Goal: Task Accomplishment & Management: Manage account settings

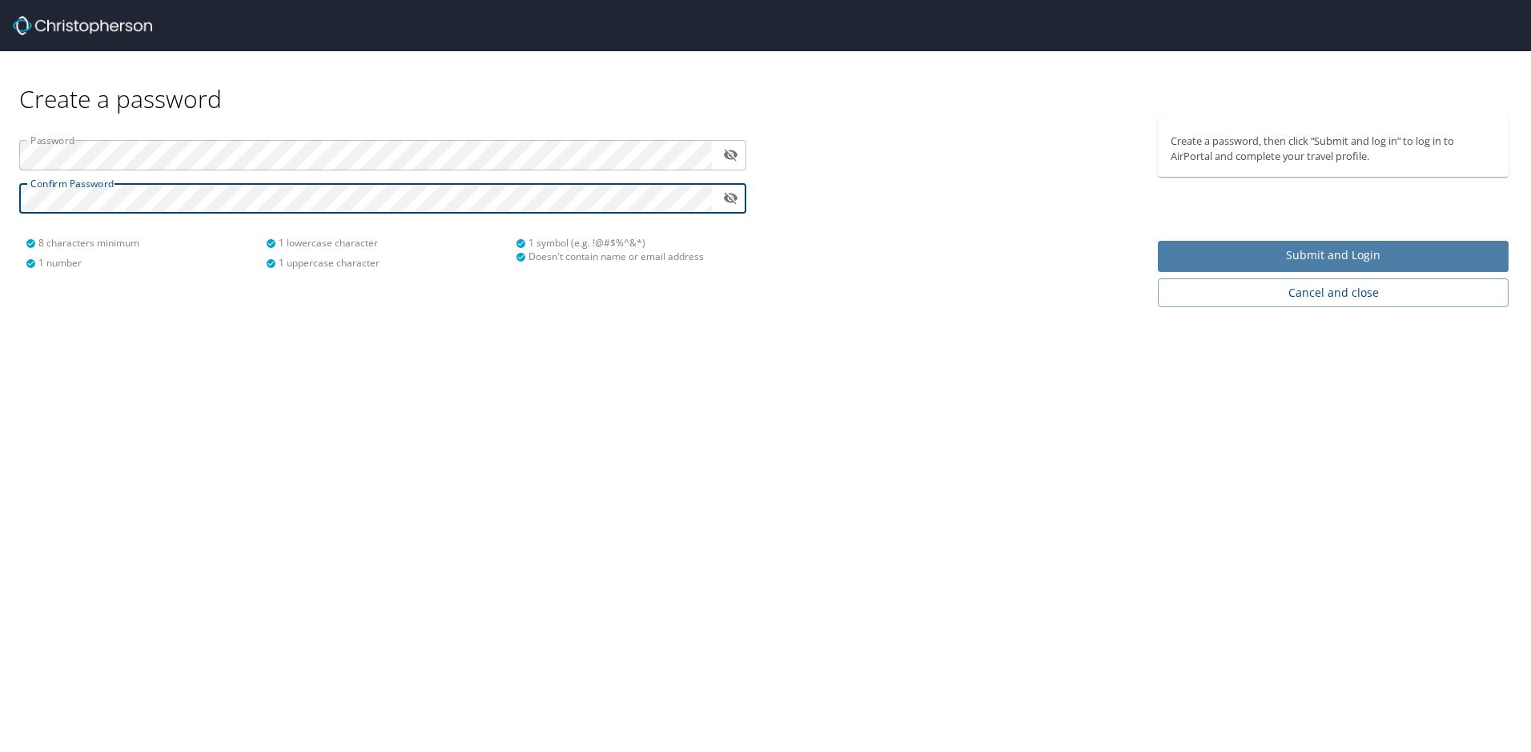
click at [1224, 267] on button "Submit and Login" at bounding box center [1333, 256] width 351 height 31
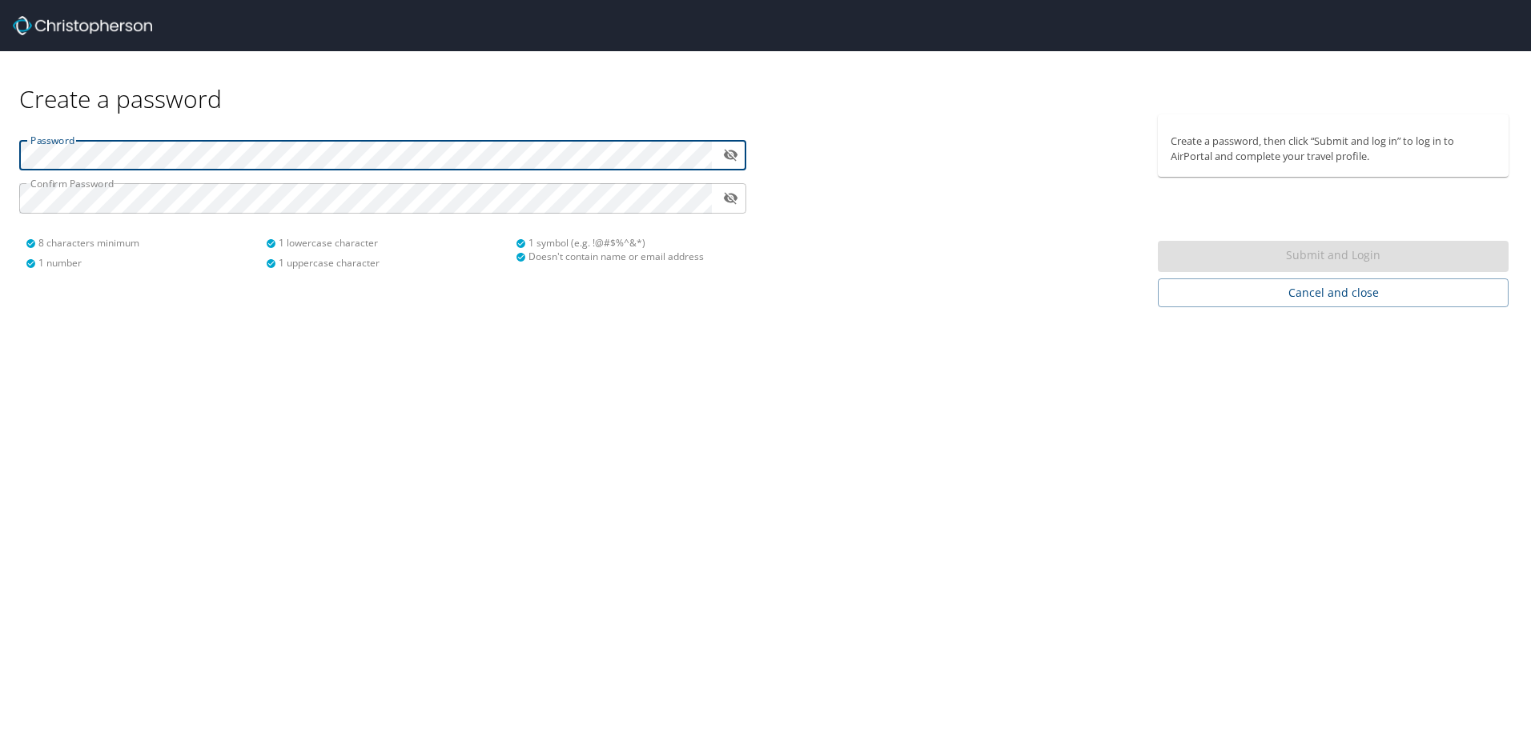
click at [555, 183] on div "Password ​ Confirm Password ​ 8 characters minimum 1 number 1 lowercase charact…" at bounding box center [383, 198] width 746 height 168
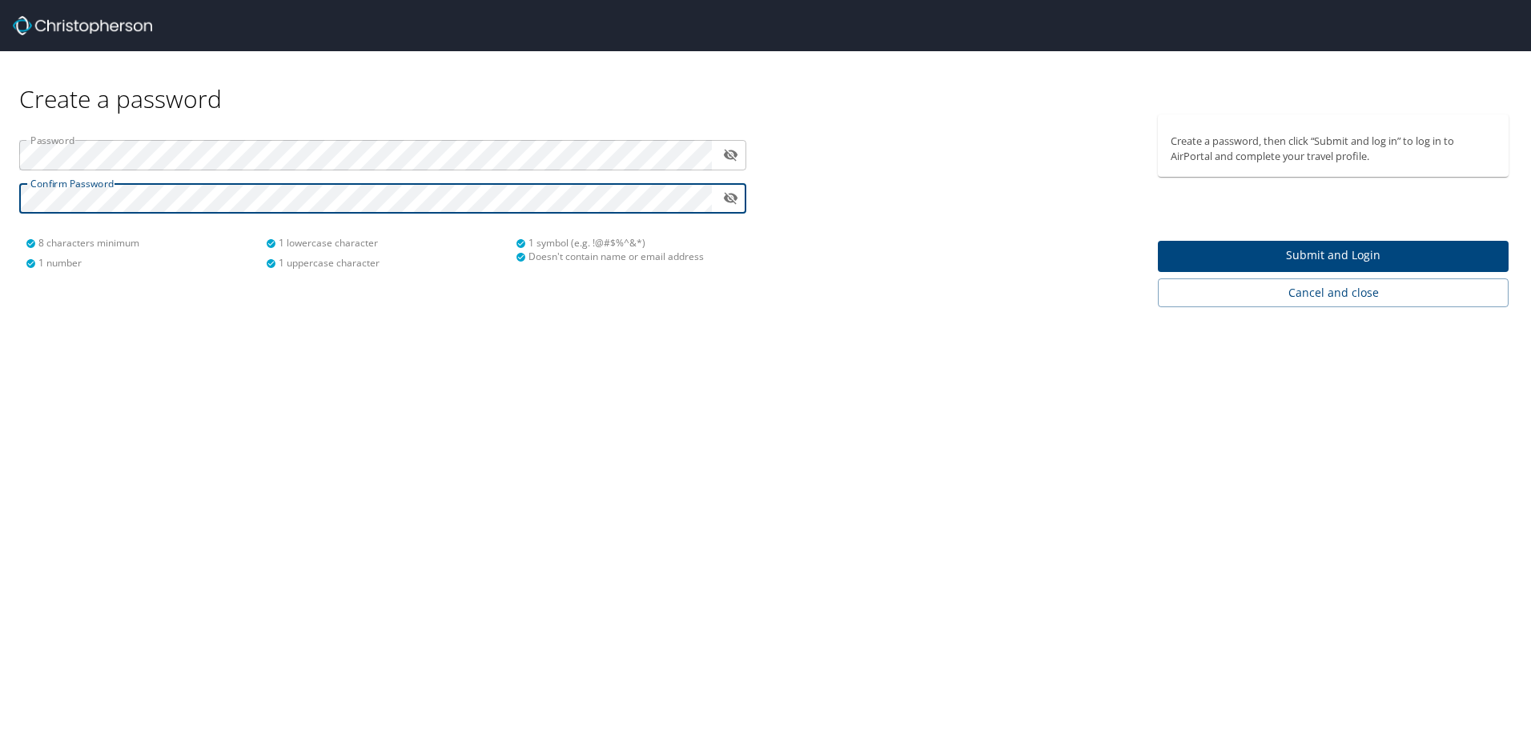
click at [1269, 258] on span "Submit and Login" at bounding box center [1332, 256] width 325 height 20
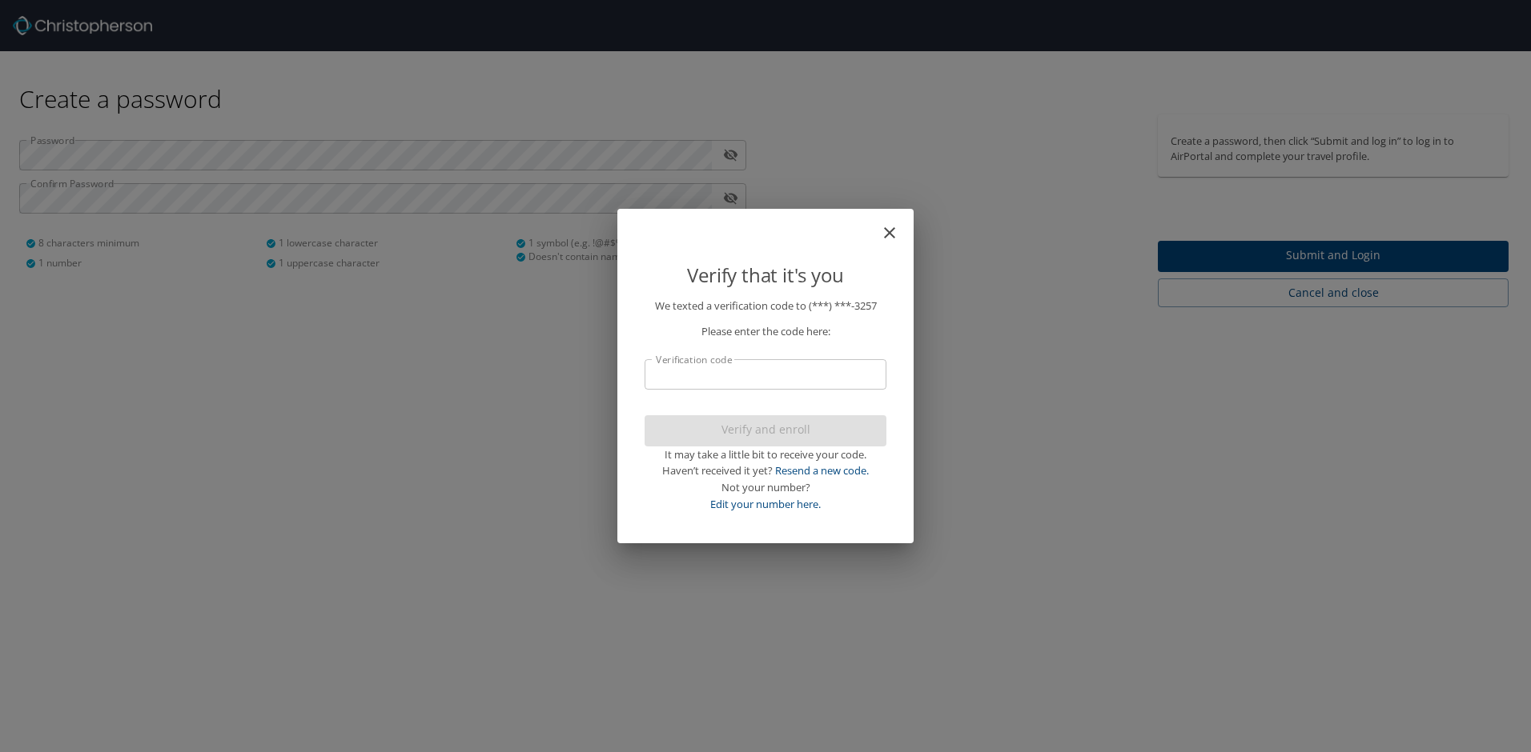
click at [722, 377] on input "Verification code" at bounding box center [765, 374] width 242 height 30
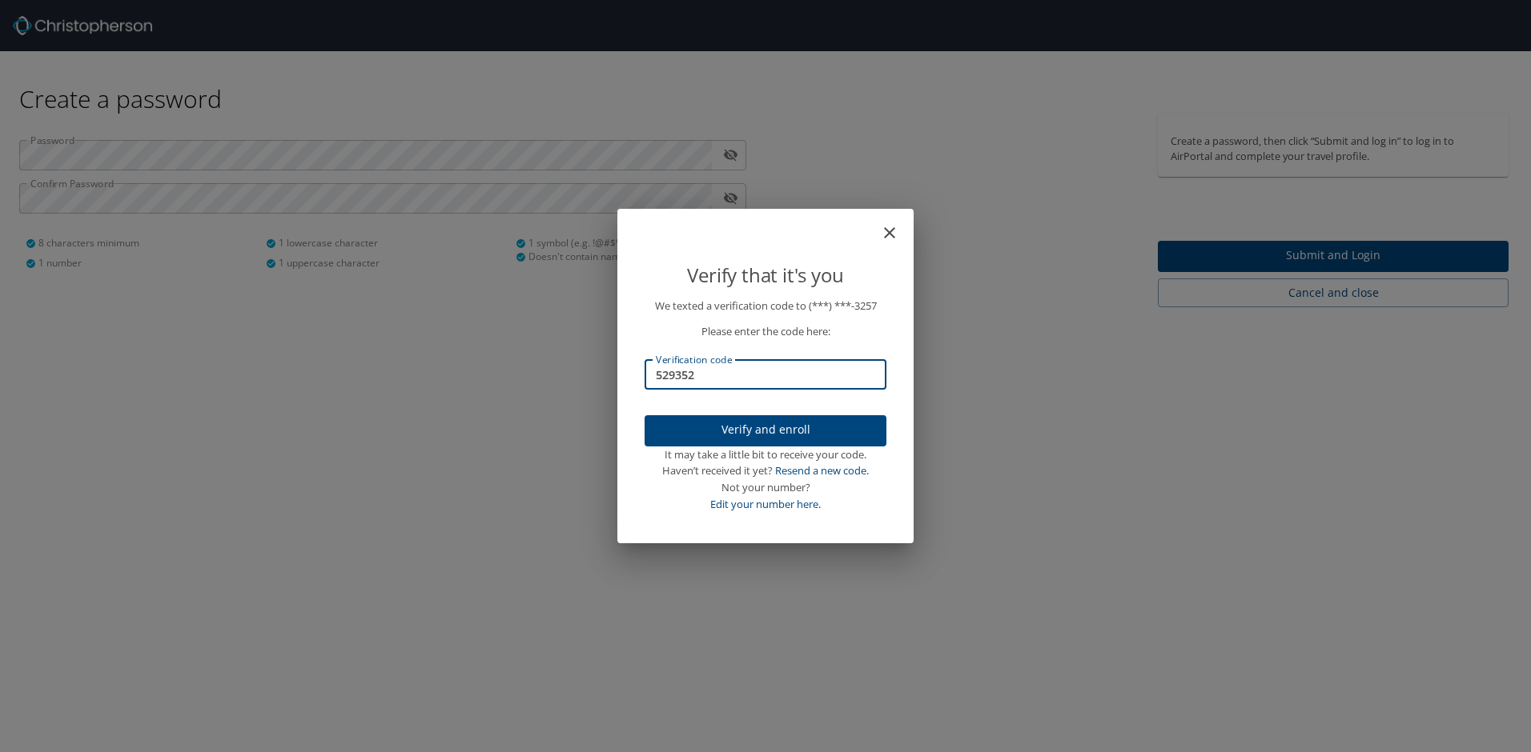
type input "529352"
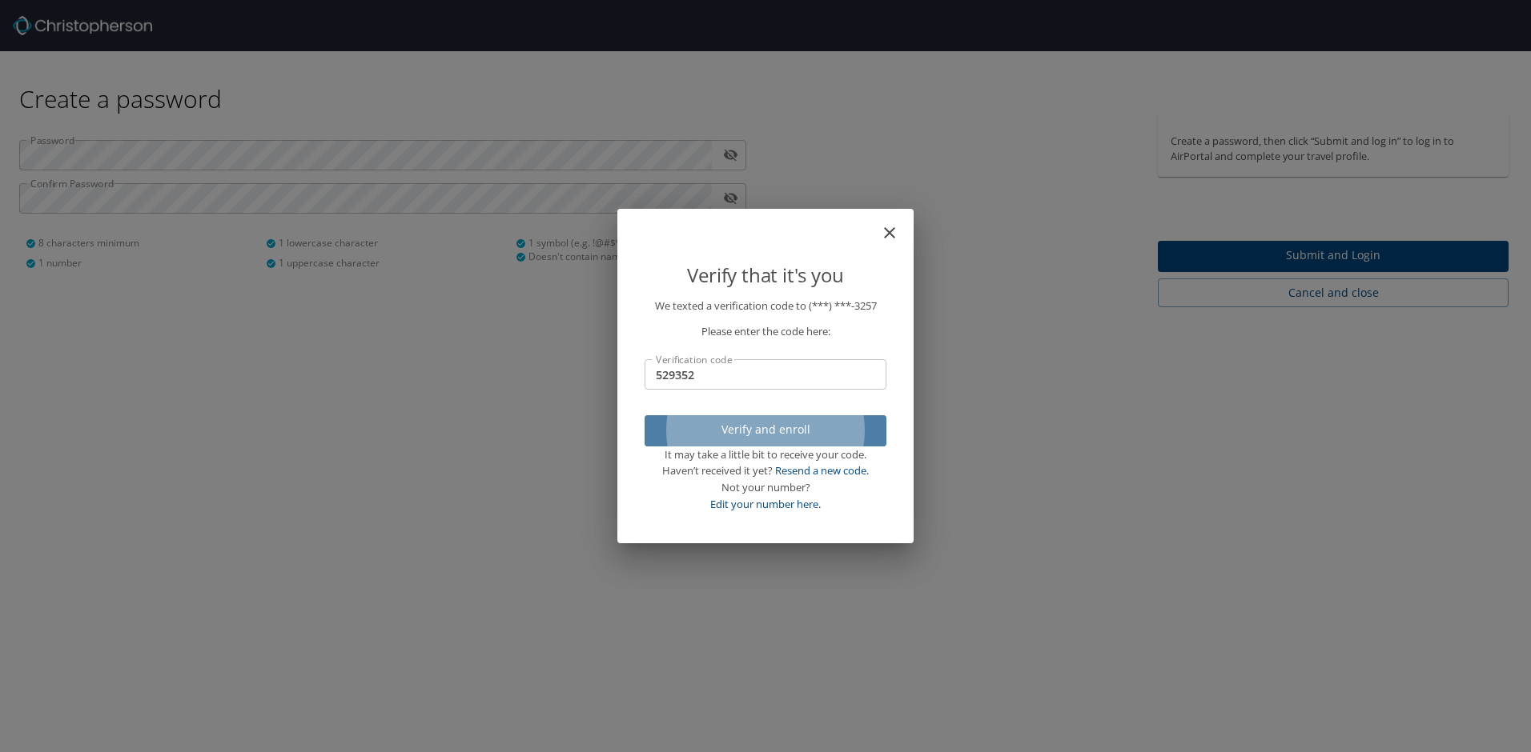
click at [752, 428] on span "Verify and enroll" at bounding box center [765, 430] width 216 height 20
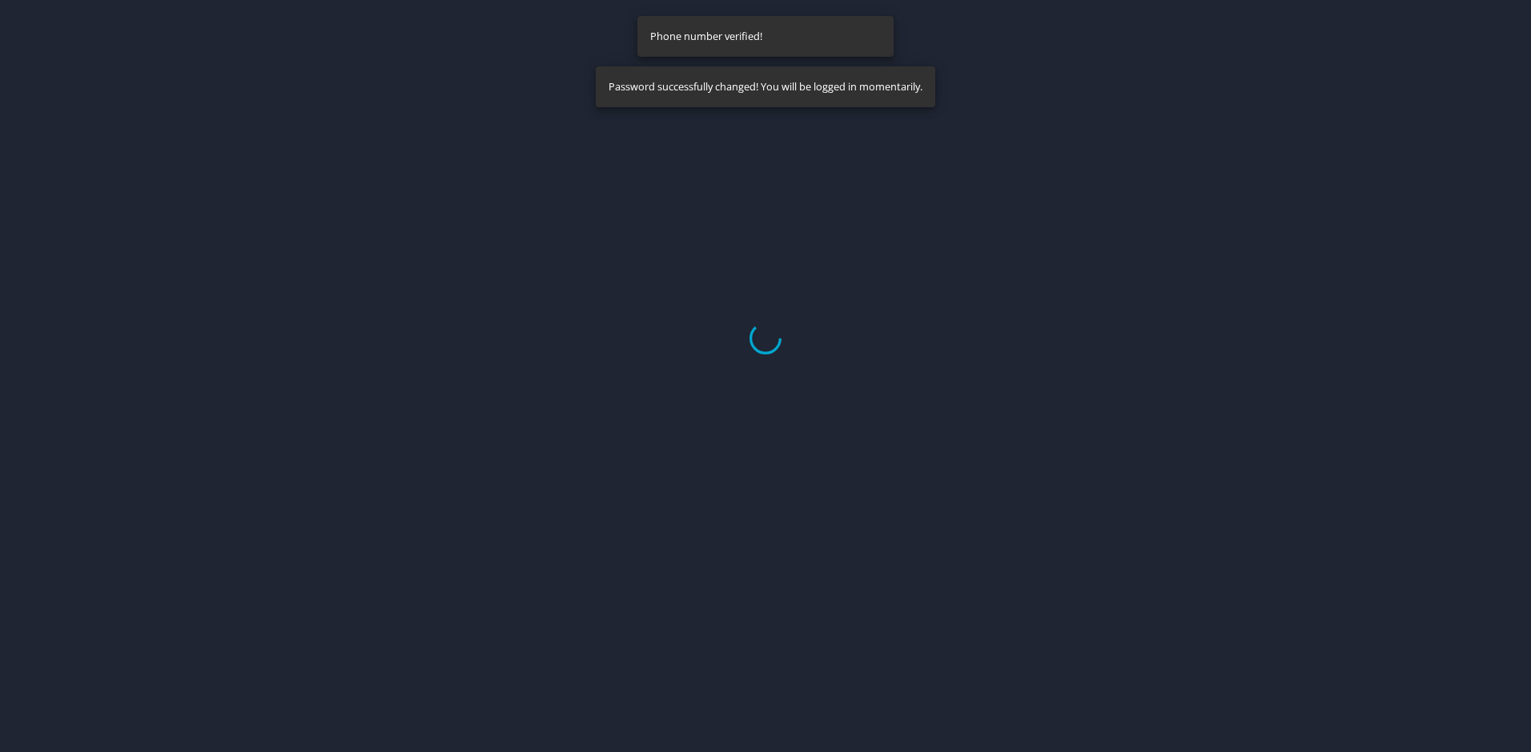
select select "US"
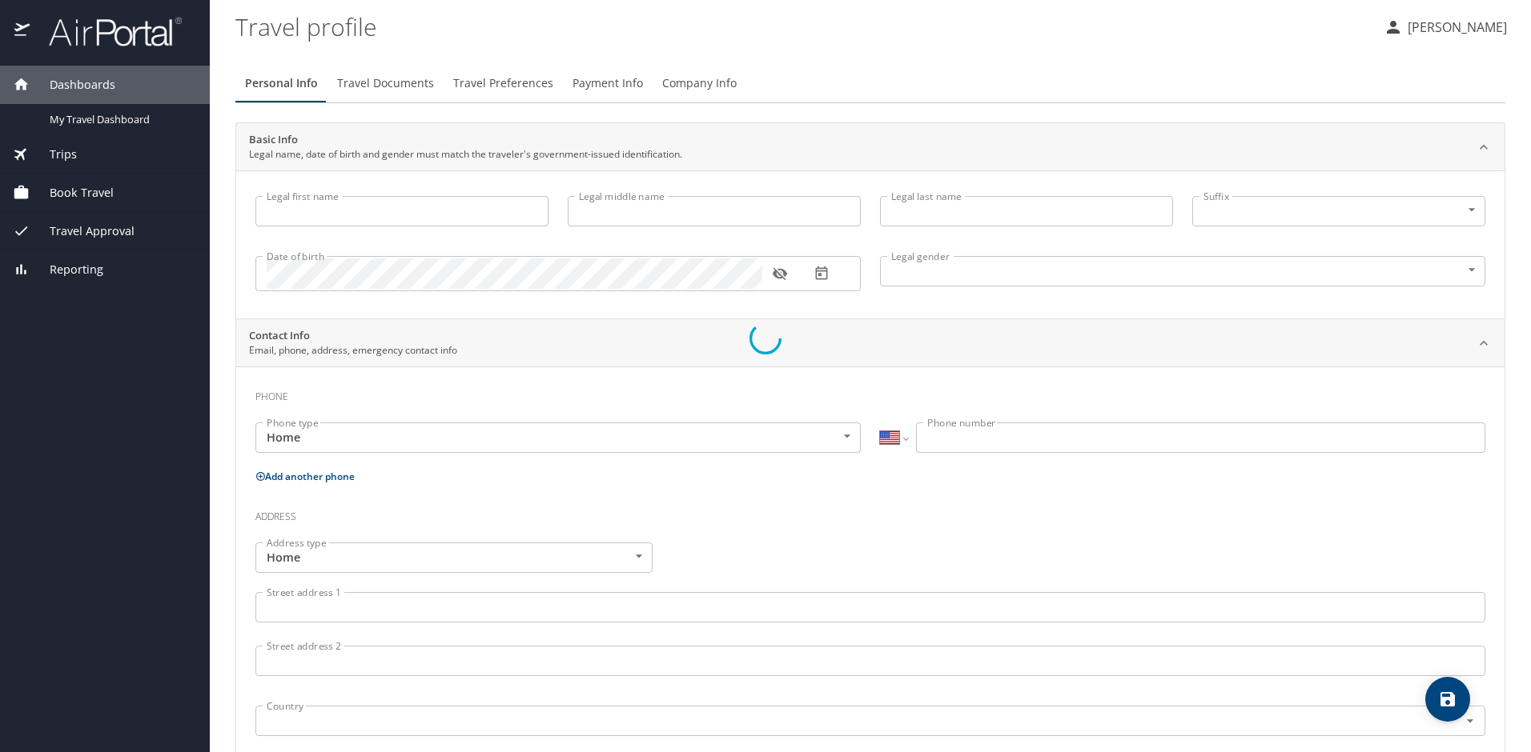
type input "Joshua"
type input "Aaron"
type input "Marles"
type input "Male"
select select "US"
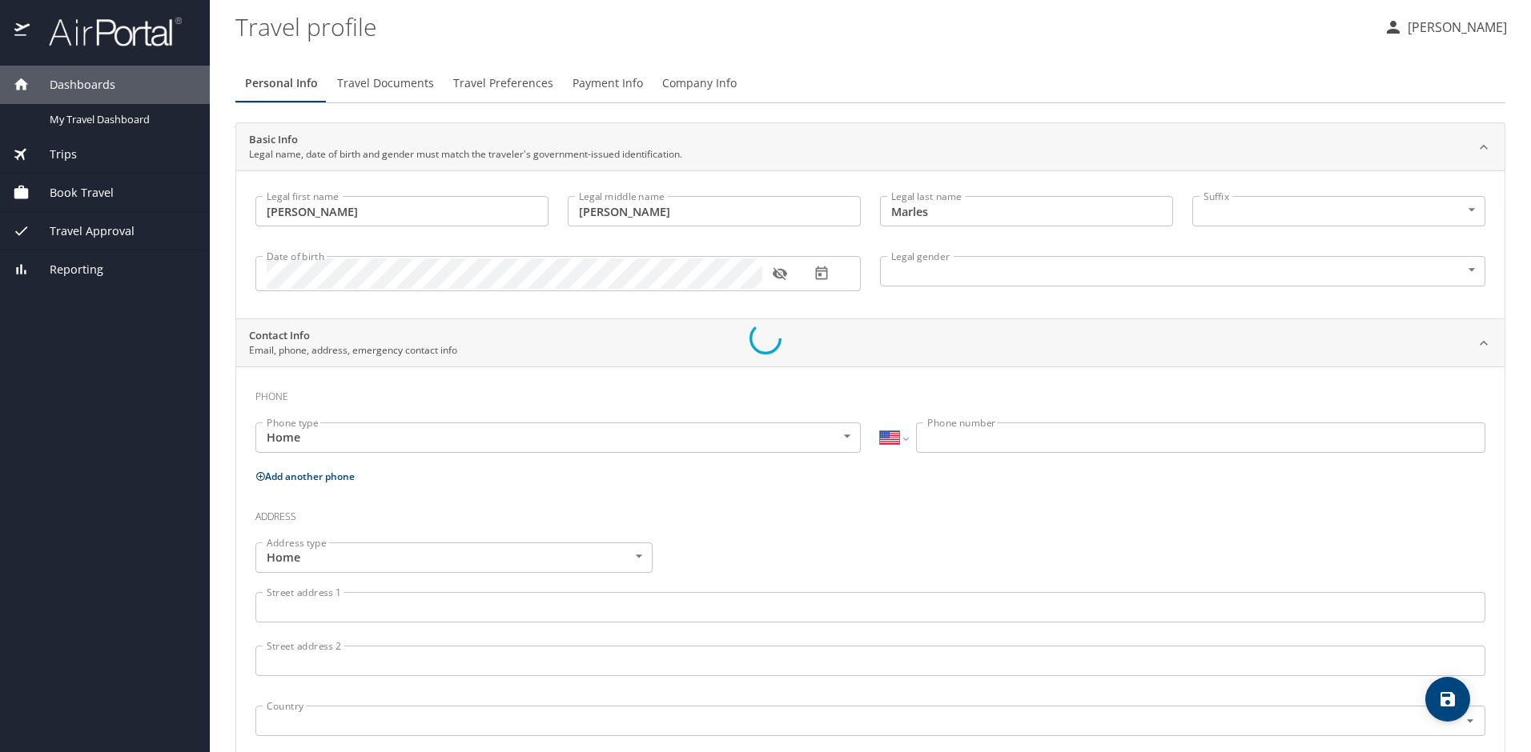
select select "US"
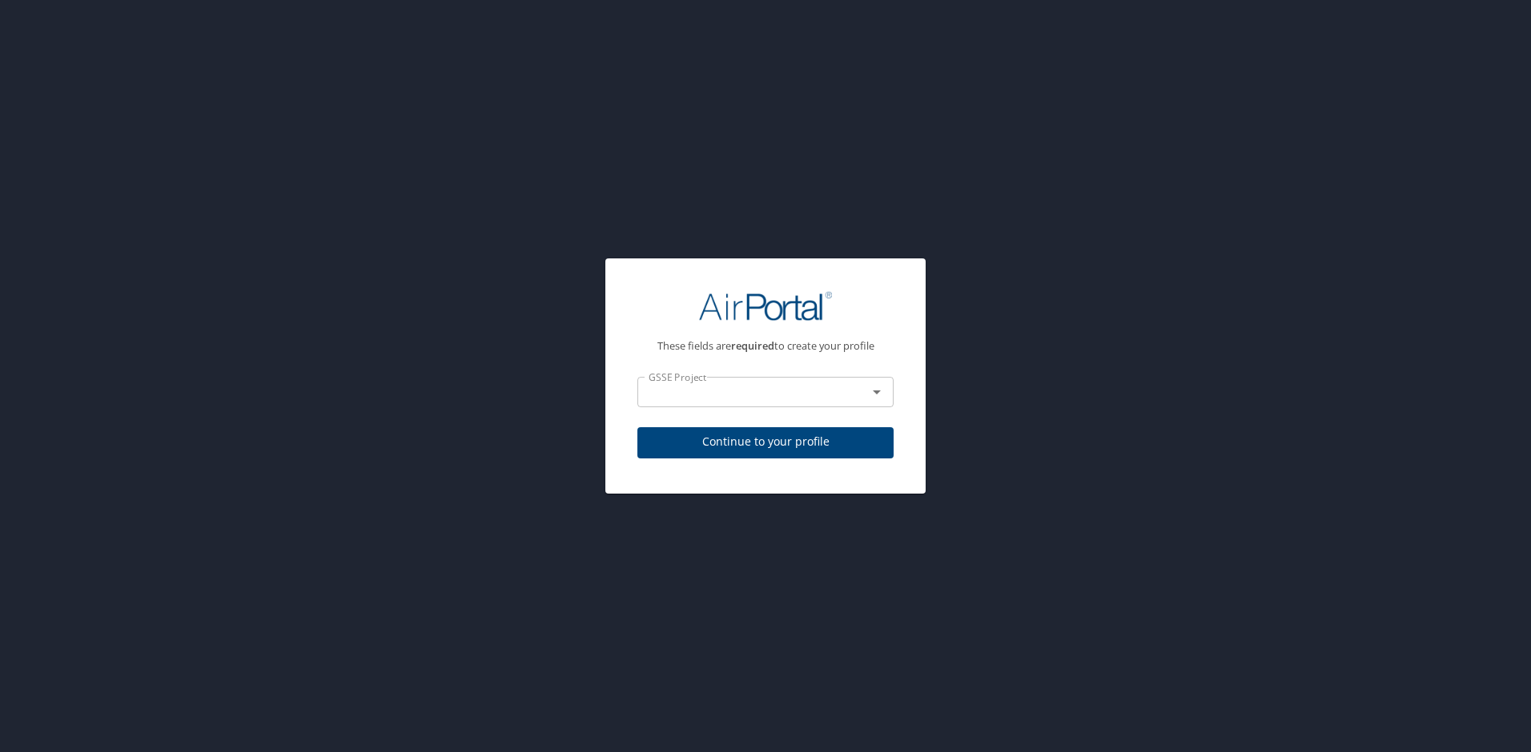
click at [770, 381] on div "GSSE Project" at bounding box center [765, 392] width 256 height 30
click at [877, 395] on icon "Open" at bounding box center [876, 392] width 19 height 19
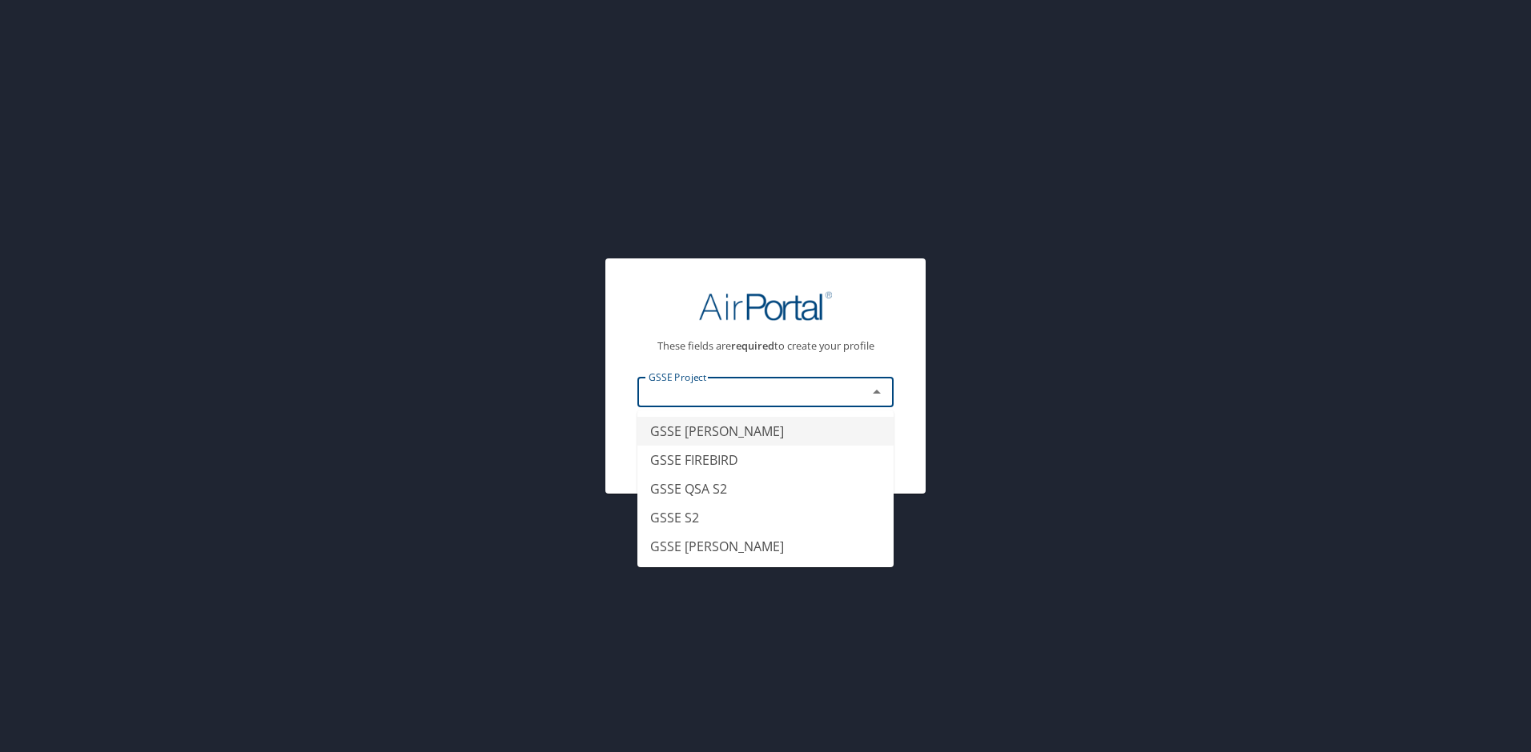
click at [753, 429] on li "GSSE CRUZ" at bounding box center [765, 431] width 256 height 29
type input "GSSE CRUZ"
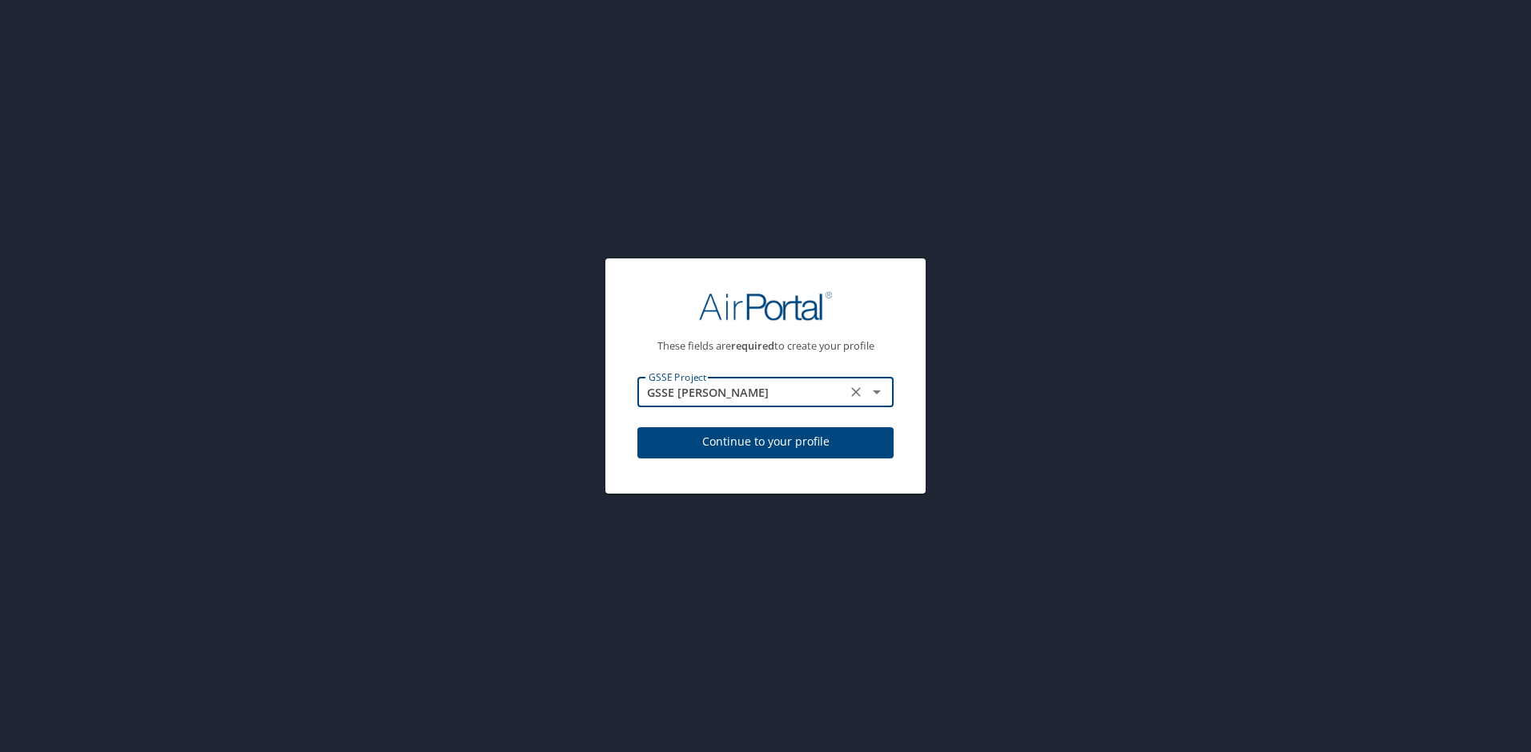
click at [801, 440] on span "Continue to your profile" at bounding box center [765, 442] width 231 height 20
select select "US"
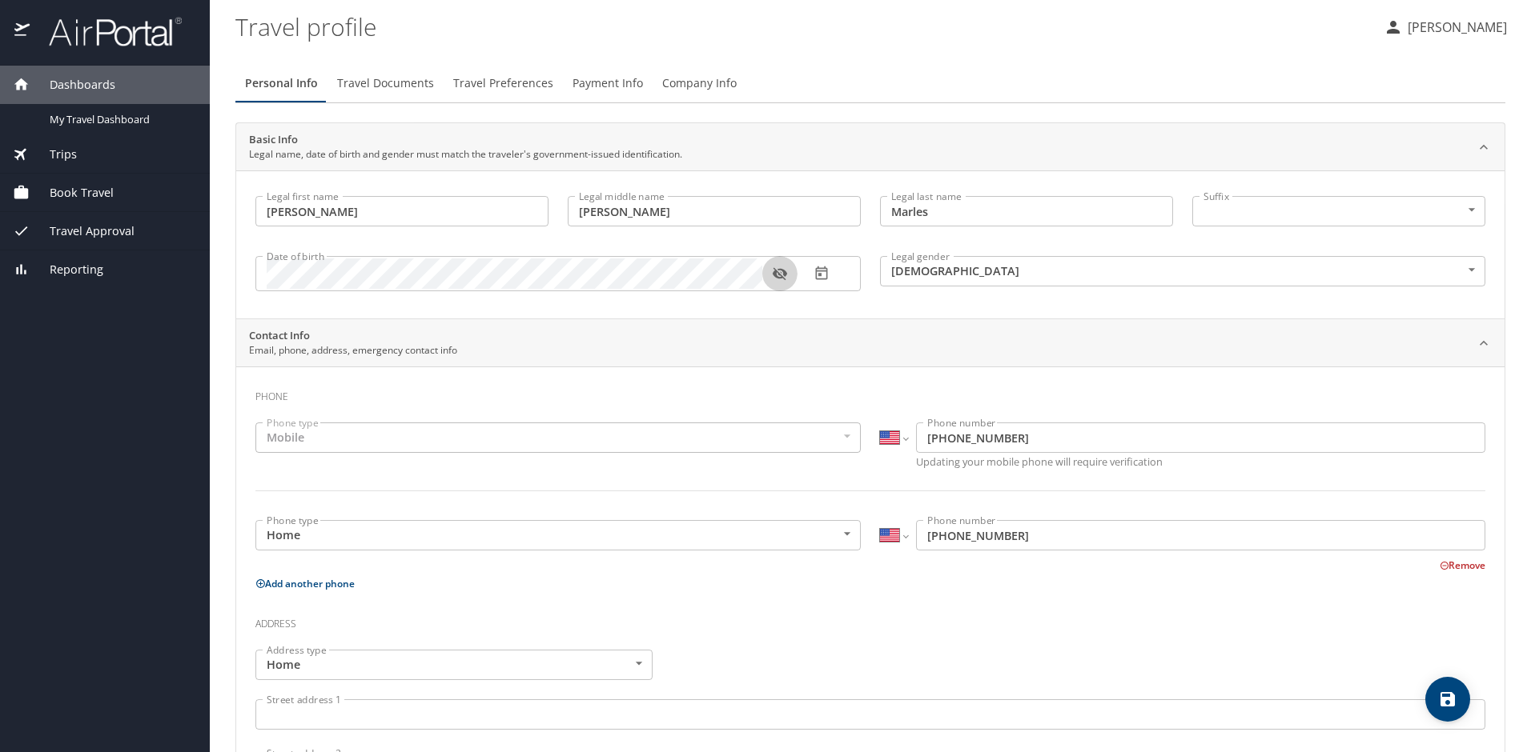
click at [776, 276] on icon "button" at bounding box center [779, 274] width 14 height 13
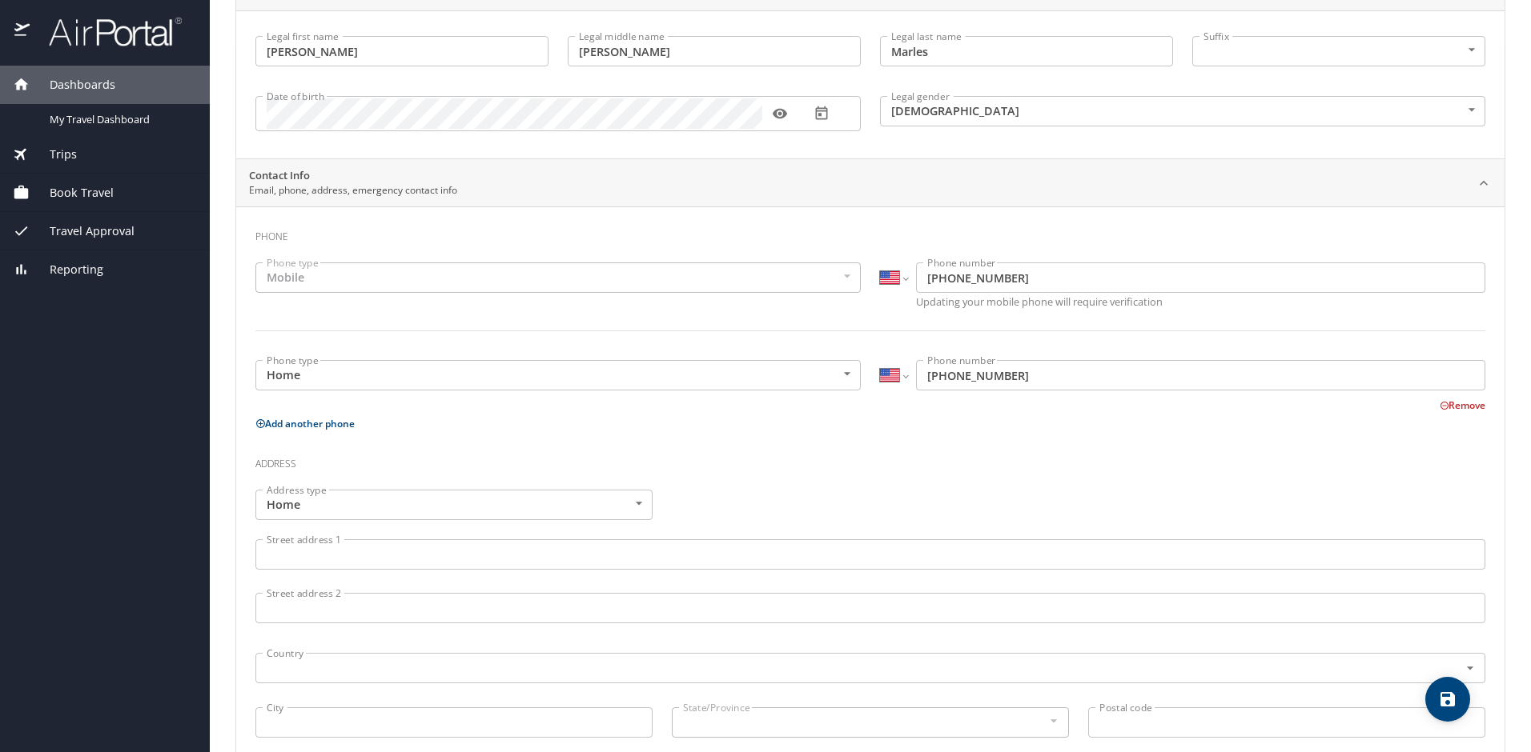
scroll to position [240, 0]
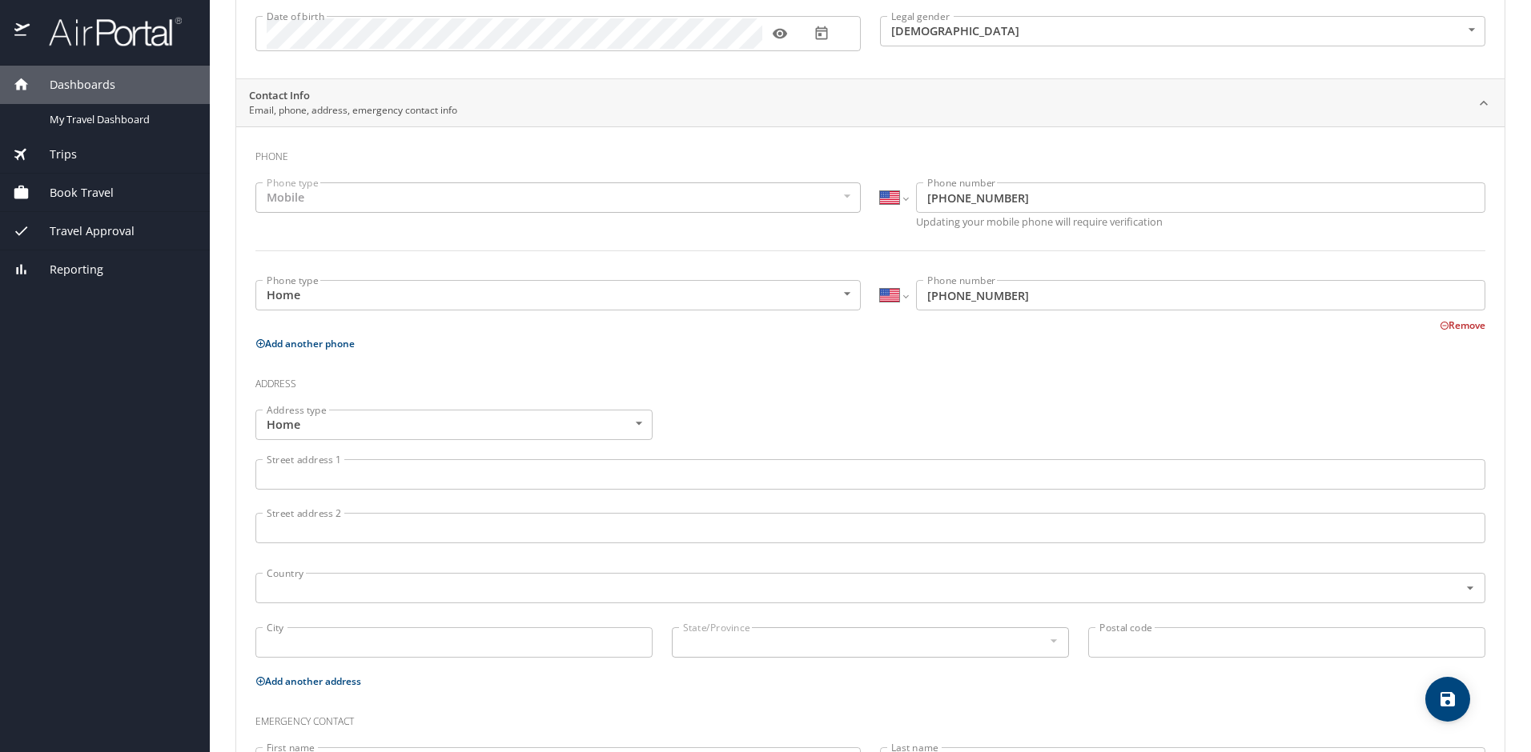
click at [399, 481] on input "Street address 1" at bounding box center [870, 474] width 1230 height 30
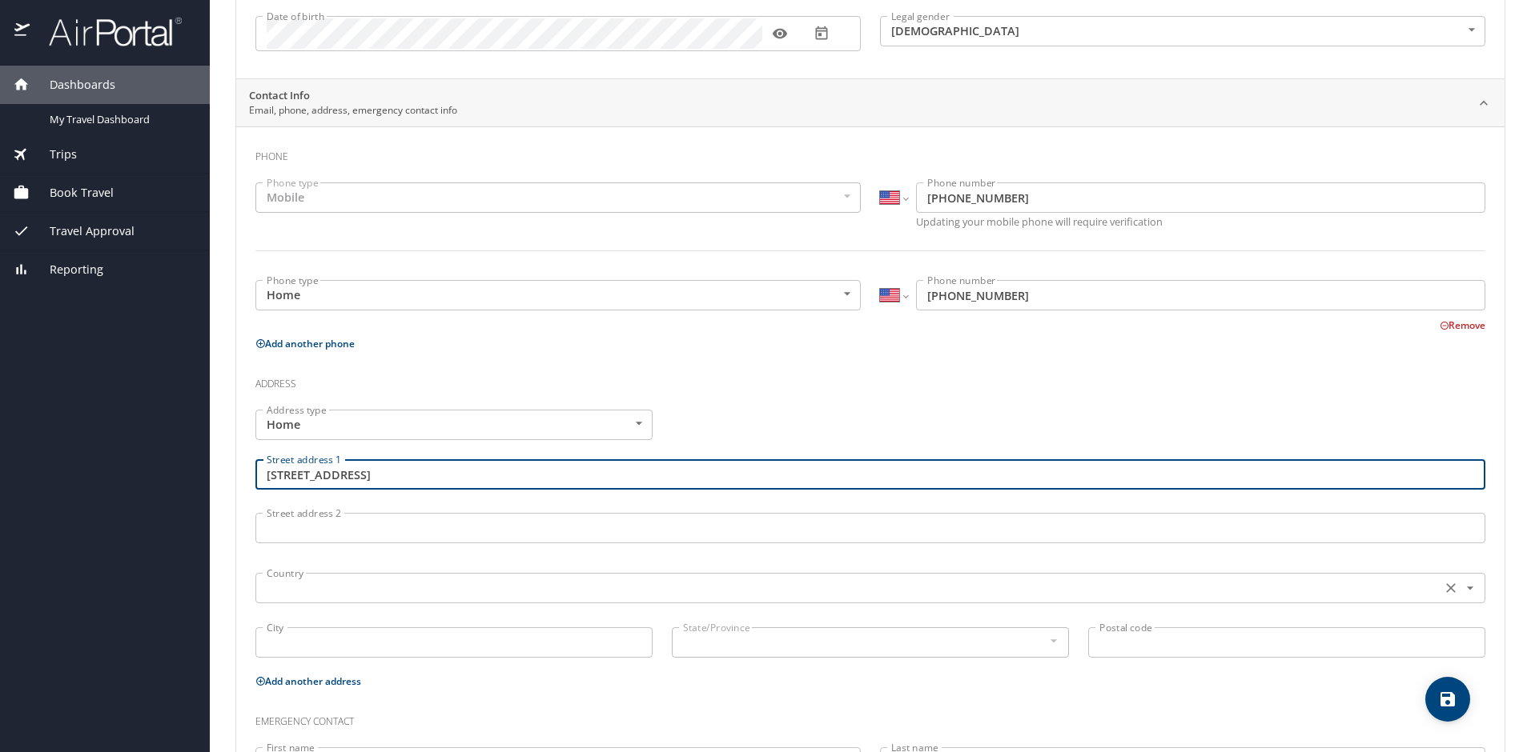
type input "2825 Trelawny Dr"
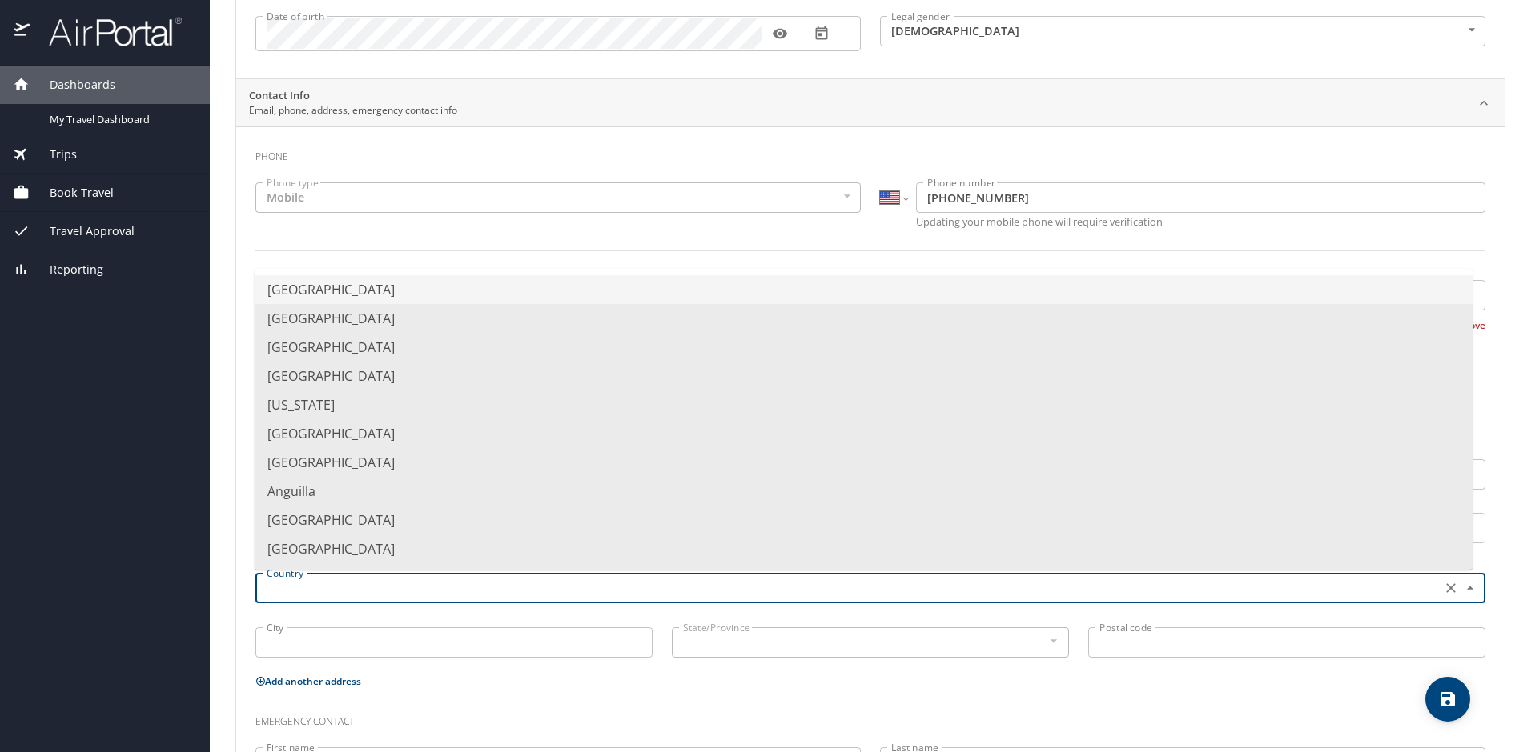
click at [401, 585] on input "text" at bounding box center [846, 588] width 1173 height 21
click at [504, 295] on li "United States of America" at bounding box center [864, 289] width 1218 height 29
type input "United States of America"
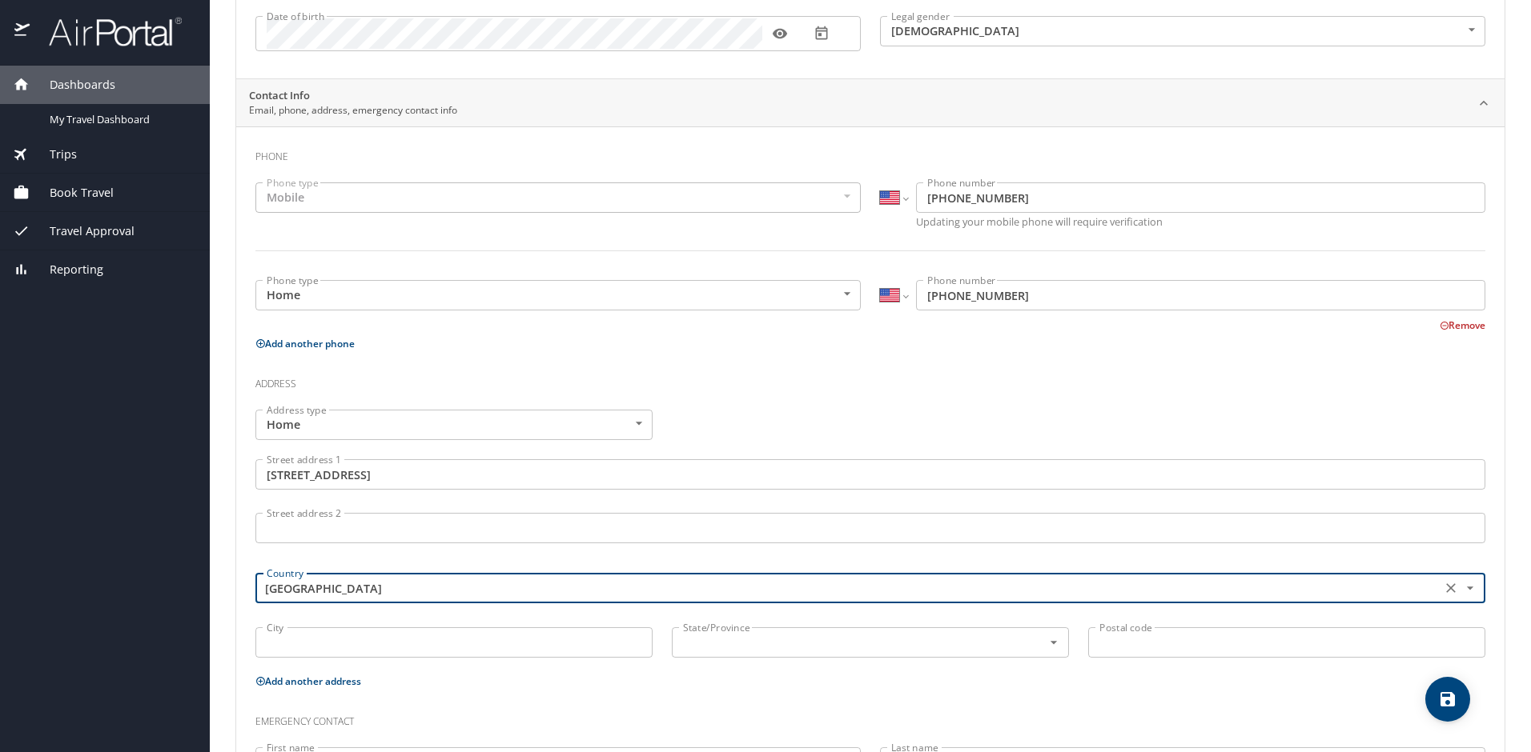
click at [430, 652] on input "City" at bounding box center [453, 643] width 397 height 30
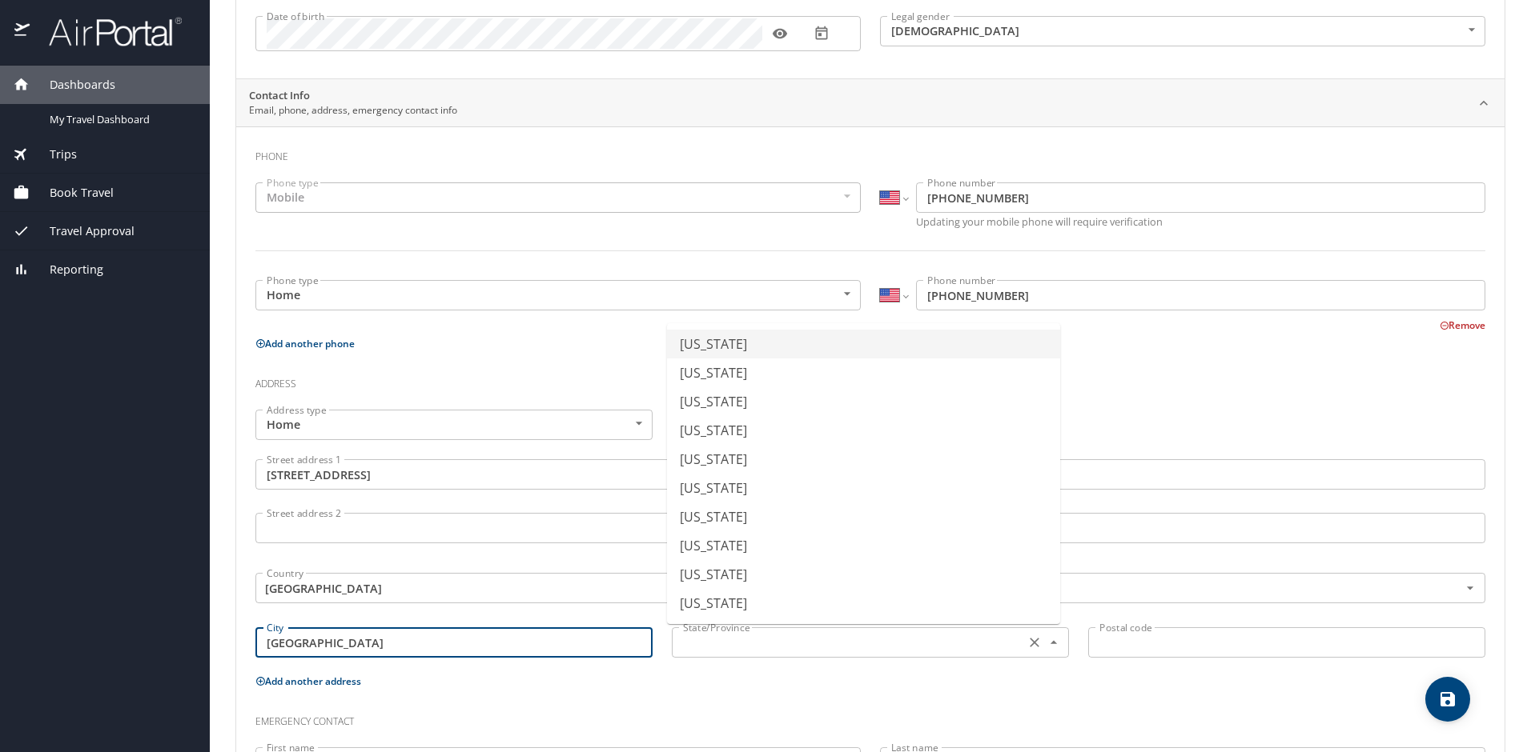
type input "Clarksville"
click at [760, 651] on input "text" at bounding box center [846, 642] width 340 height 21
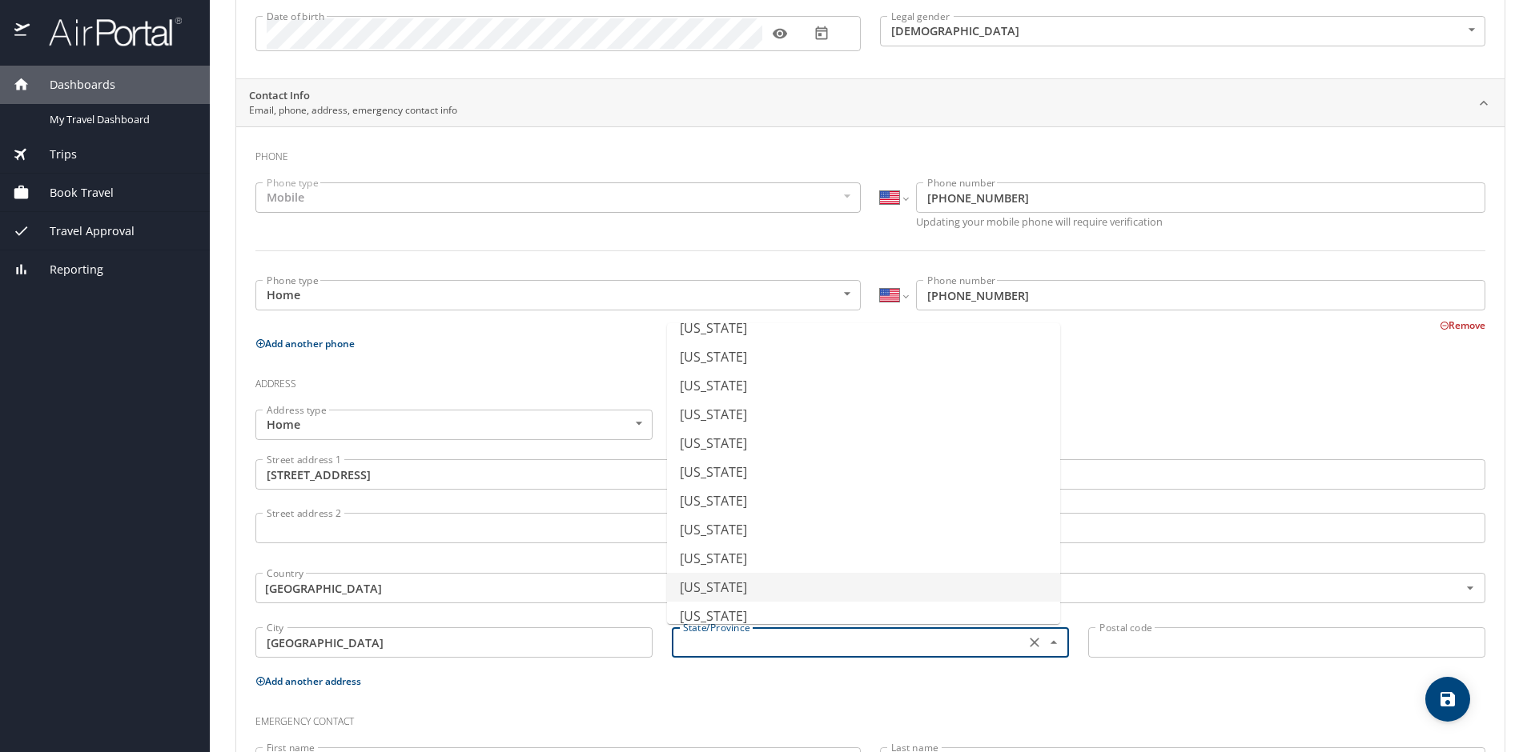
scroll to position [1121, 0]
click at [724, 440] on li "Tennessee" at bounding box center [863, 433] width 393 height 29
type input "Tennessee"
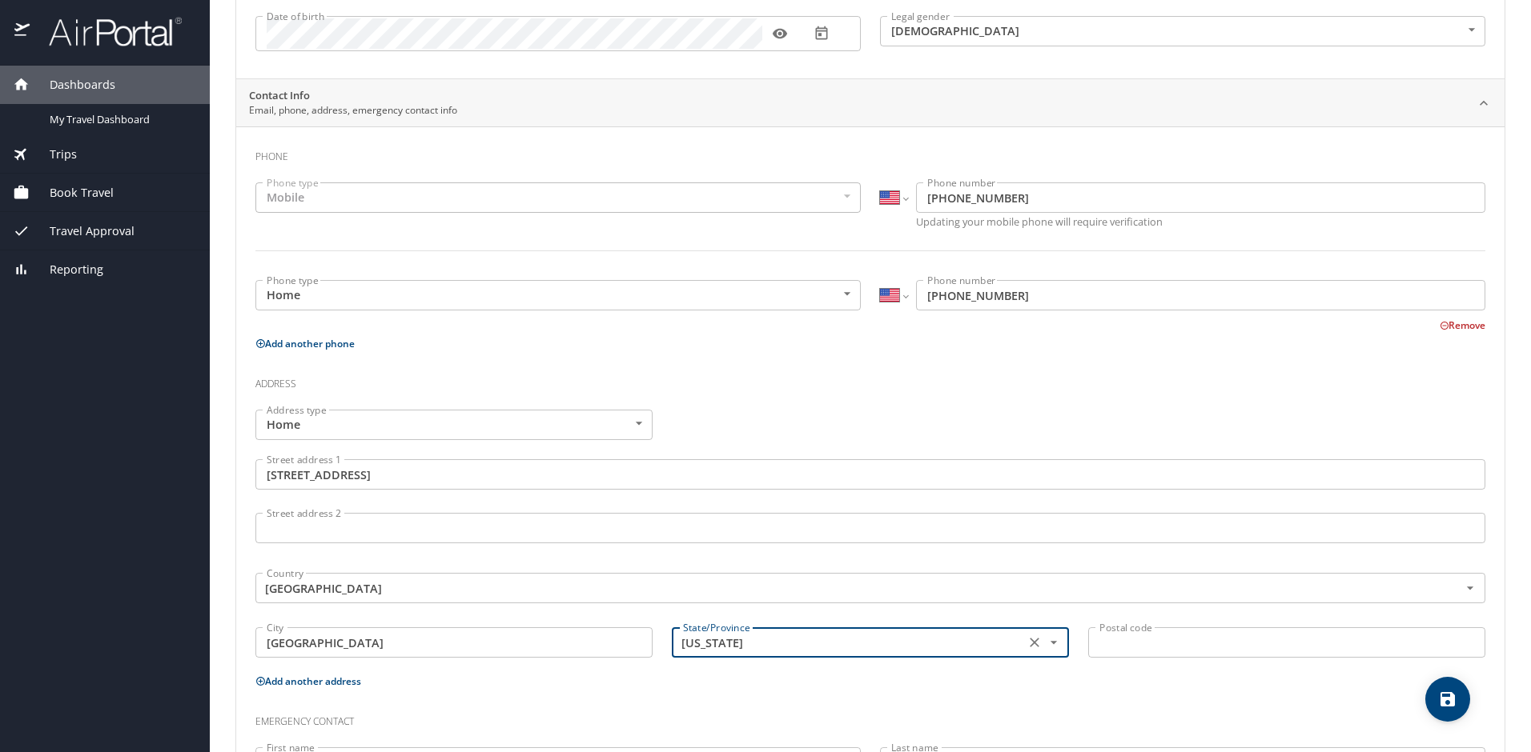
click at [1199, 640] on input "Postal code" at bounding box center [1286, 643] width 397 height 30
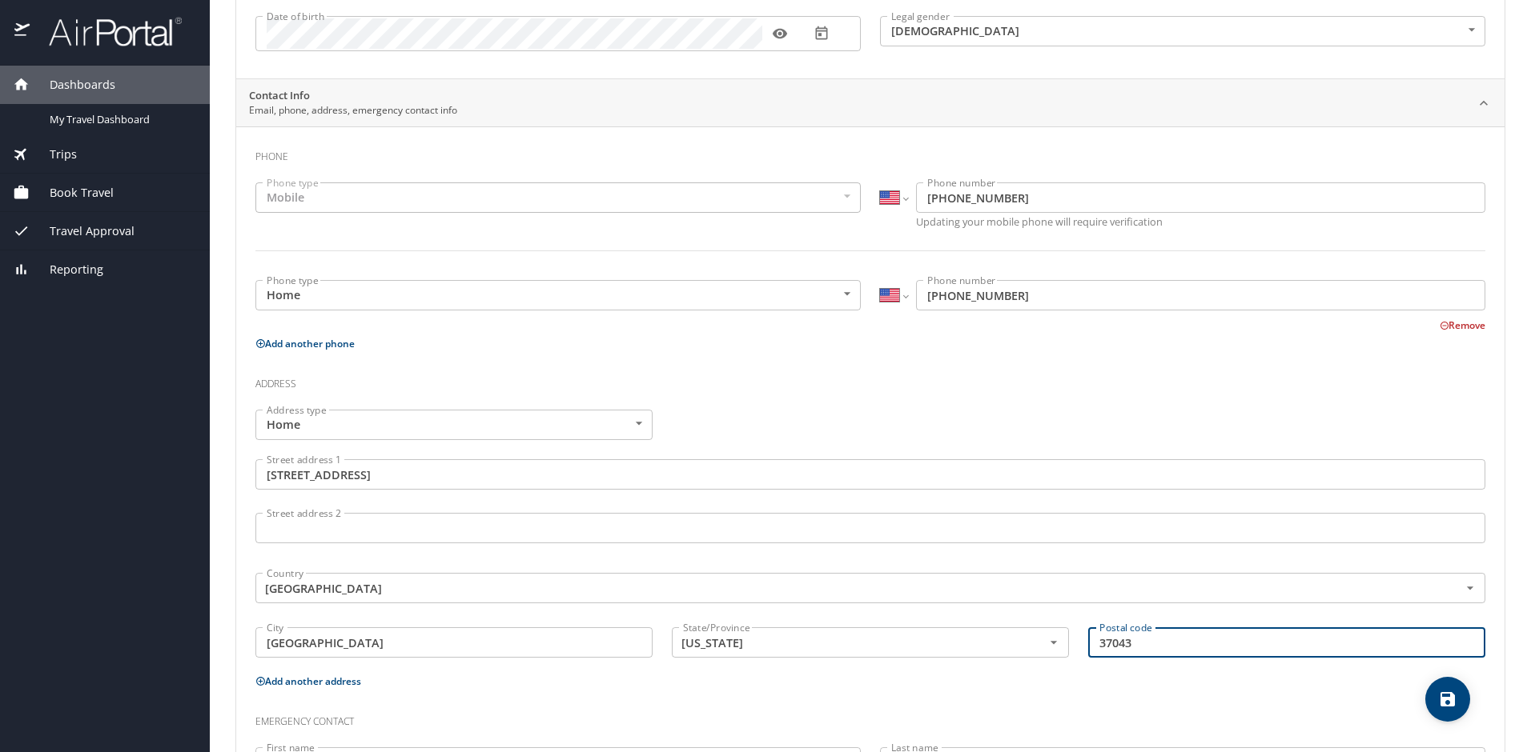
type input "37043"
click at [1197, 669] on div "Postal code 37043 Postal code" at bounding box center [1286, 645] width 416 height 54
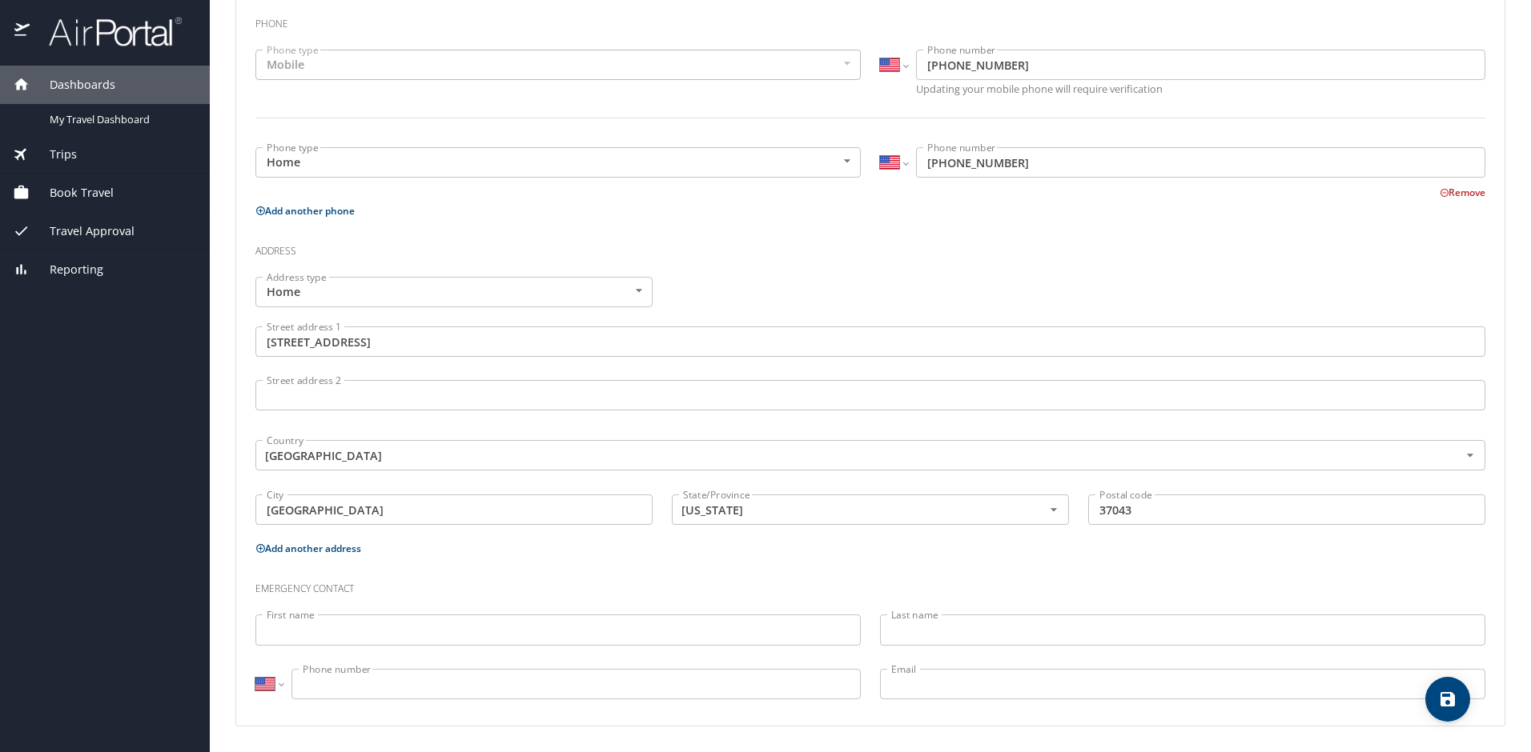
click at [557, 626] on input "First name" at bounding box center [557, 630] width 605 height 30
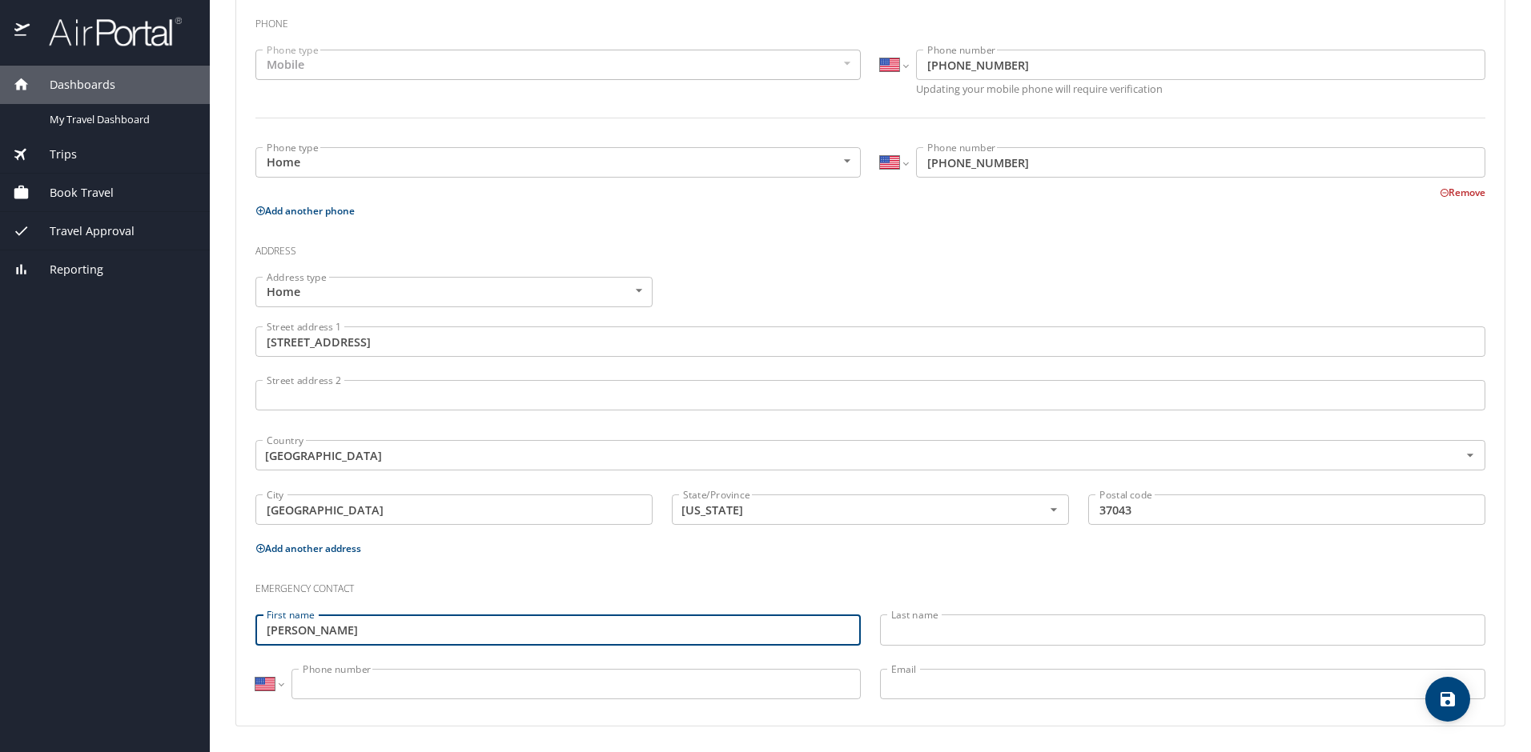
type input "Elizabeth"
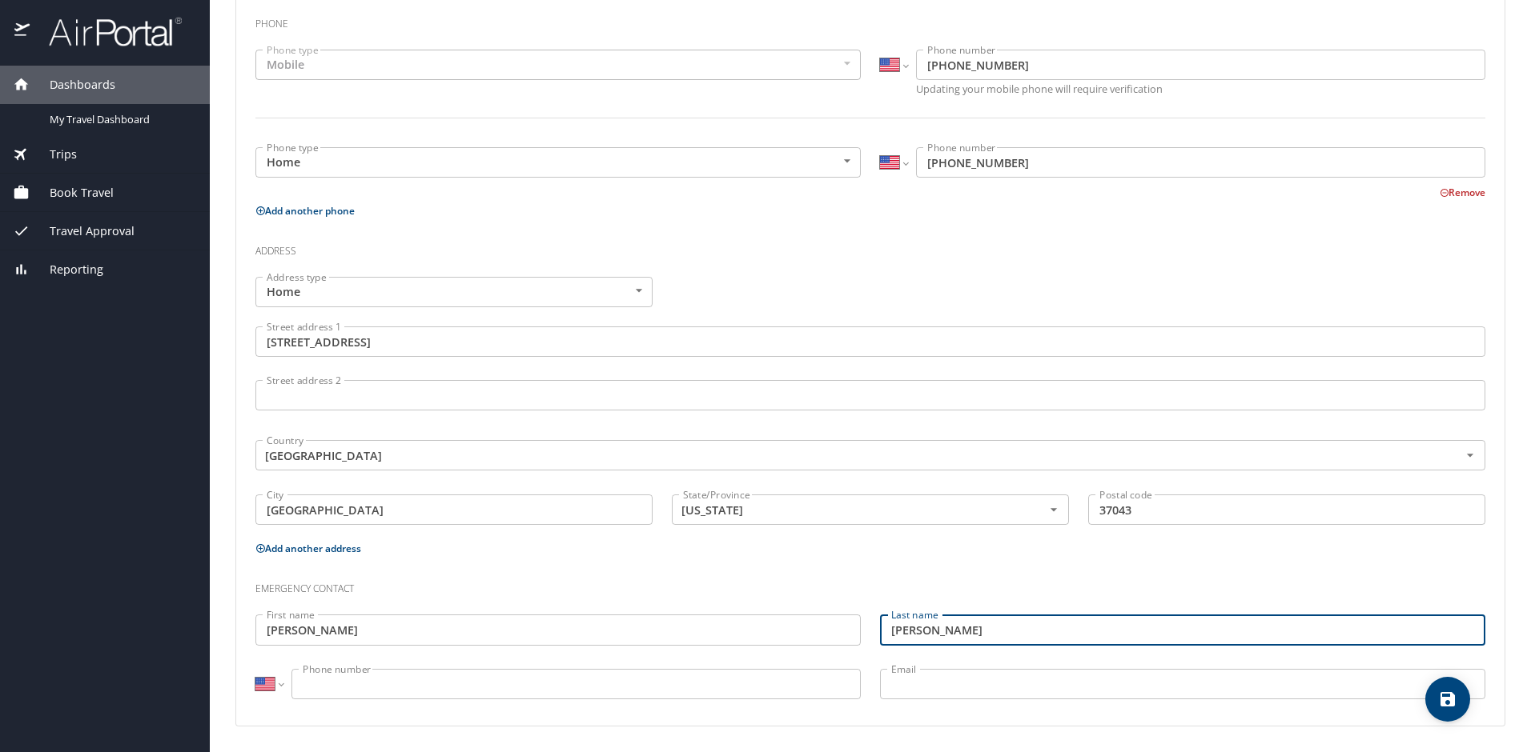
click at [963, 628] on input "Markes" at bounding box center [1182, 630] width 605 height 30
type input "Marles"
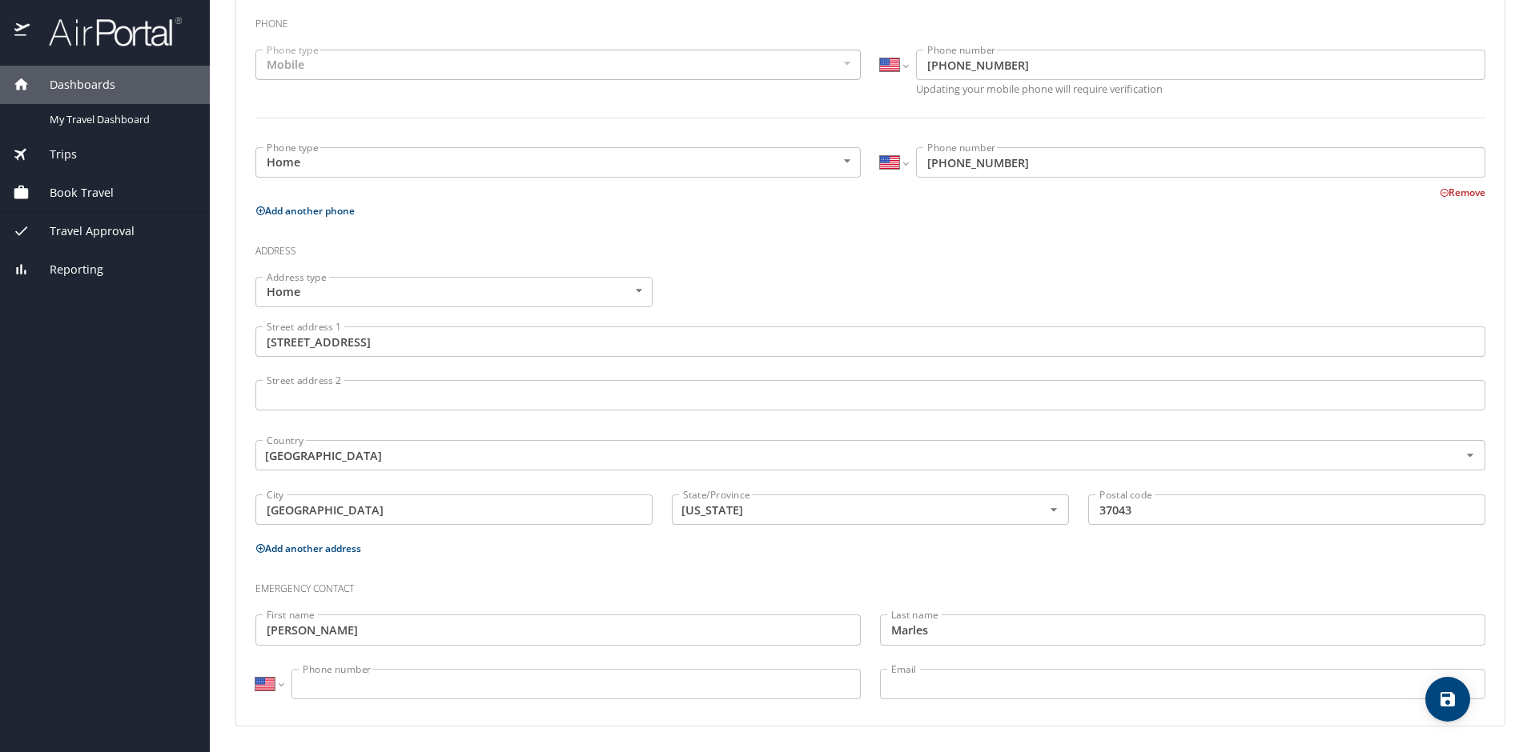
click at [569, 688] on input "Phone number" at bounding box center [575, 684] width 569 height 30
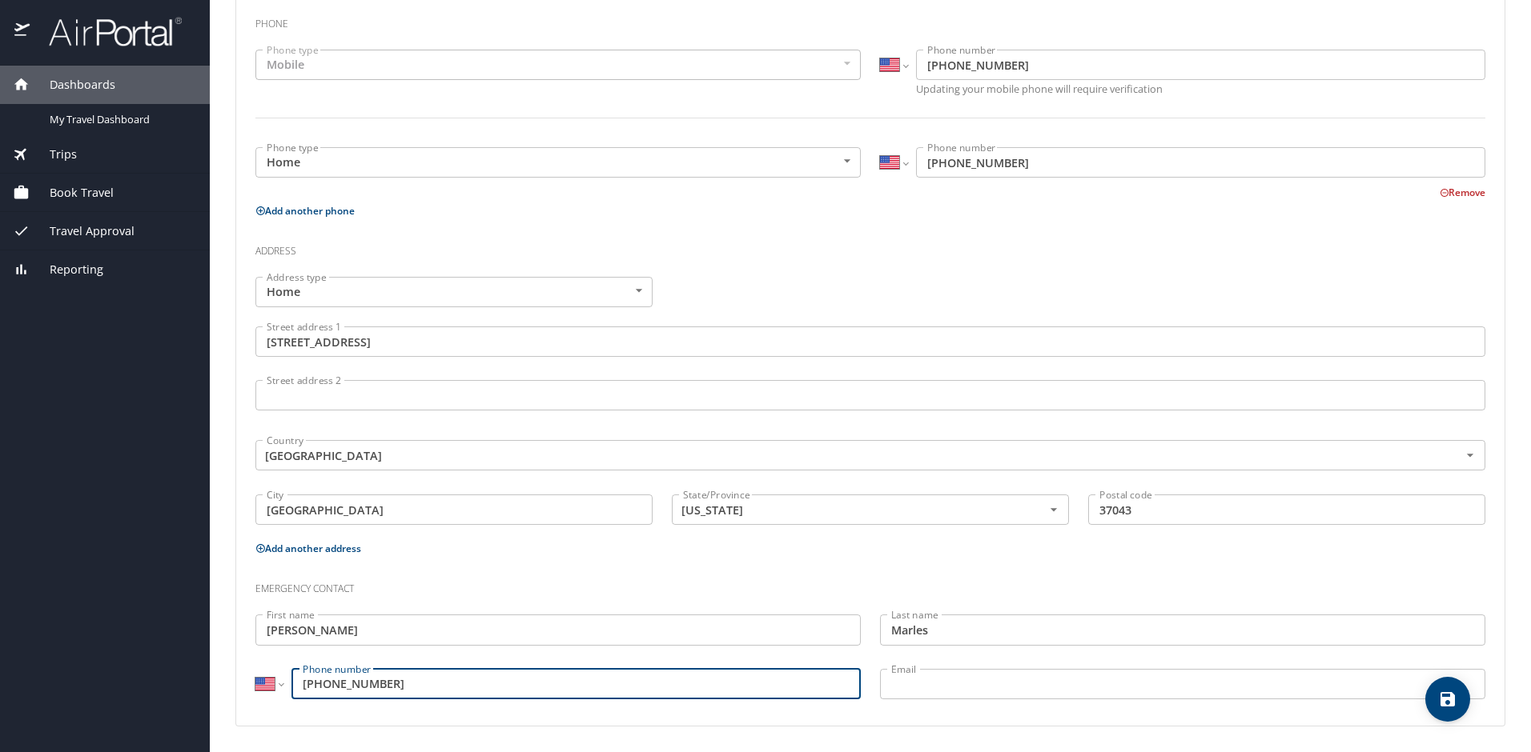
type input "(334) 791-4721"
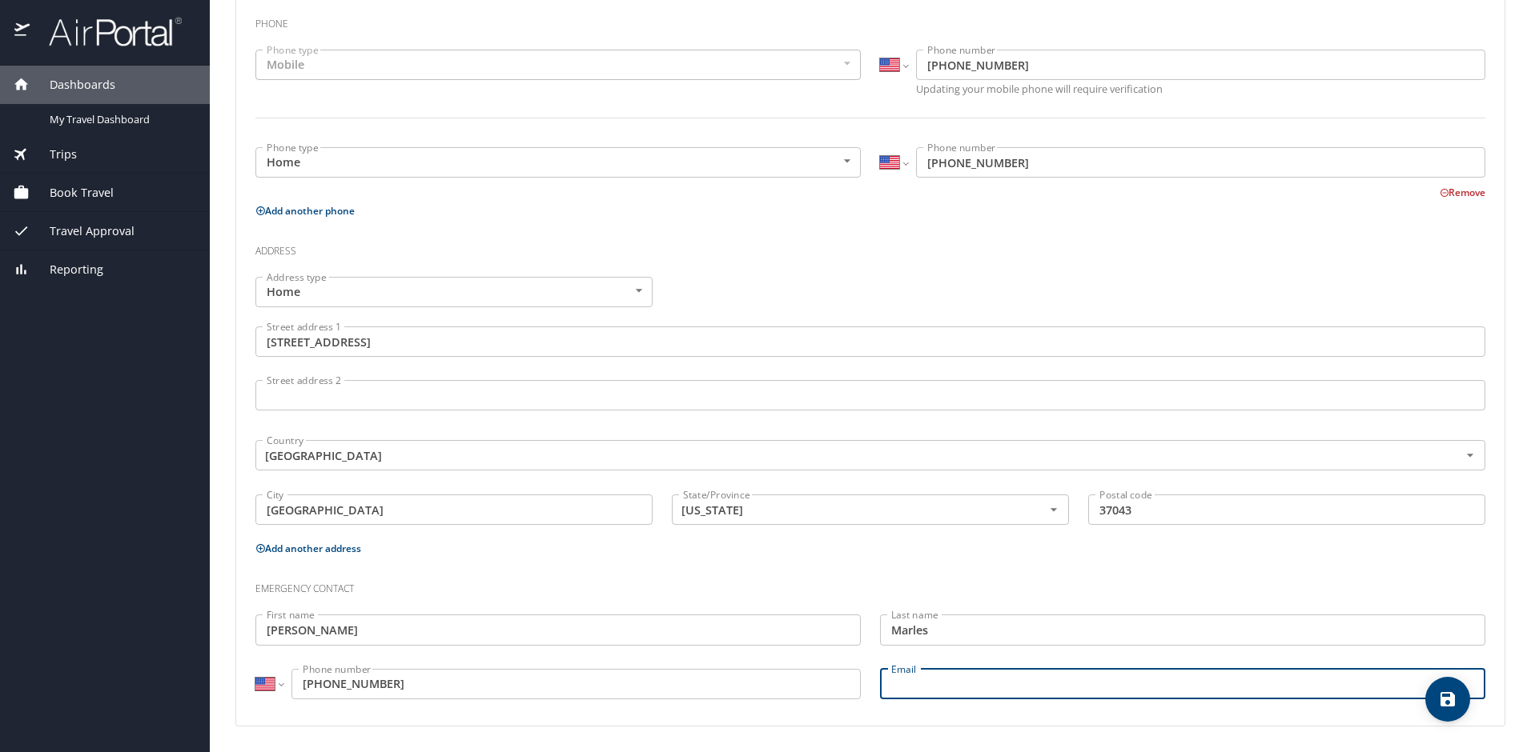
click at [921, 683] on input "Email" at bounding box center [1182, 684] width 605 height 30
type input "betsymarlesdesign@gmail.com"
click at [1446, 697] on icon "save" at bounding box center [1447, 699] width 19 height 19
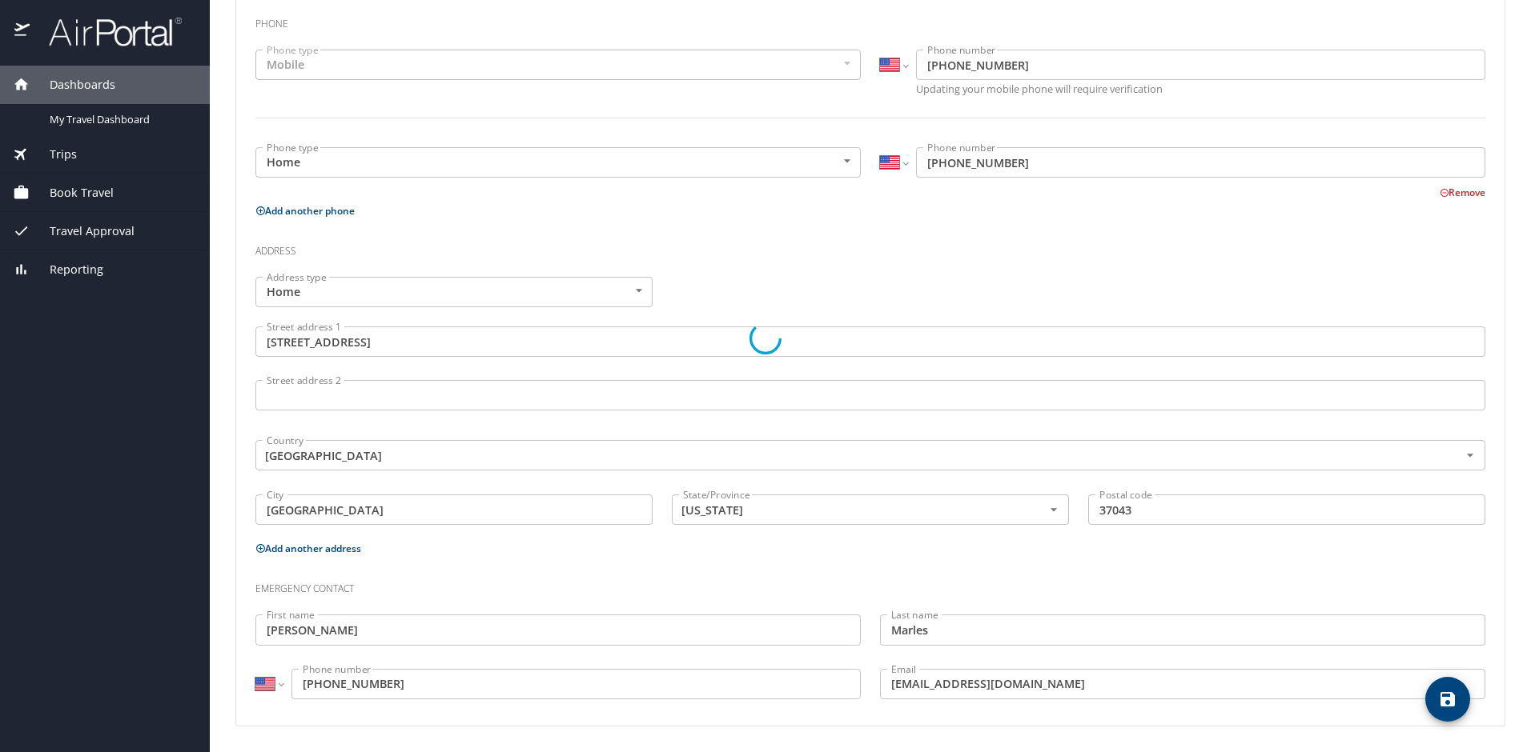
select select "US"
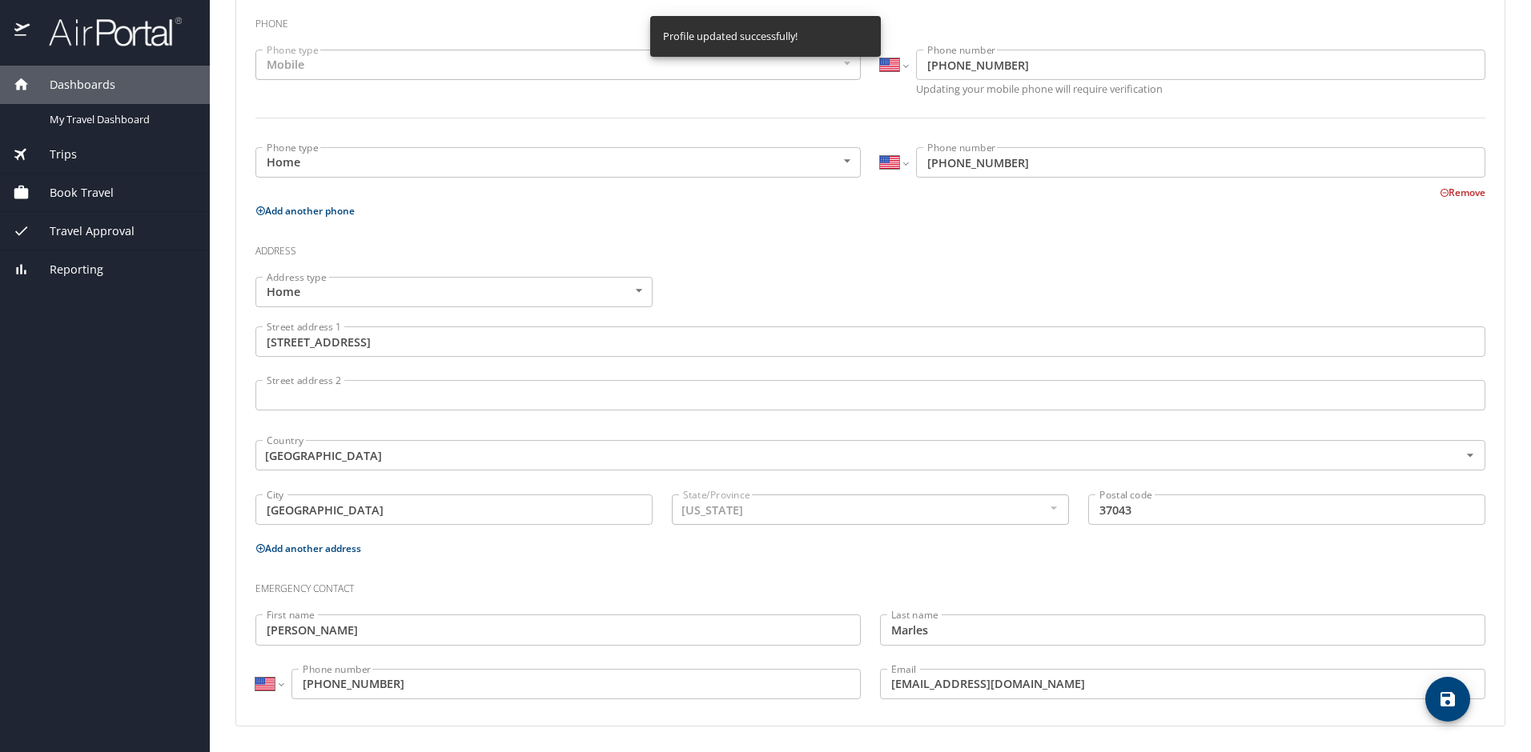
select select "US"
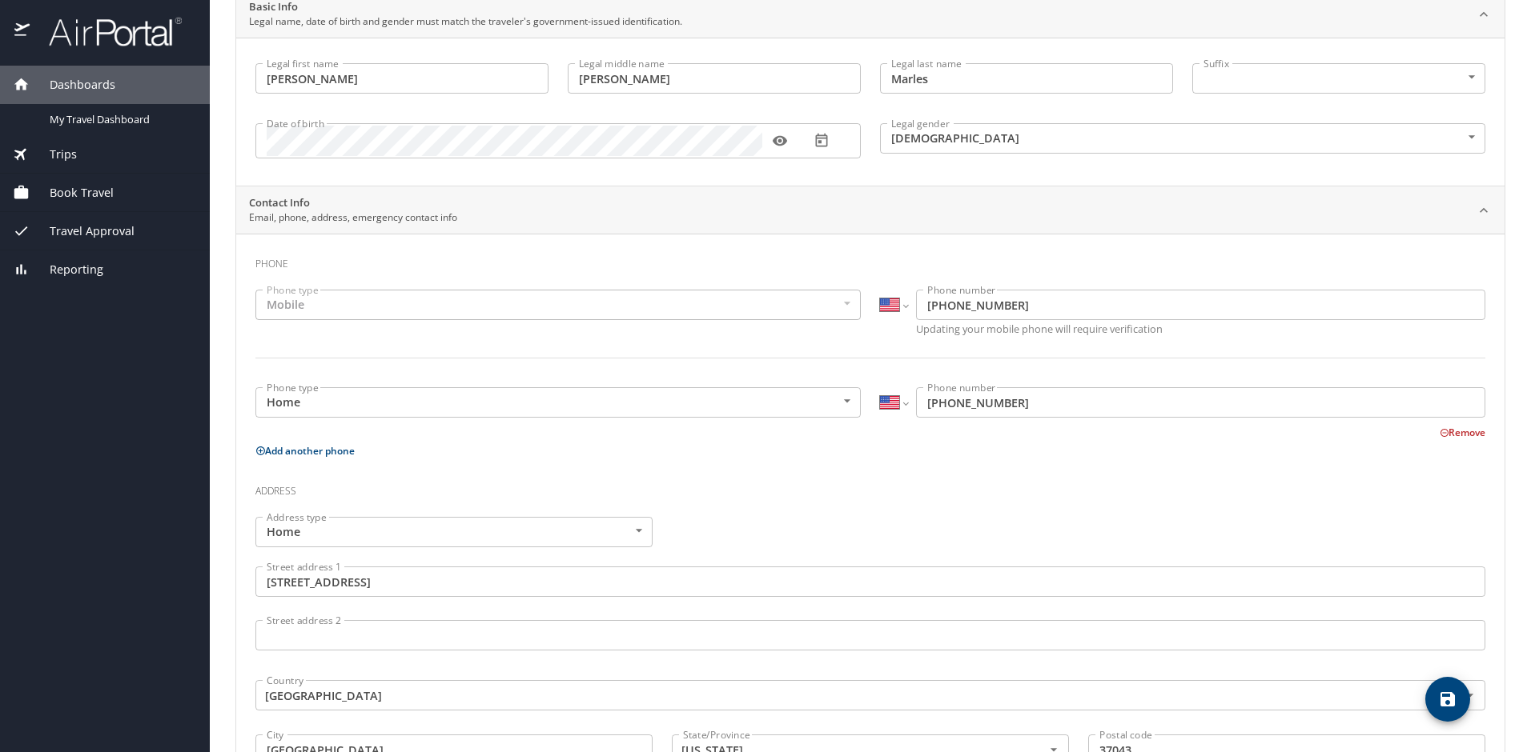
scroll to position [0, 0]
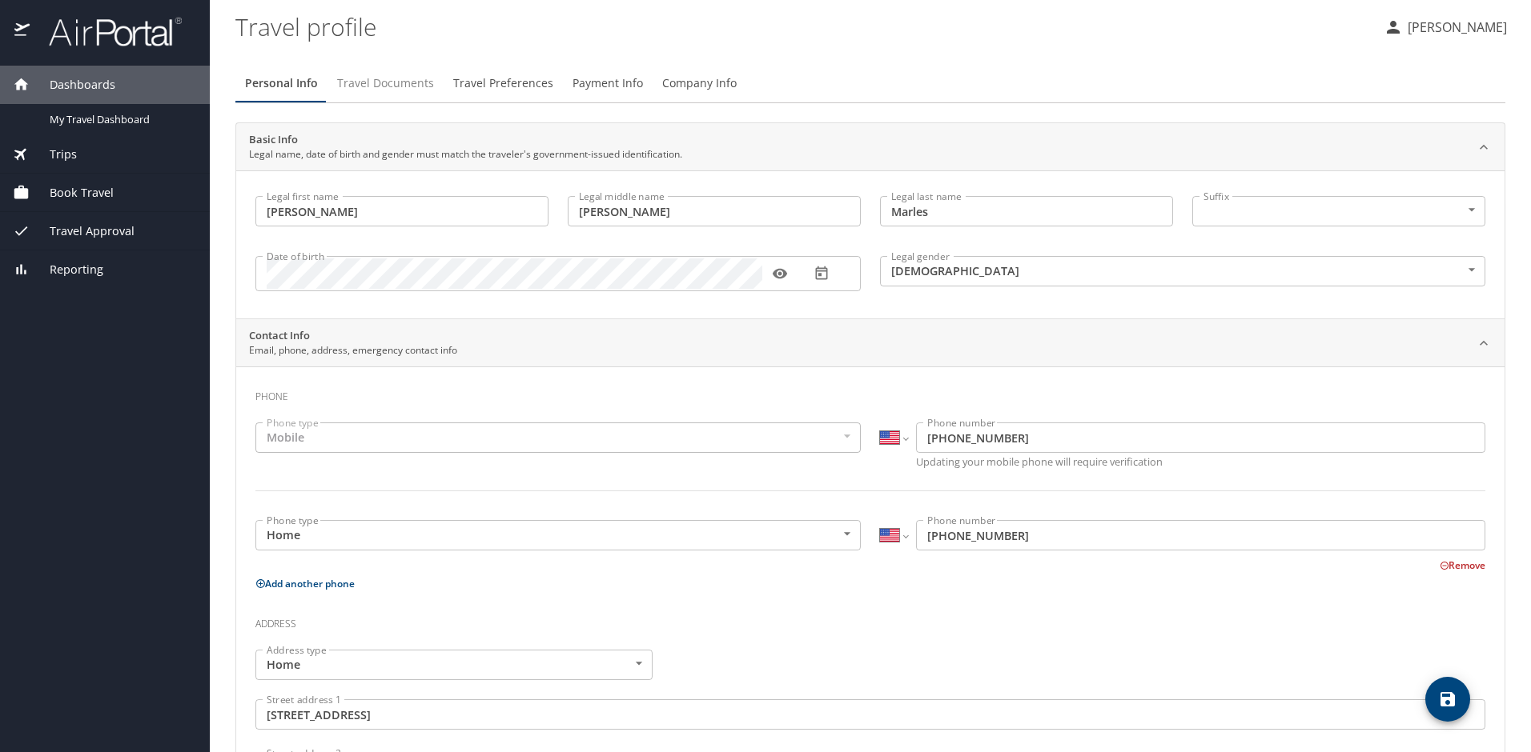
click at [378, 77] on span "Travel Documents" at bounding box center [385, 84] width 97 height 20
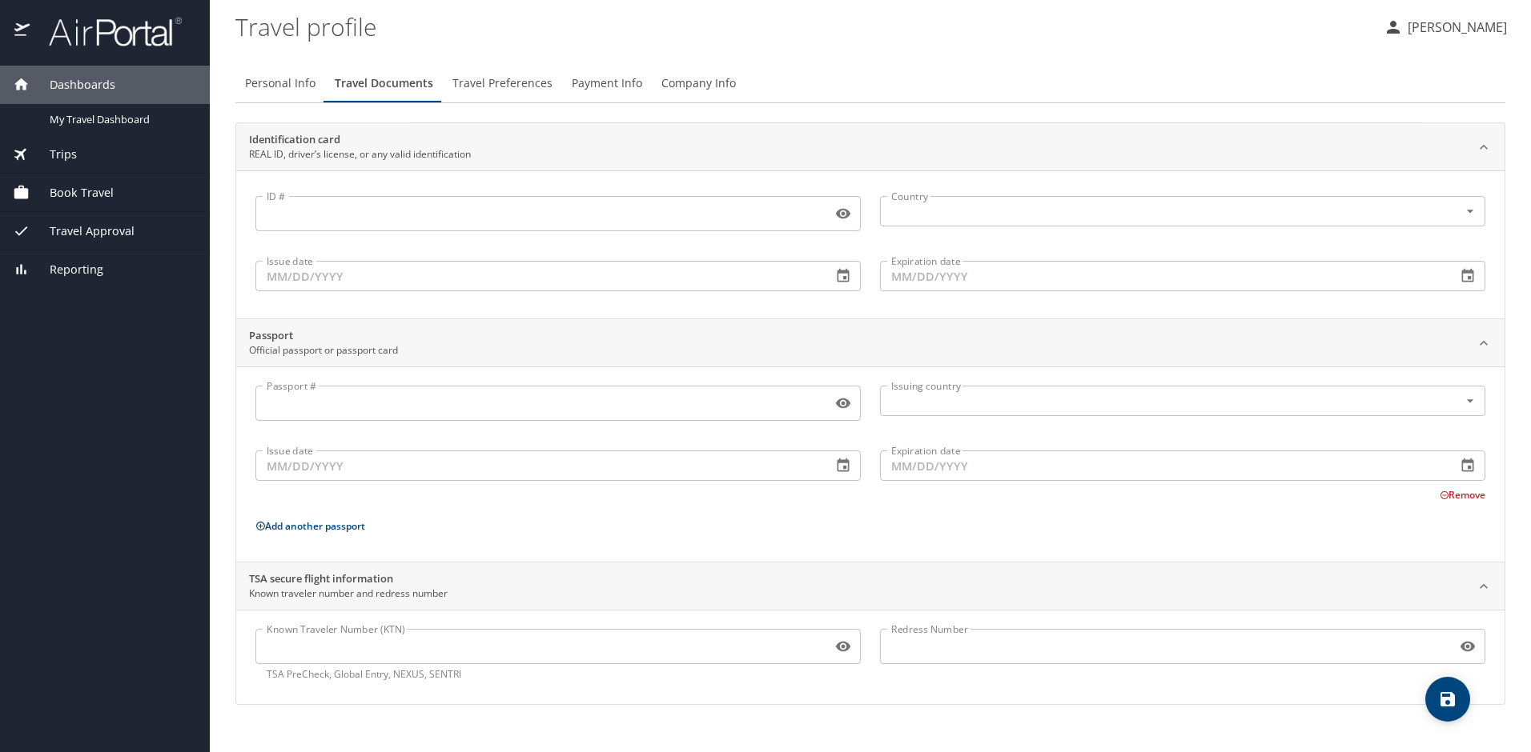
click at [743, 214] on input "ID #" at bounding box center [540, 214] width 570 height 30
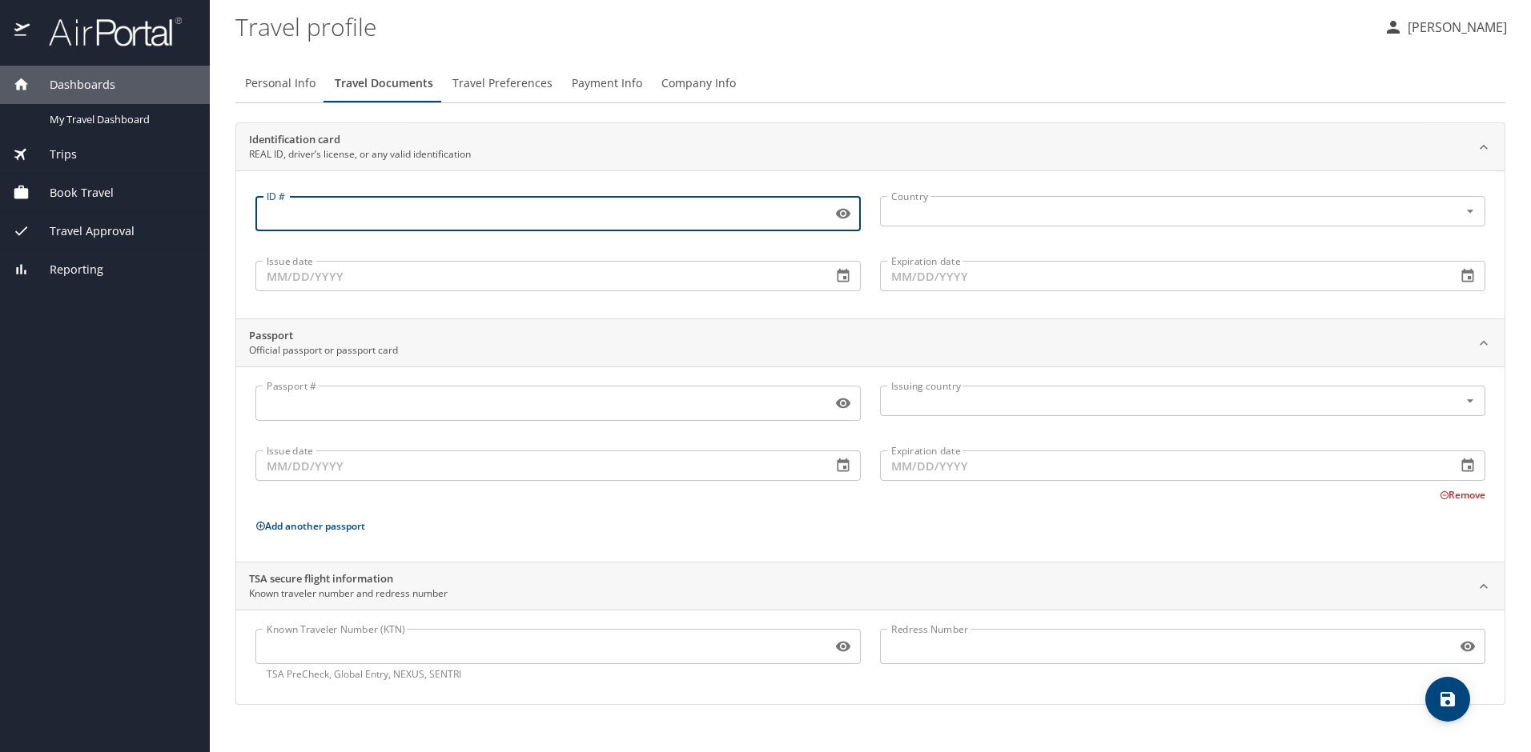
click at [588, 226] on input "ID #" at bounding box center [540, 214] width 570 height 30
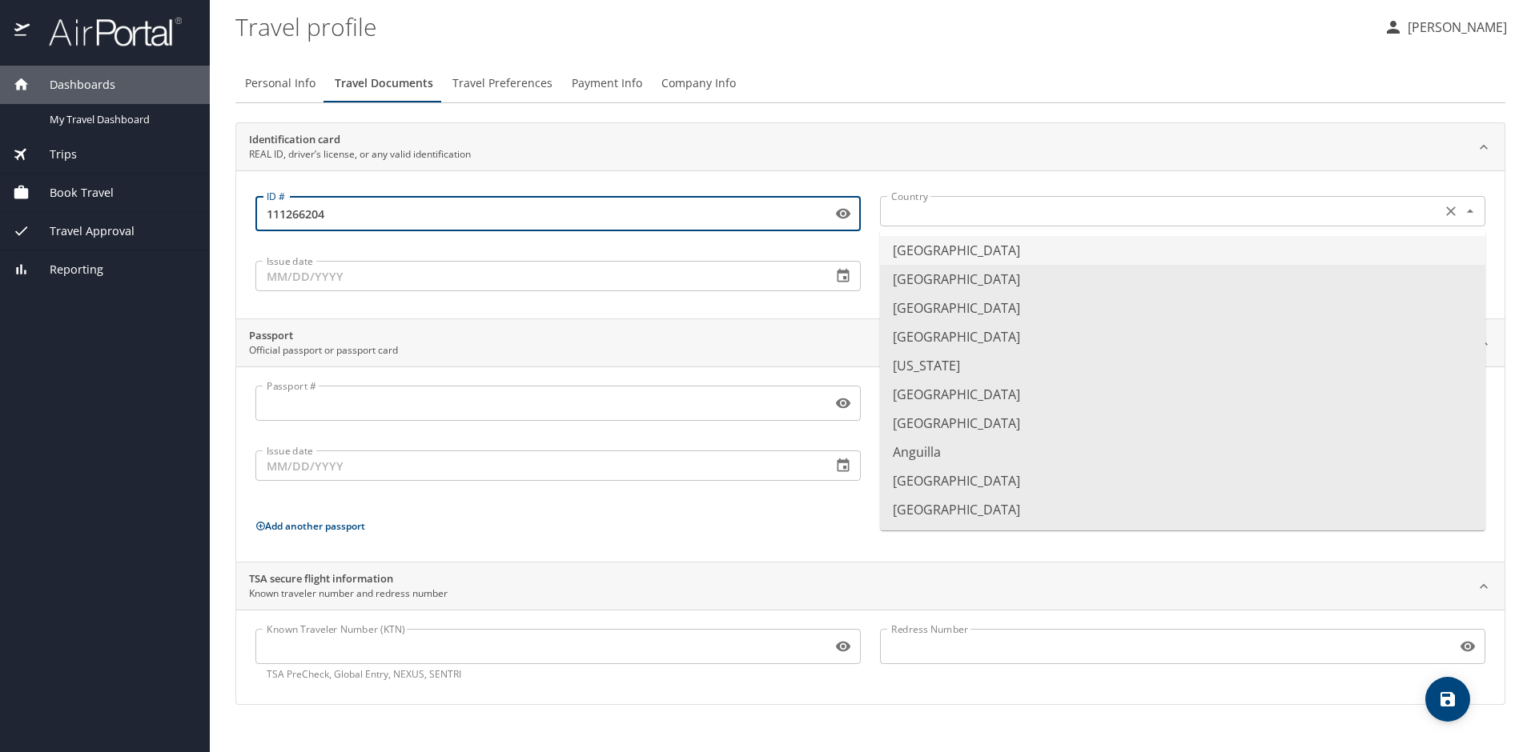
type input "111266204"
click at [902, 213] on input "text" at bounding box center [1159, 211] width 548 height 21
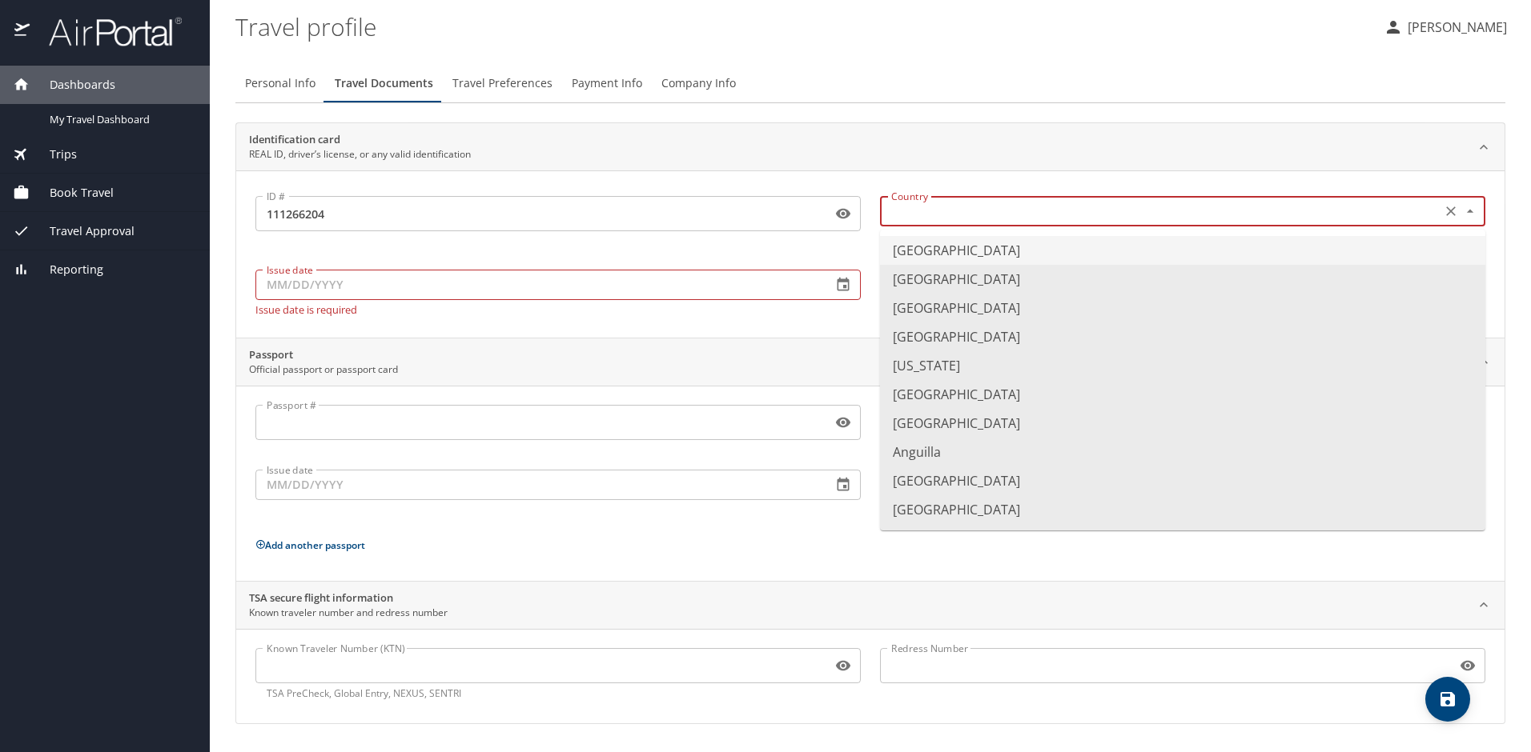
click at [1062, 253] on li "United States of America" at bounding box center [1182, 250] width 605 height 29
type input "United States of America"
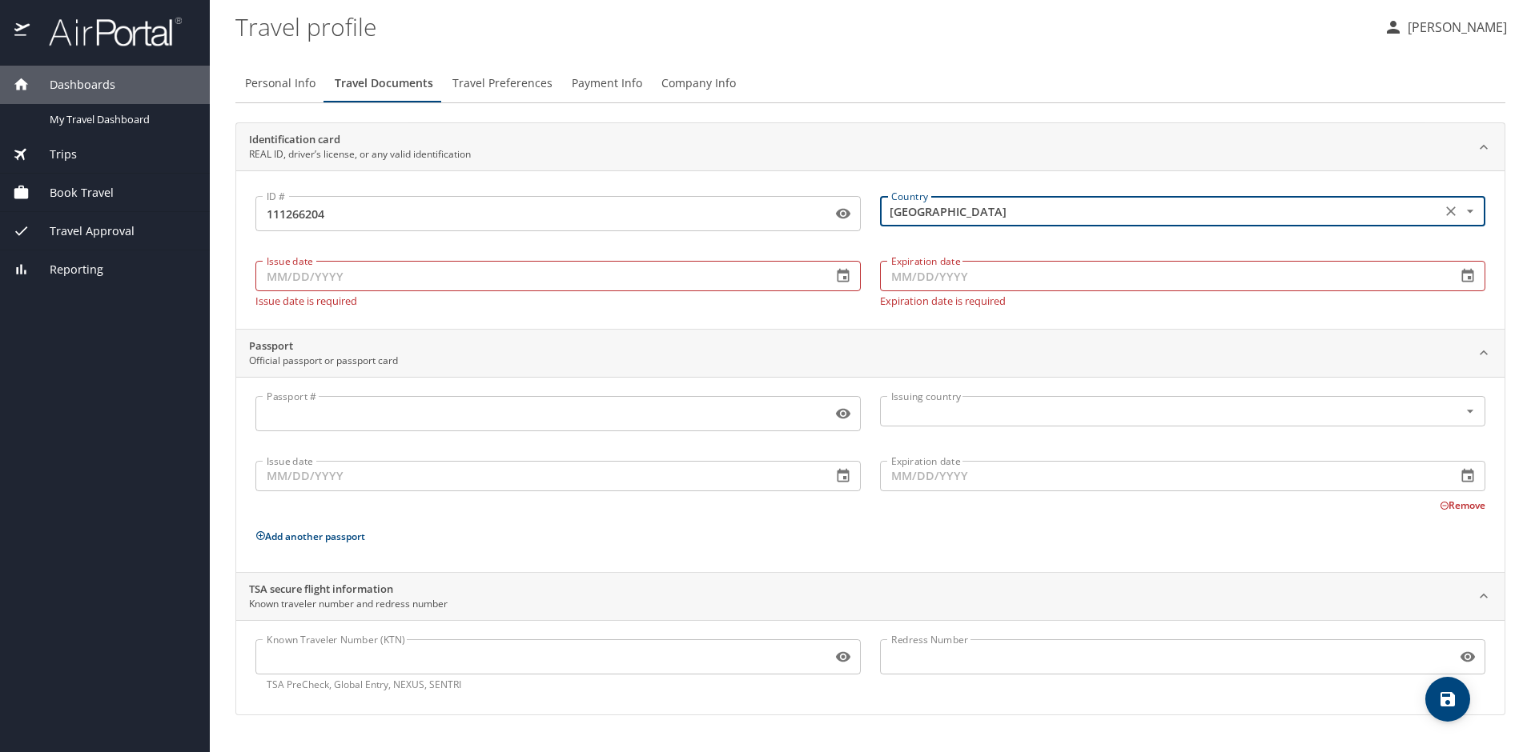
click at [658, 282] on input "Issue date" at bounding box center [537, 276] width 564 height 30
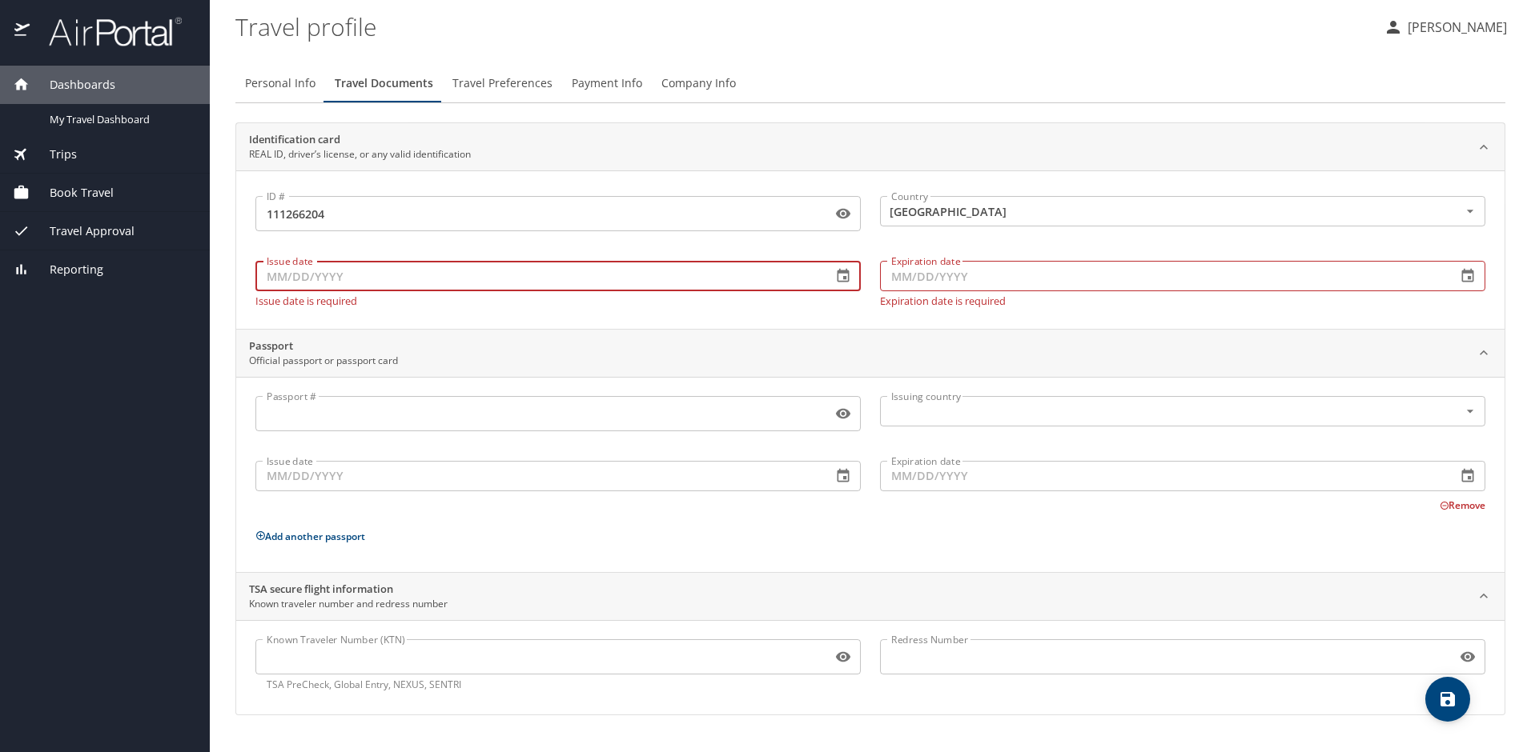
click at [844, 283] on icon "button" at bounding box center [843, 276] width 16 height 16
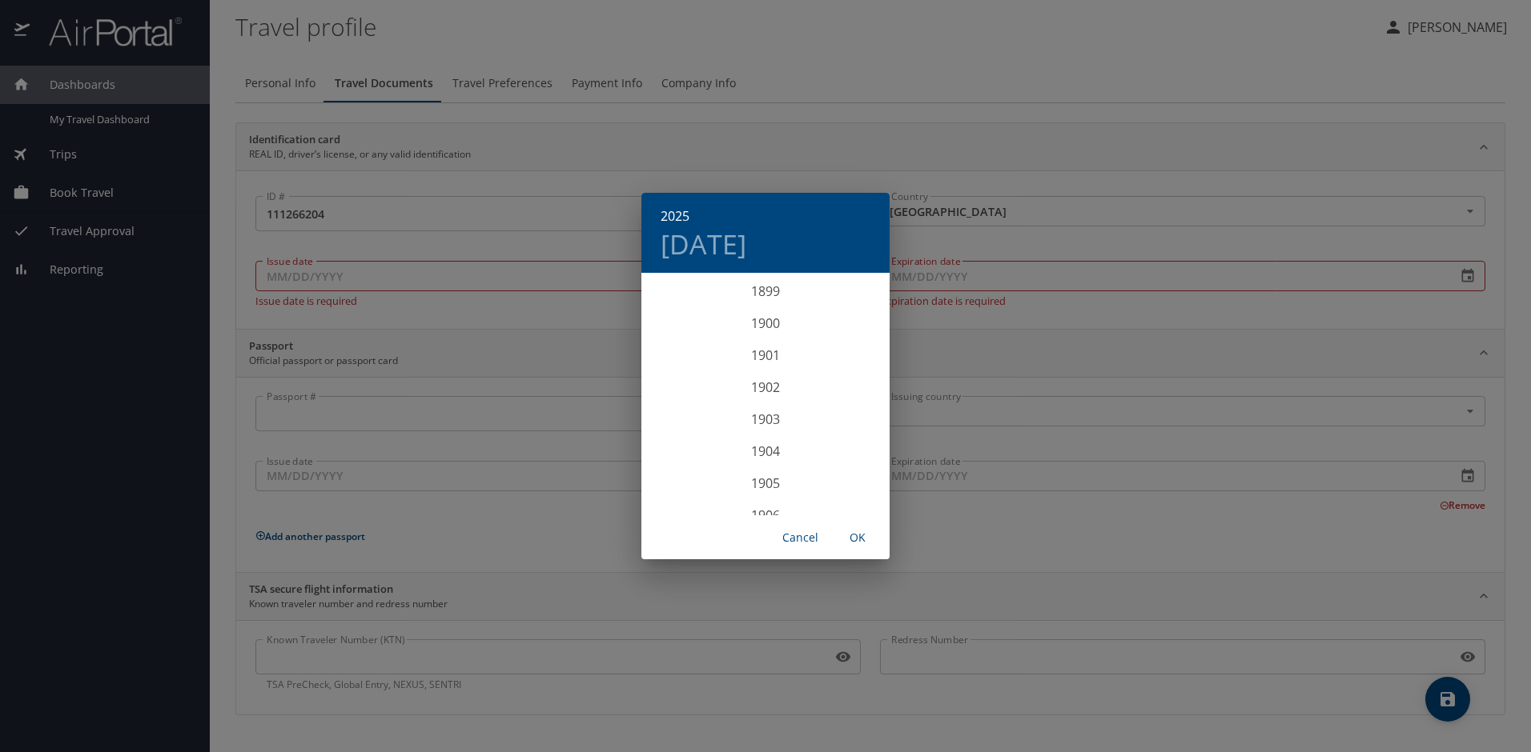
scroll to position [3938, 0]
click at [768, 393] on div "2025" at bounding box center [765, 395] width 248 height 32
click at [687, 364] on div "Apr" at bounding box center [682, 365] width 82 height 60
click at [796, 385] on p "10" at bounding box center [797, 387] width 11 height 10
click at [856, 536] on span "OK" at bounding box center [857, 538] width 38 height 20
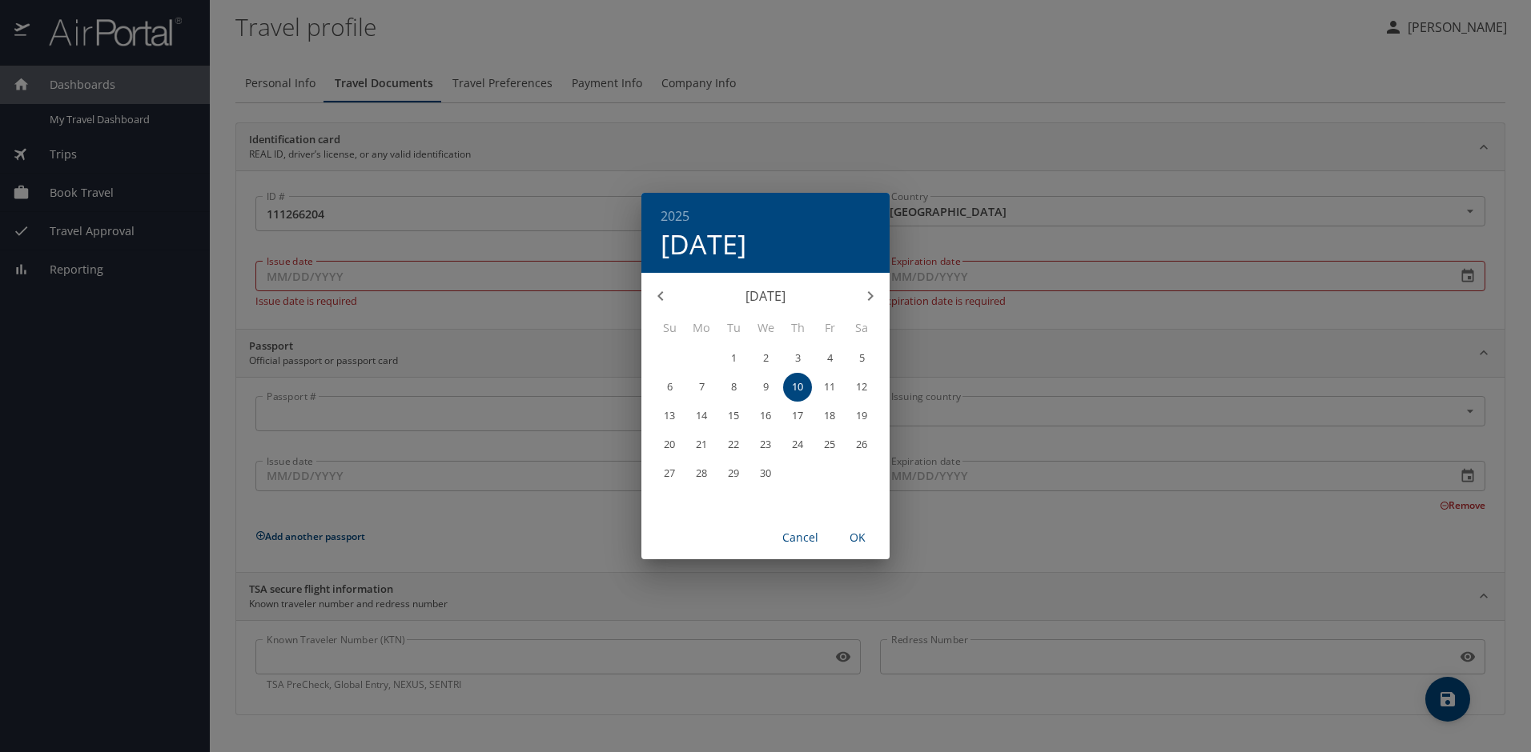
type input "04/10/2025"
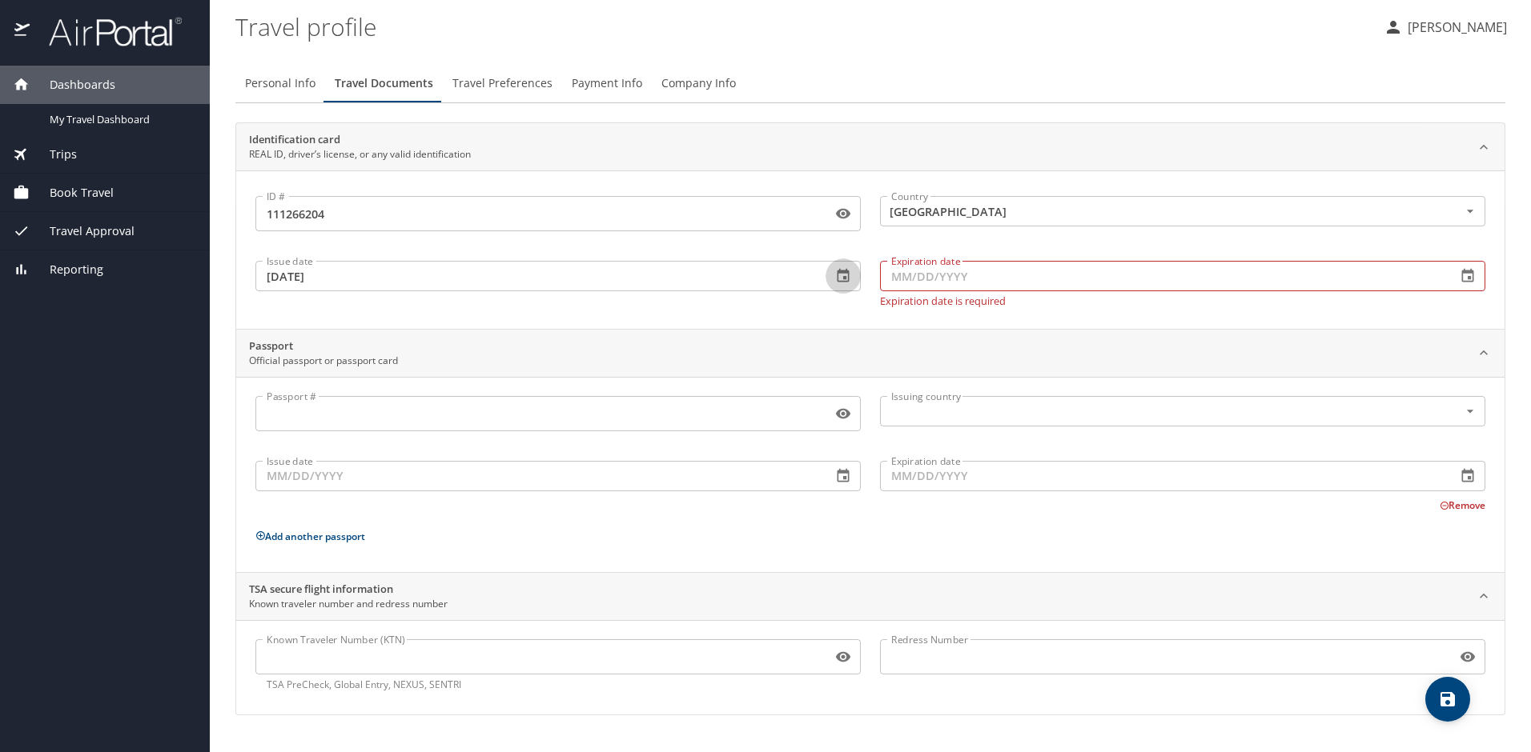
click at [1471, 280] on icon "button" at bounding box center [1467, 276] width 16 height 16
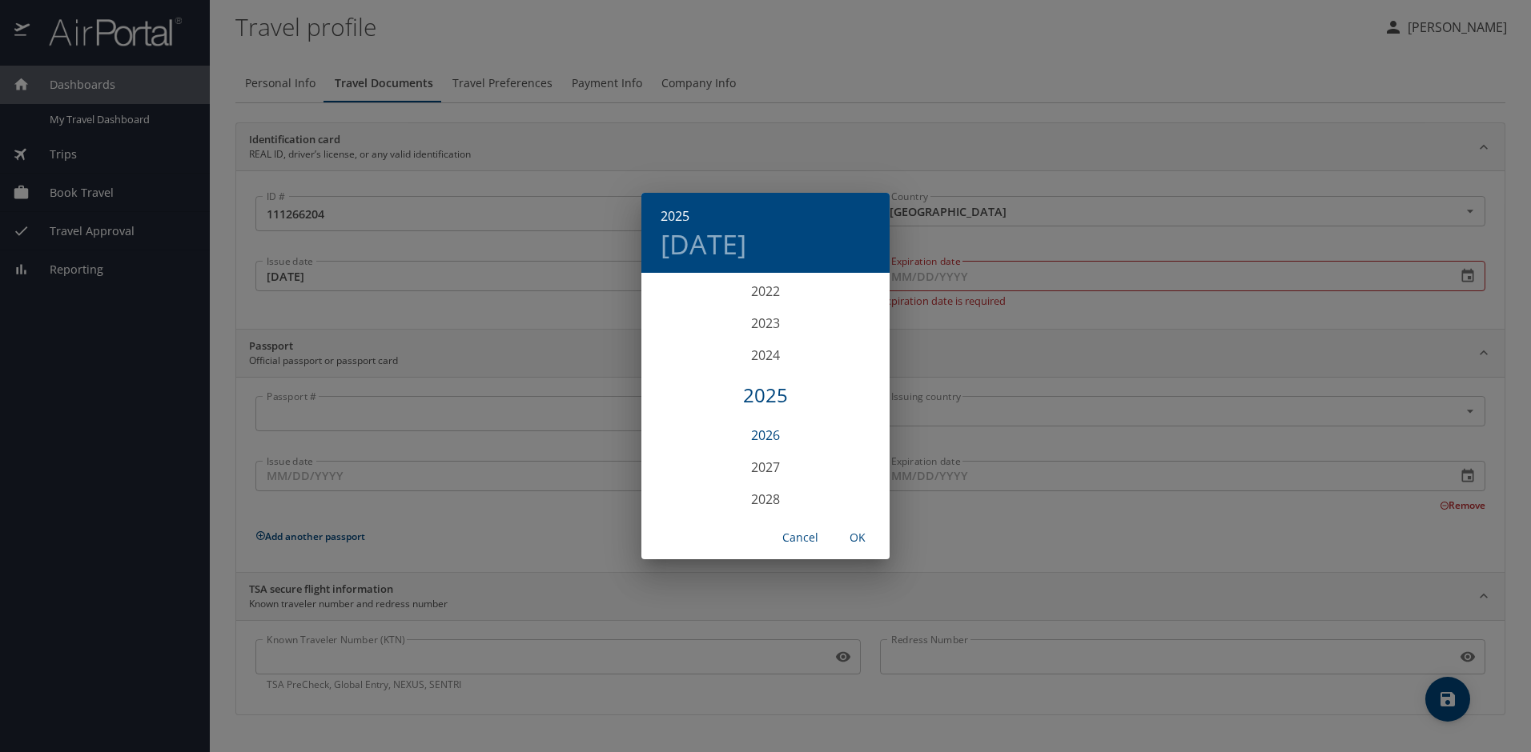
click at [760, 430] on div "2026" at bounding box center [765, 435] width 248 height 32
click at [856, 480] on div "Dec" at bounding box center [848, 485] width 82 height 60
click at [795, 359] on p "3" at bounding box center [798, 358] width 6 height 10
click at [849, 534] on span "OK" at bounding box center [857, 538] width 38 height 20
type input "12/03/2026"
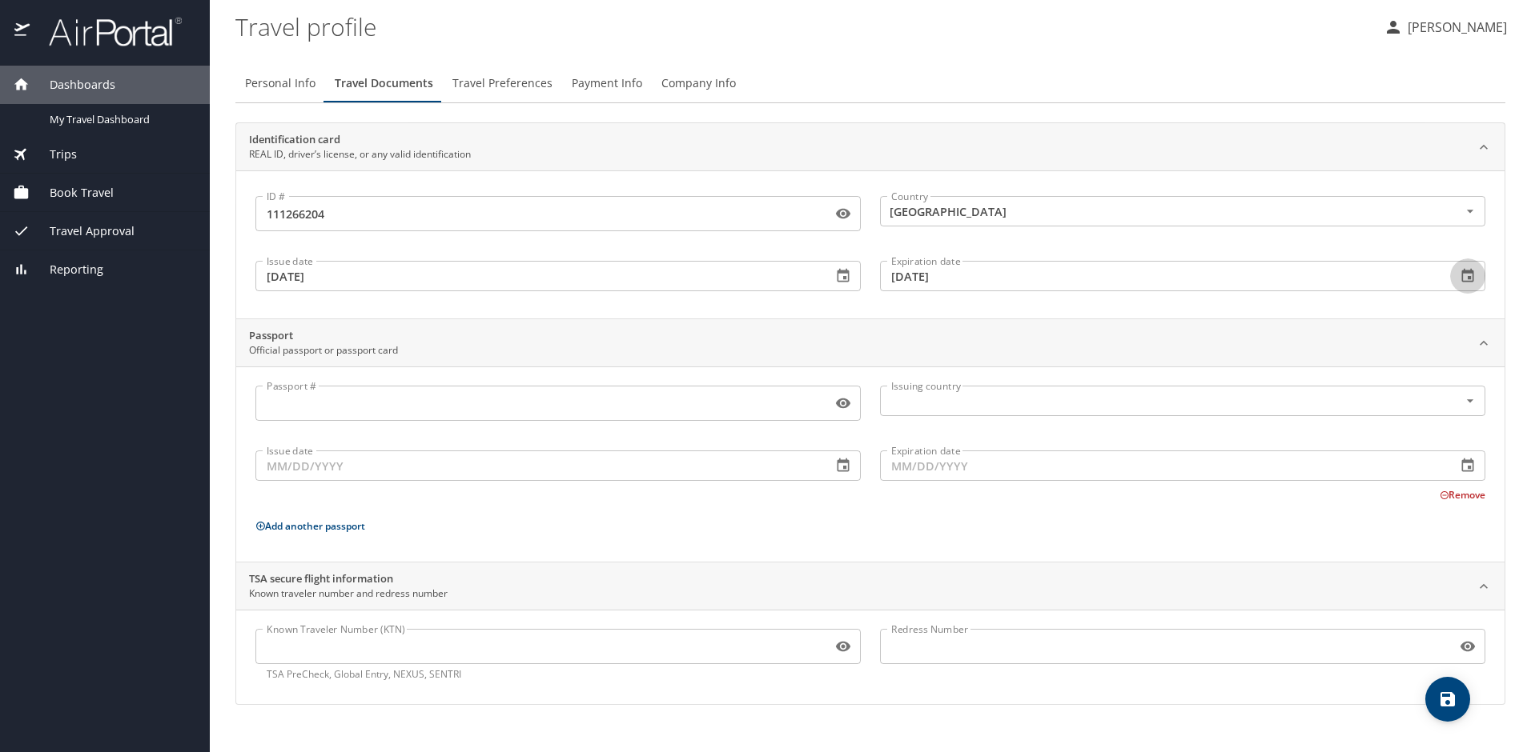
click at [536, 399] on input "Passport #" at bounding box center [540, 403] width 570 height 30
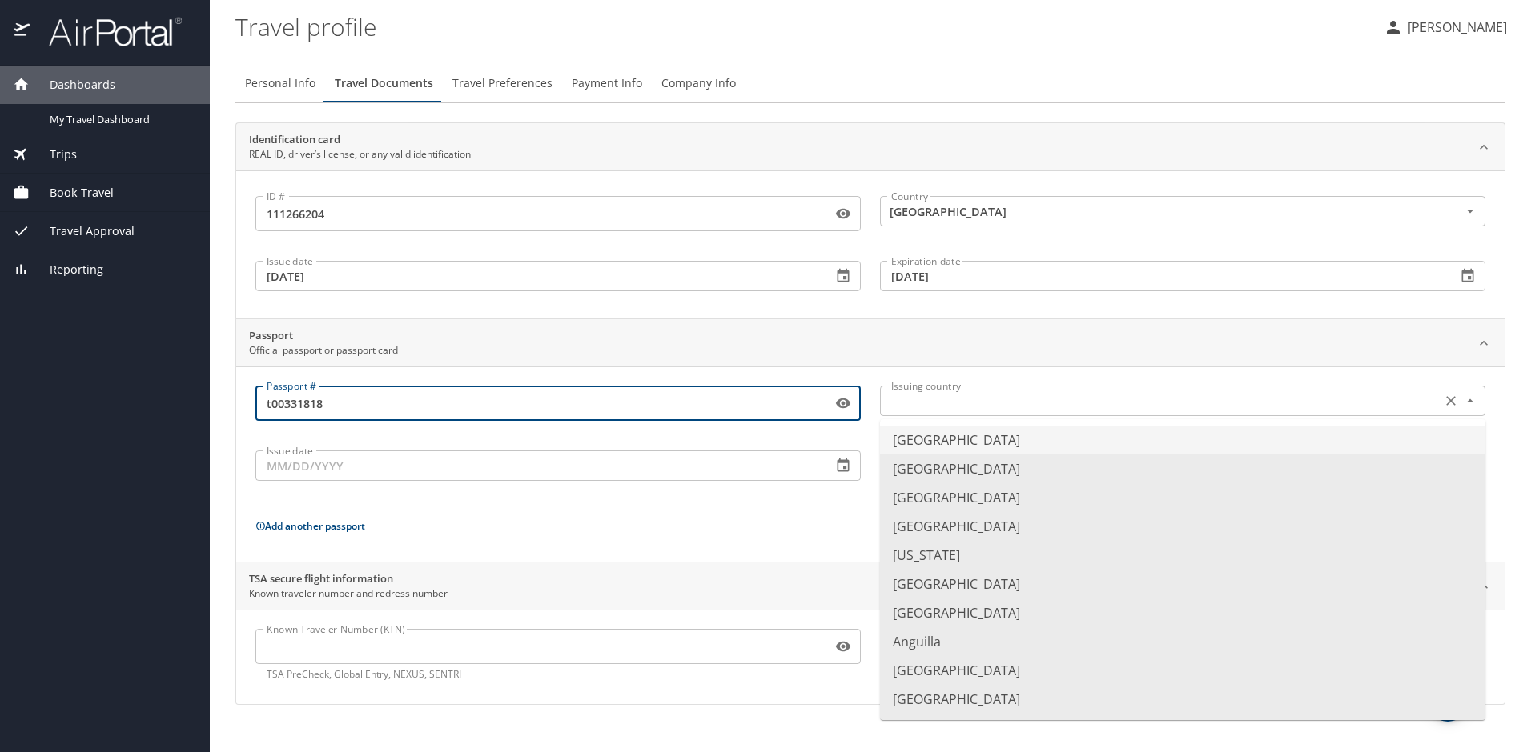
type input "t00331818"
click at [942, 411] on input "text" at bounding box center [1159, 401] width 548 height 21
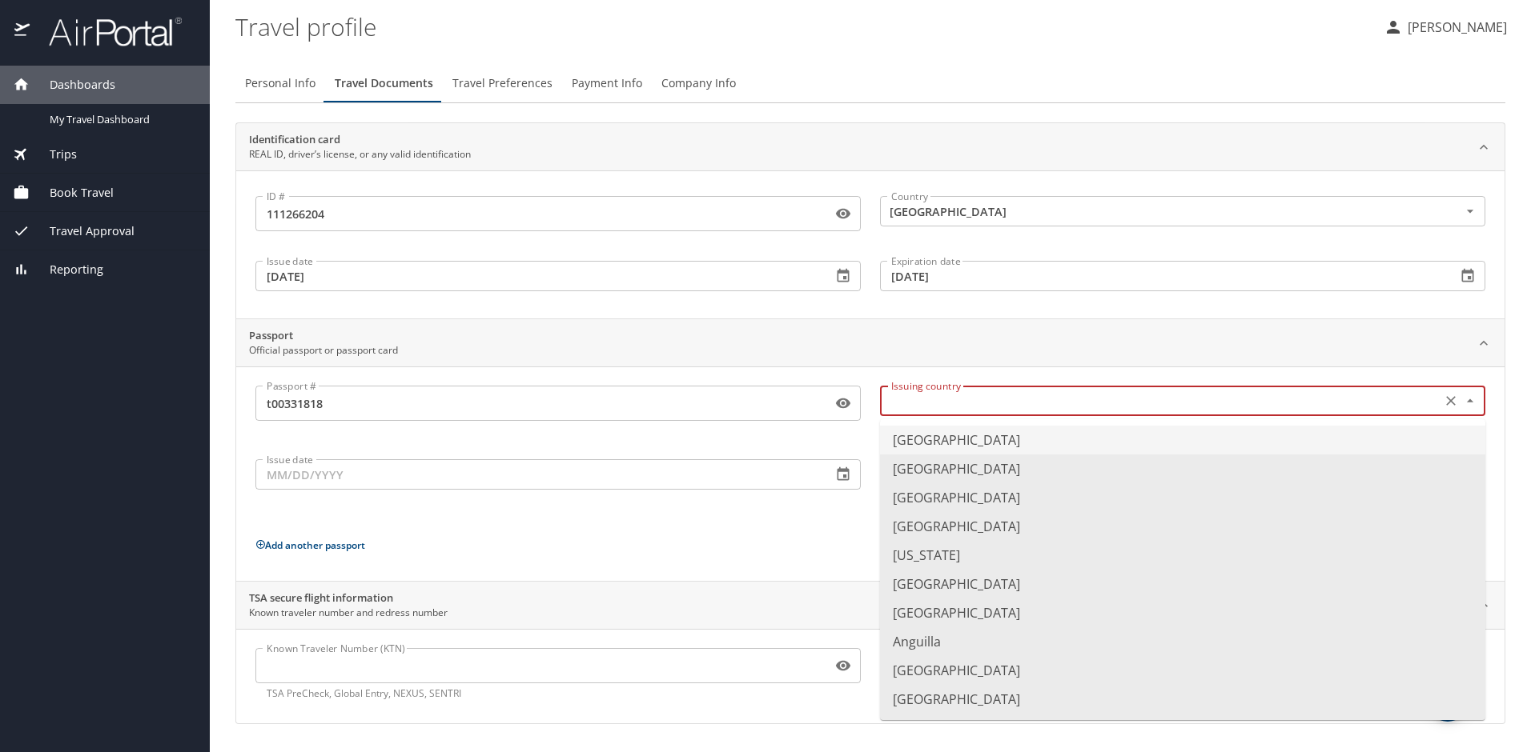
click at [1028, 442] on li "United States of America" at bounding box center [1182, 440] width 605 height 29
type input "United States of America"
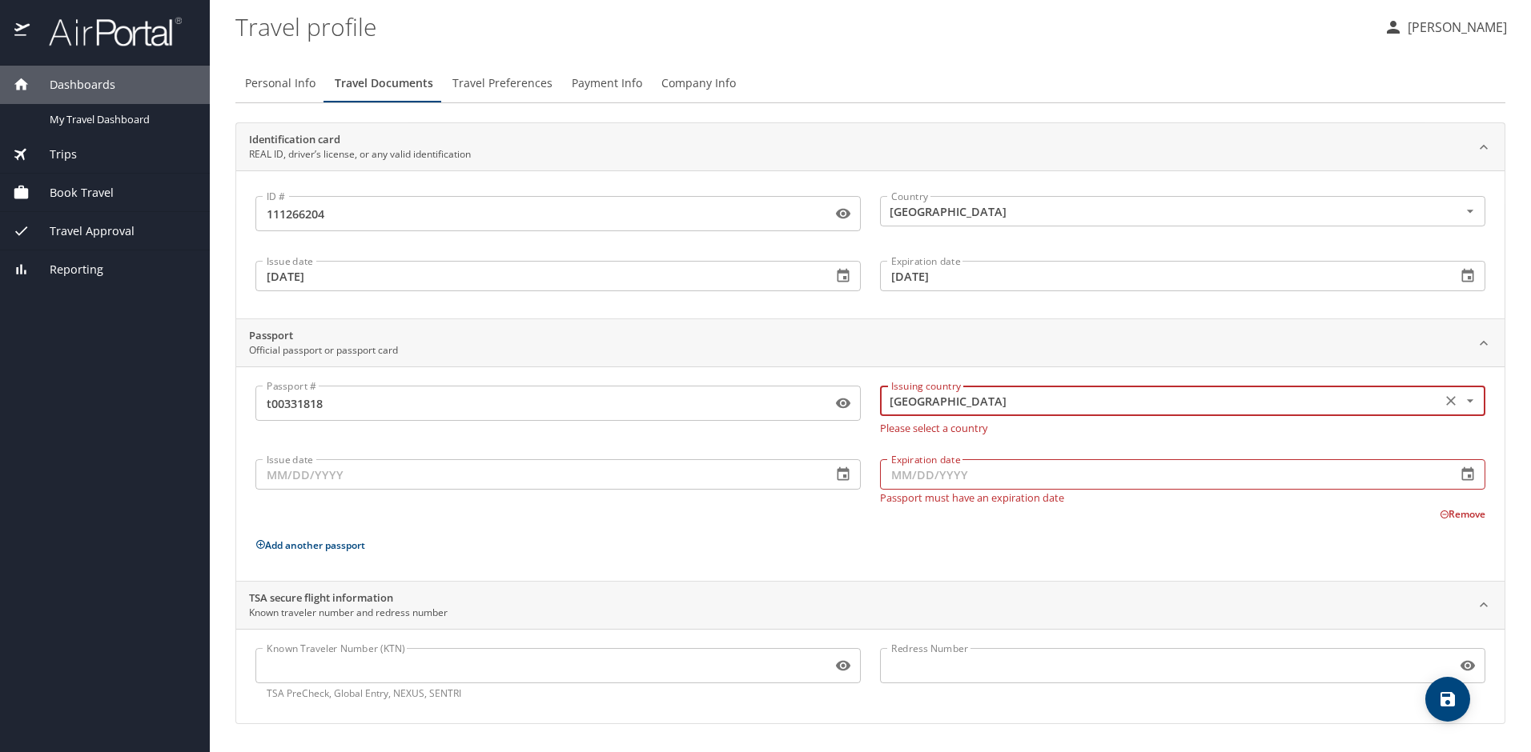
click at [545, 475] on input "Issue date" at bounding box center [537, 474] width 564 height 30
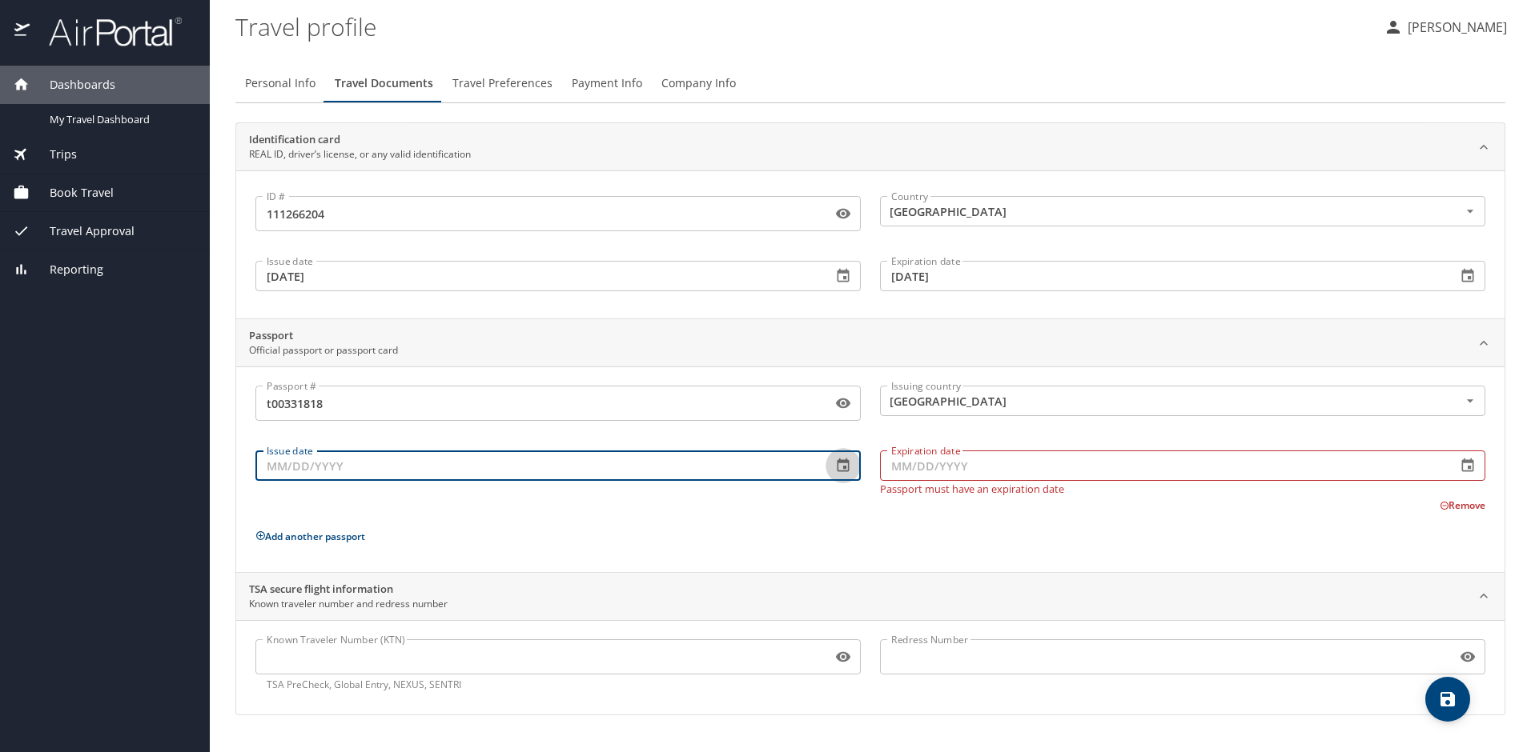
click at [845, 471] on icon "button" at bounding box center [843, 466] width 12 height 14
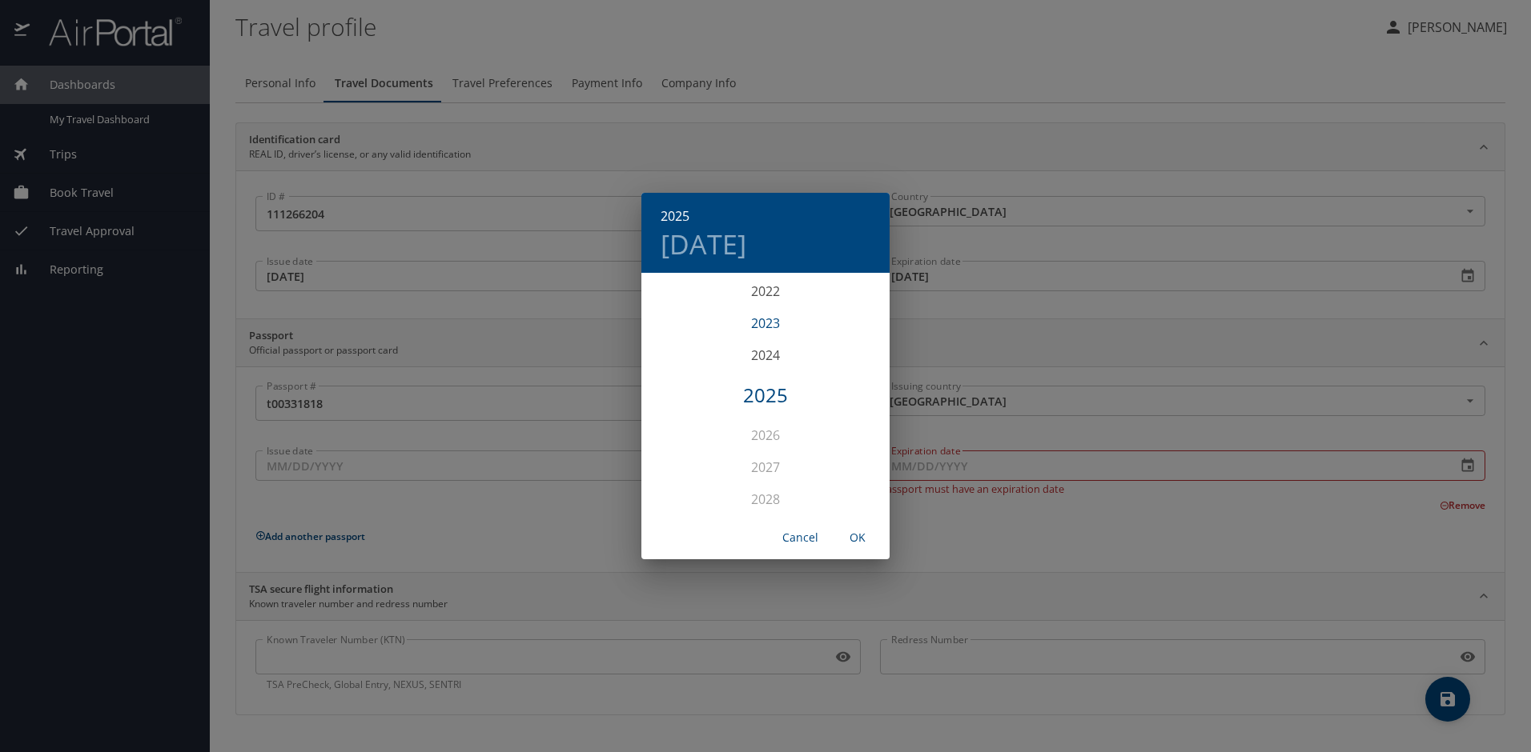
click at [761, 323] on div "2023" at bounding box center [765, 323] width 248 height 32
click at [680, 481] on div "Oct" at bounding box center [682, 485] width 82 height 60
click at [837, 356] on span "6" at bounding box center [829, 358] width 29 height 10
click at [859, 541] on span "OK" at bounding box center [857, 538] width 38 height 20
type input "10/06/2023"
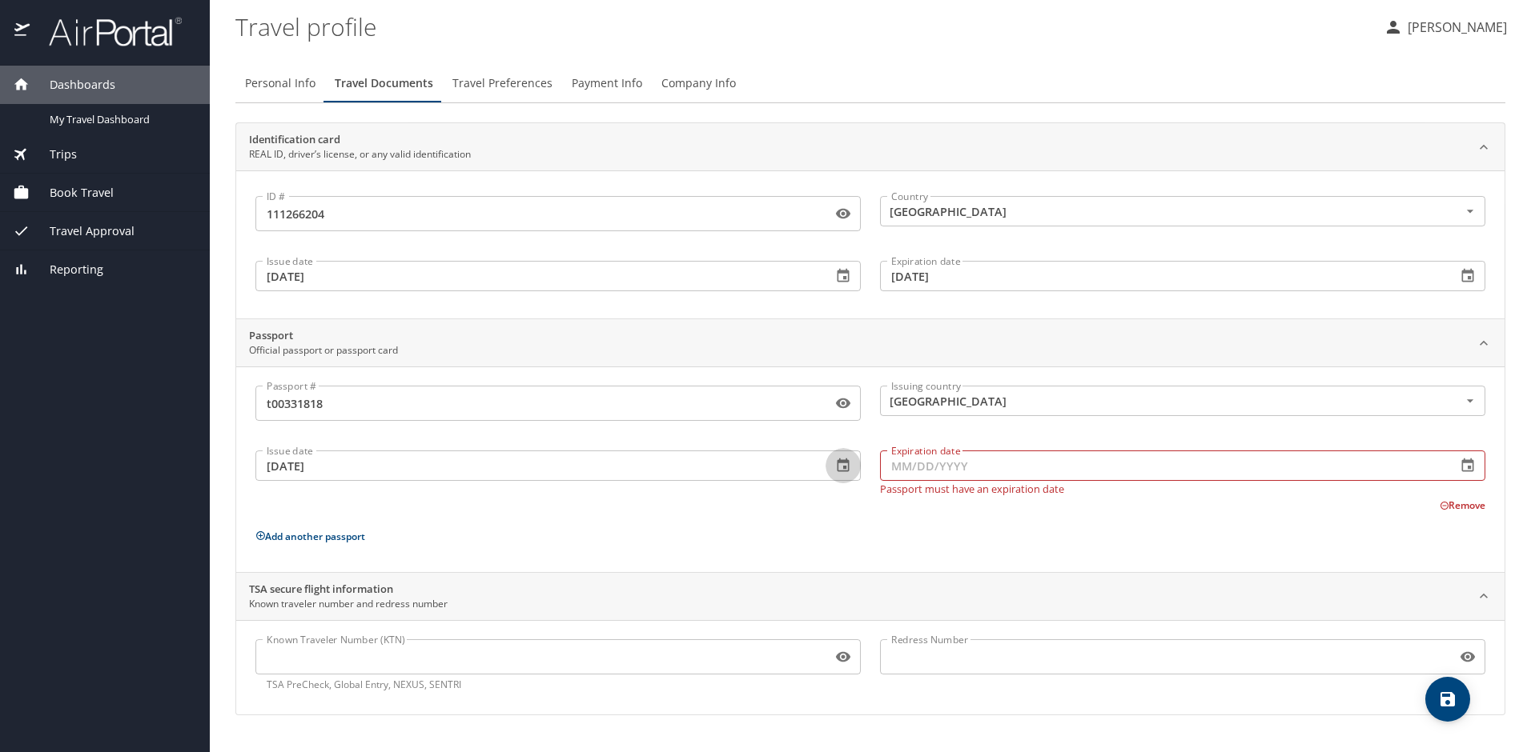
click at [1462, 460] on icon "button" at bounding box center [1467, 466] width 16 height 16
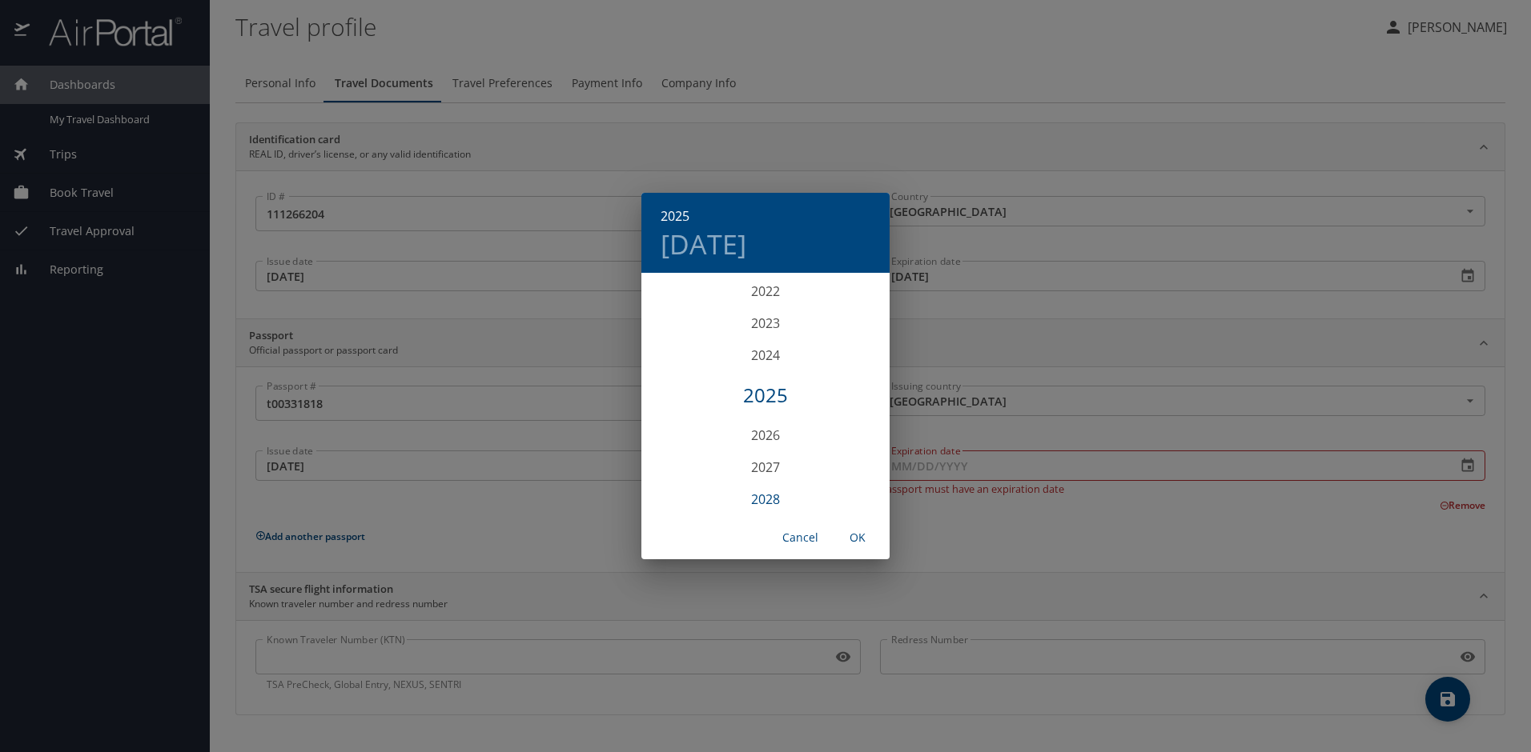
click at [755, 508] on div "2028" at bounding box center [765, 499] width 248 height 32
click at [684, 488] on div "Oct" at bounding box center [682, 485] width 82 height 60
click at [797, 346] on button "5" at bounding box center [797, 358] width 29 height 29
click at [857, 538] on span "OK" at bounding box center [857, 538] width 38 height 20
type input "10/05/2028"
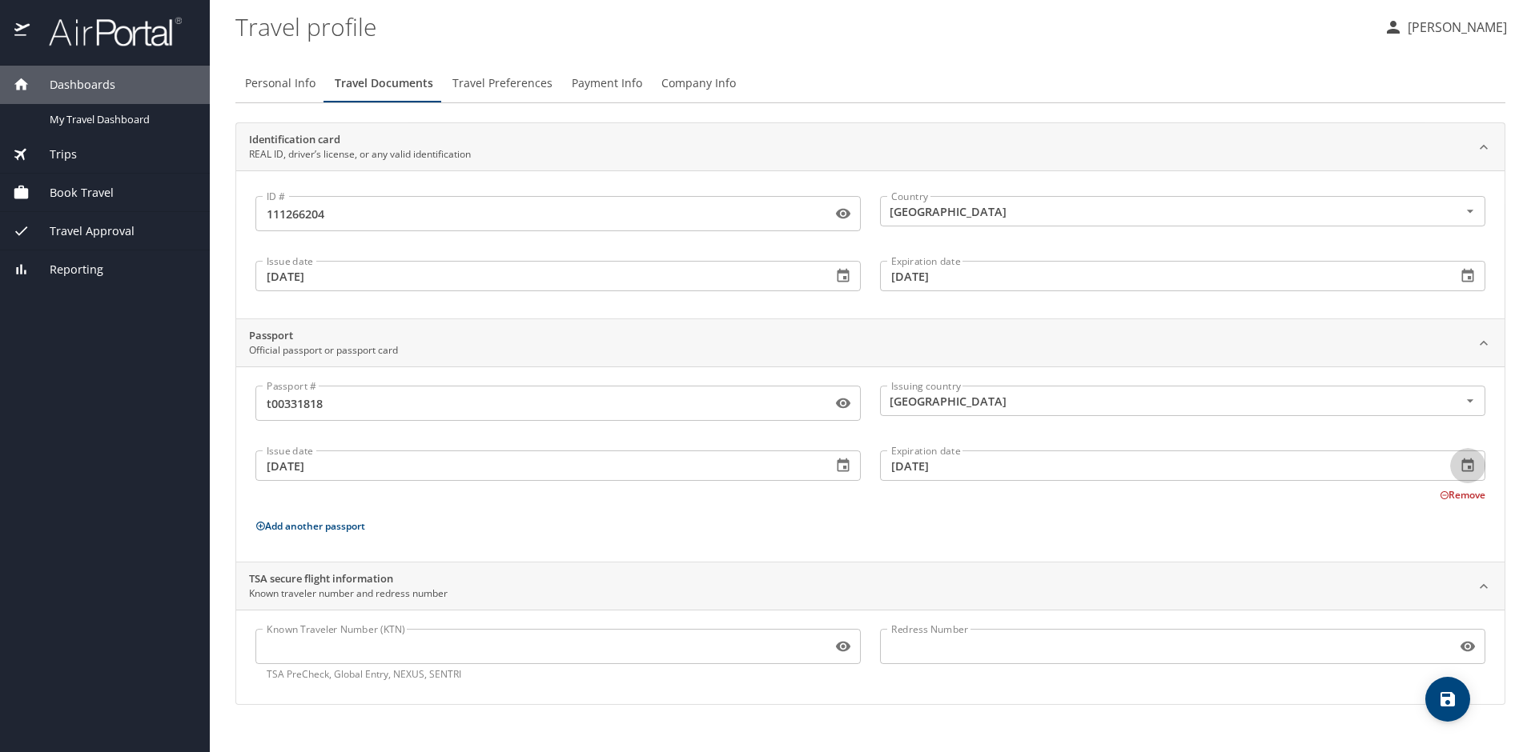
click at [768, 516] on div "Passport # t00331818 Passport # Issuing country United States of America Issuin…" at bounding box center [870, 467] width 1230 height 163
click at [599, 638] on input "Known Traveler Number (KTN)" at bounding box center [540, 647] width 570 height 30
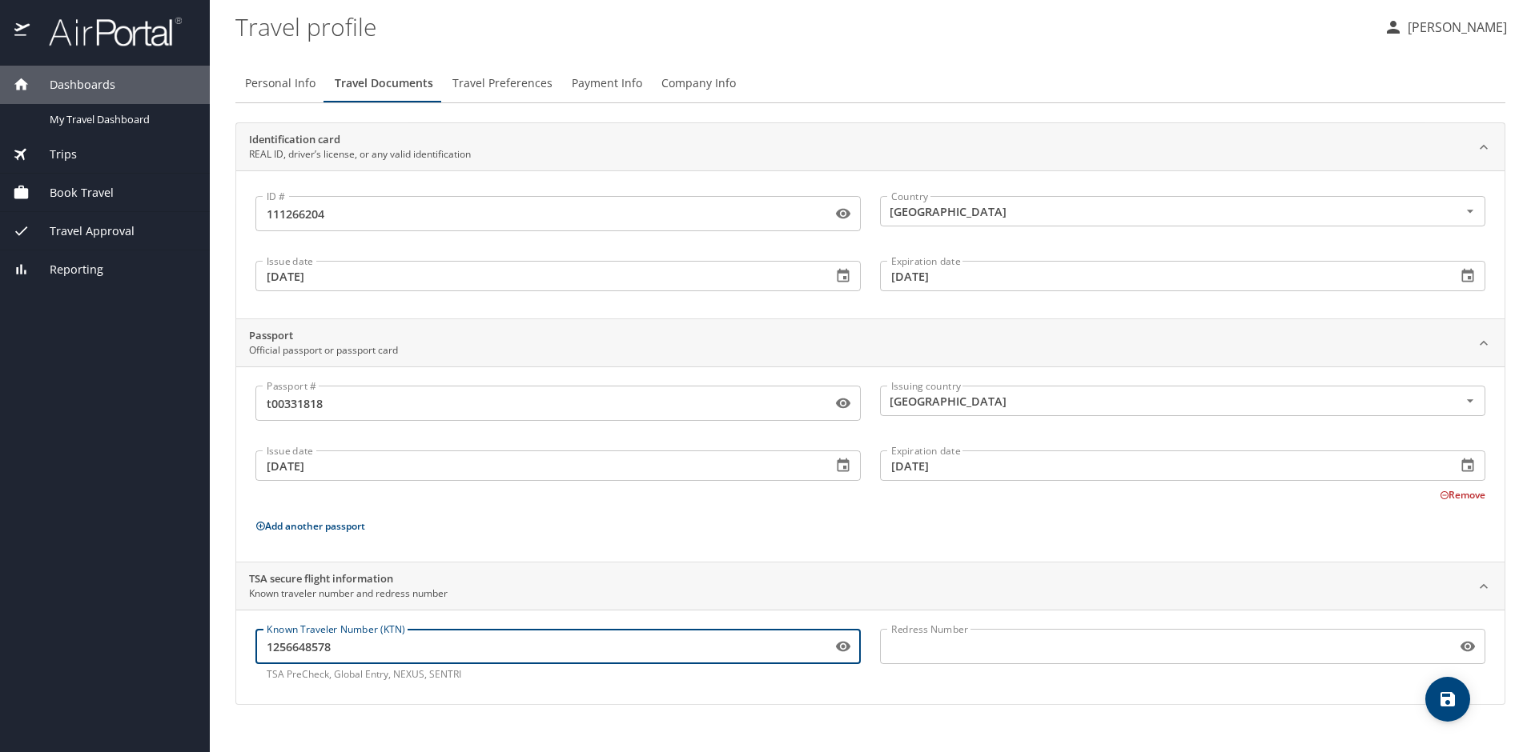
type input "1256648578"
click at [721, 692] on div "Known Traveler Number (KTN) 1256648578 Known Traveler Number (KTN) TSA PreCheck…" at bounding box center [870, 657] width 1268 height 94
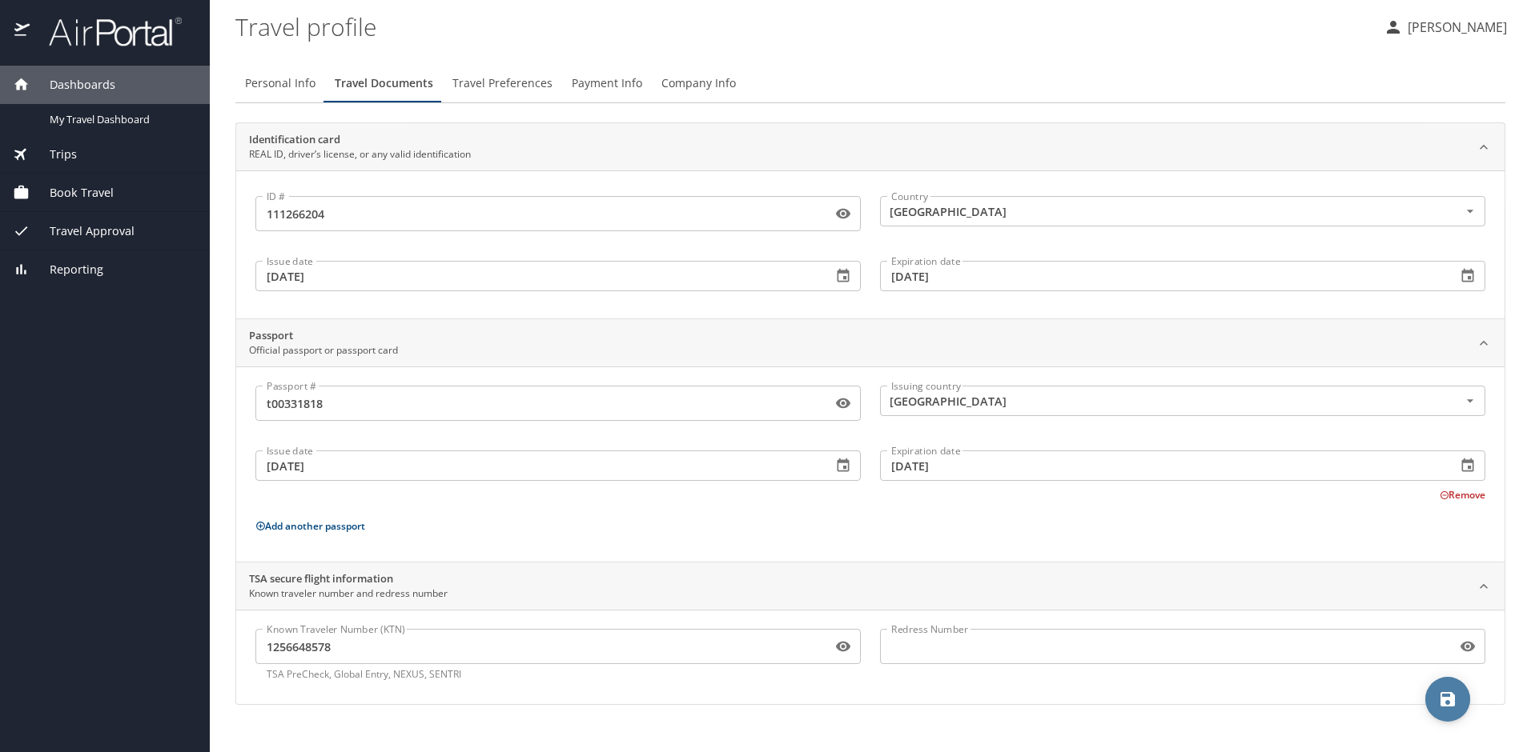
click at [1441, 696] on icon "save" at bounding box center [1447, 699] width 14 height 14
click at [495, 76] on span "Travel Preferences" at bounding box center [502, 84] width 100 height 20
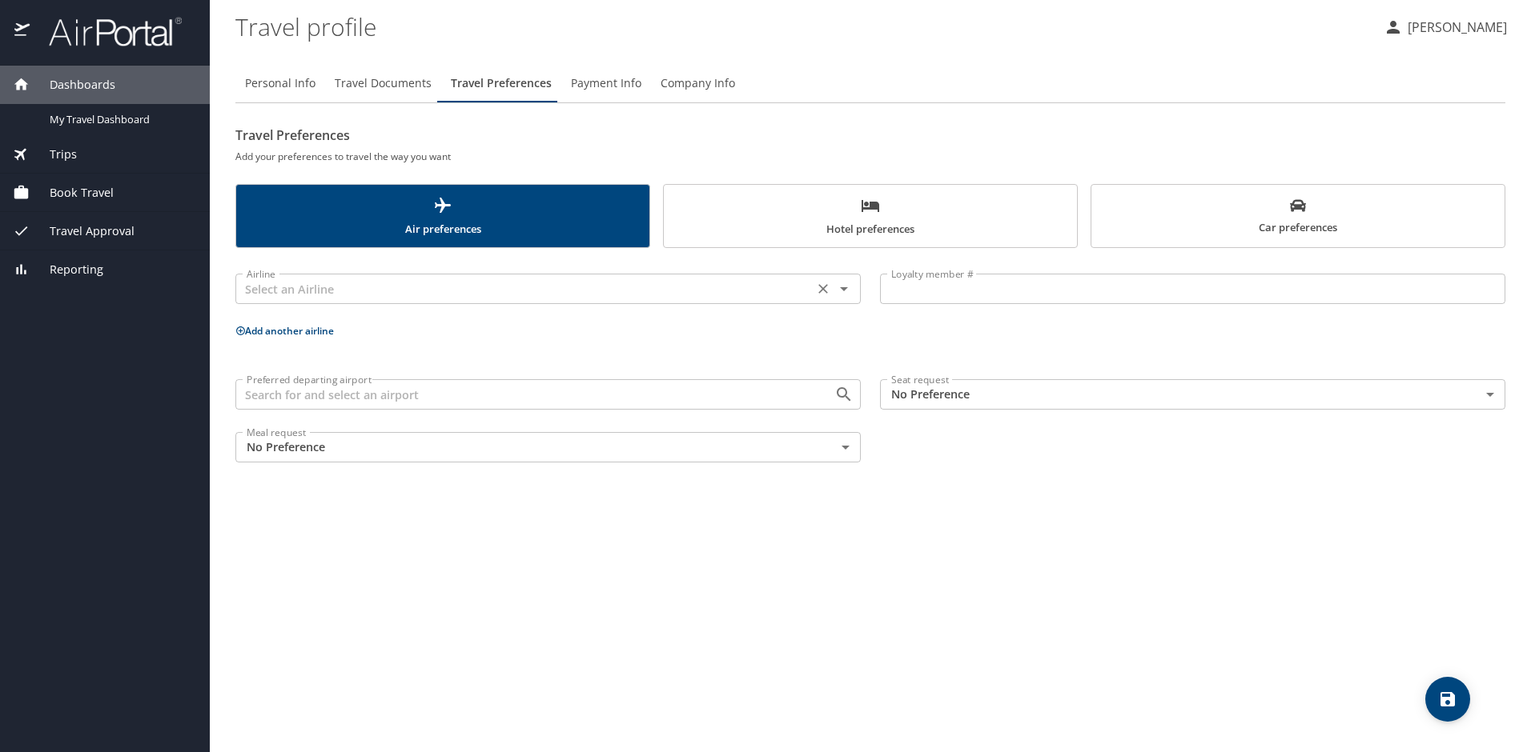
click at [407, 279] on input "text" at bounding box center [524, 289] width 568 height 21
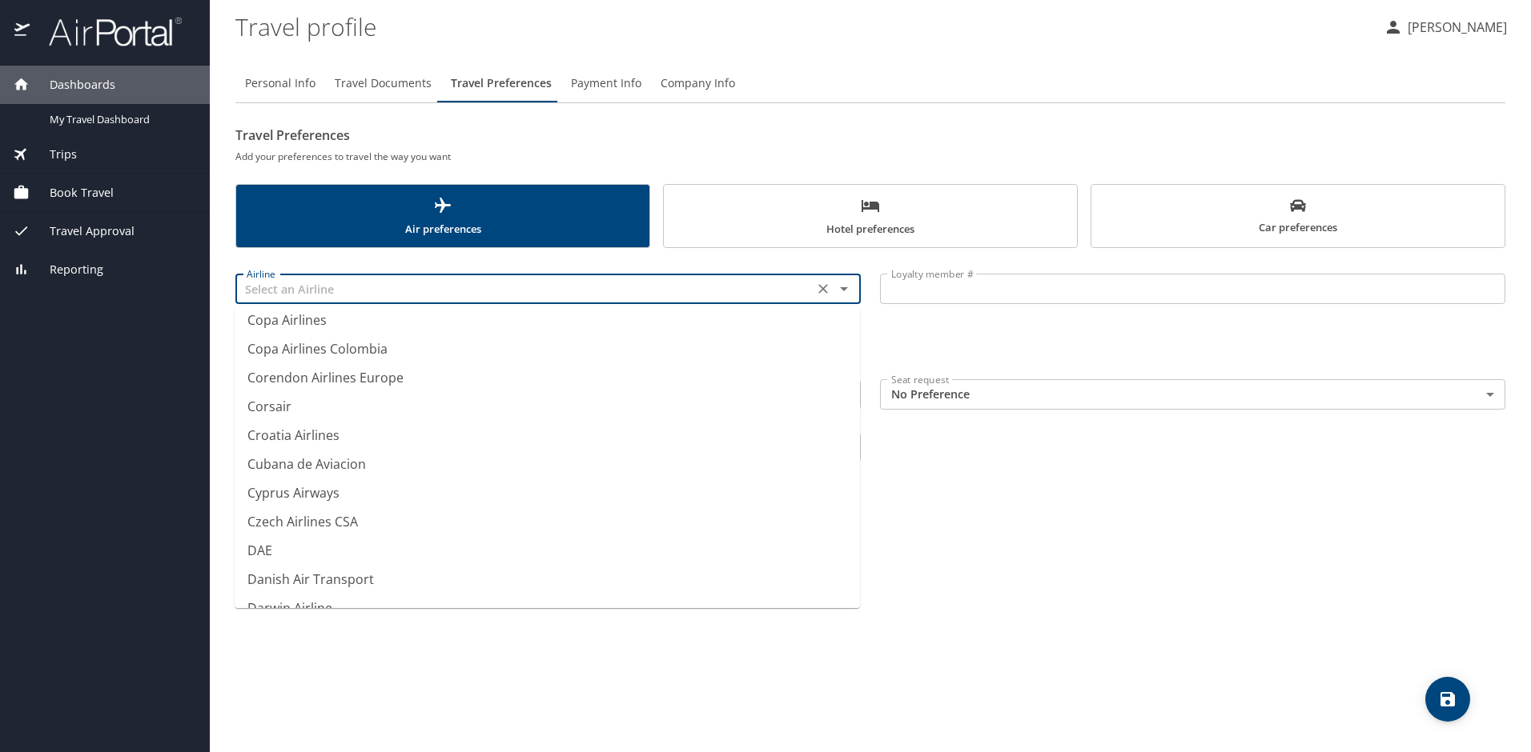
scroll to position [4643, 0]
click at [325, 527] on li "Delta Air Lines" at bounding box center [547, 526] width 625 height 29
type input "Delta Air Lines"
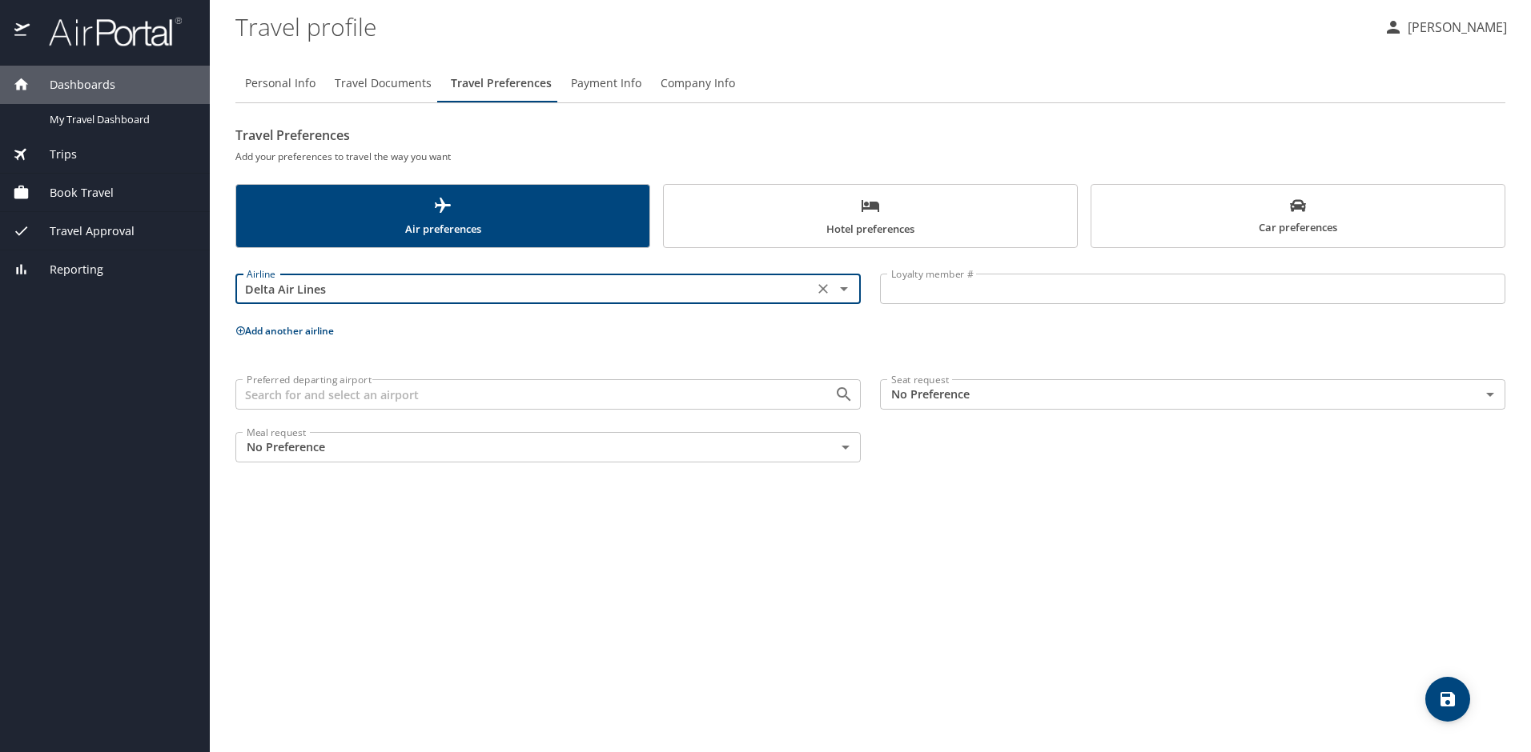
click at [947, 289] on input "Loyalty member #" at bounding box center [1192, 289] width 625 height 30
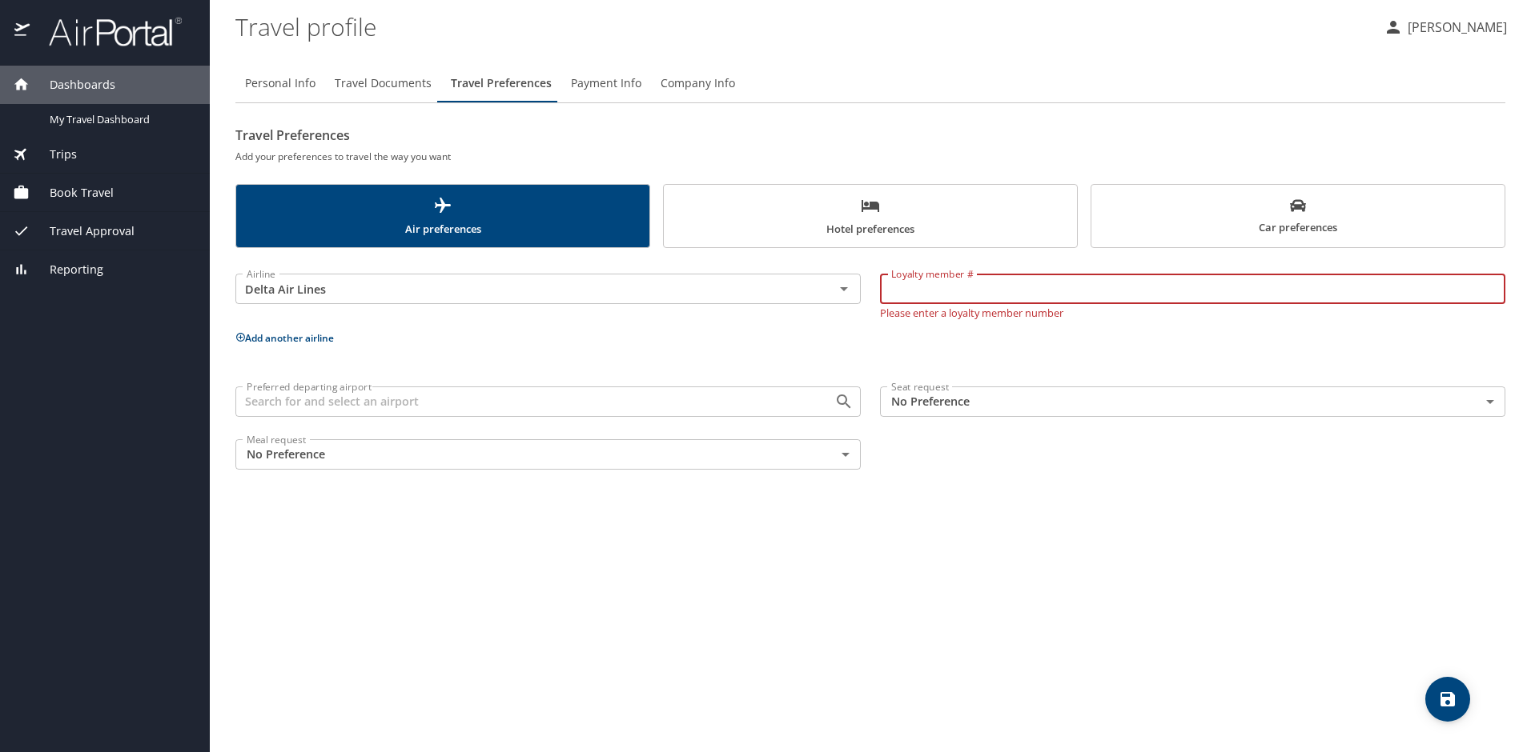
click at [994, 283] on input "Loyalty member #" at bounding box center [1192, 289] width 625 height 30
type input "9307840372"
click at [562, 391] on input "Preferred departing airport" at bounding box center [524, 401] width 568 height 21
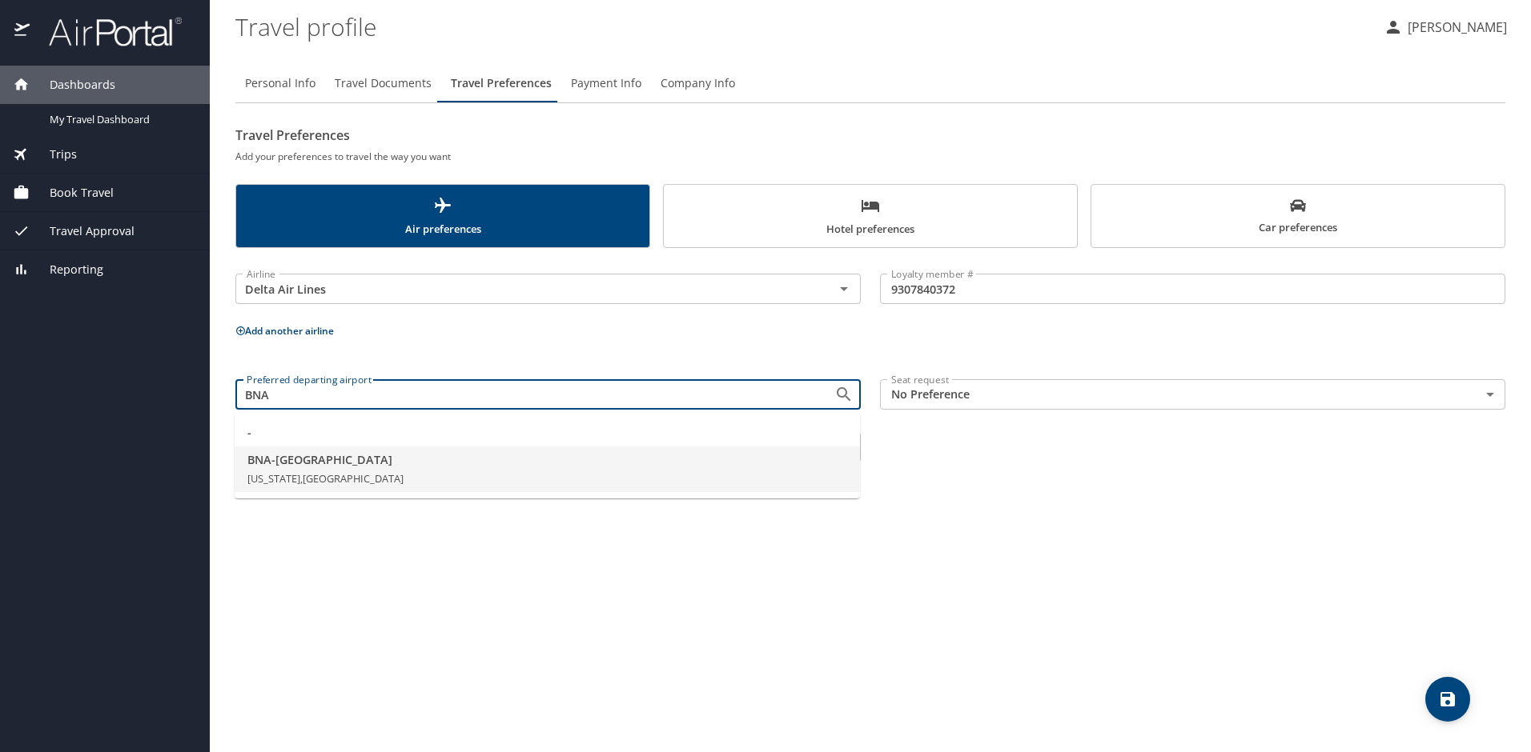
type input "BNA - Nashville"
click at [1465, 394] on body "Dashboards My Travel Dashboard Trips Current / Future Trips Past Trips Trips Mi…" at bounding box center [765, 376] width 1531 height 752
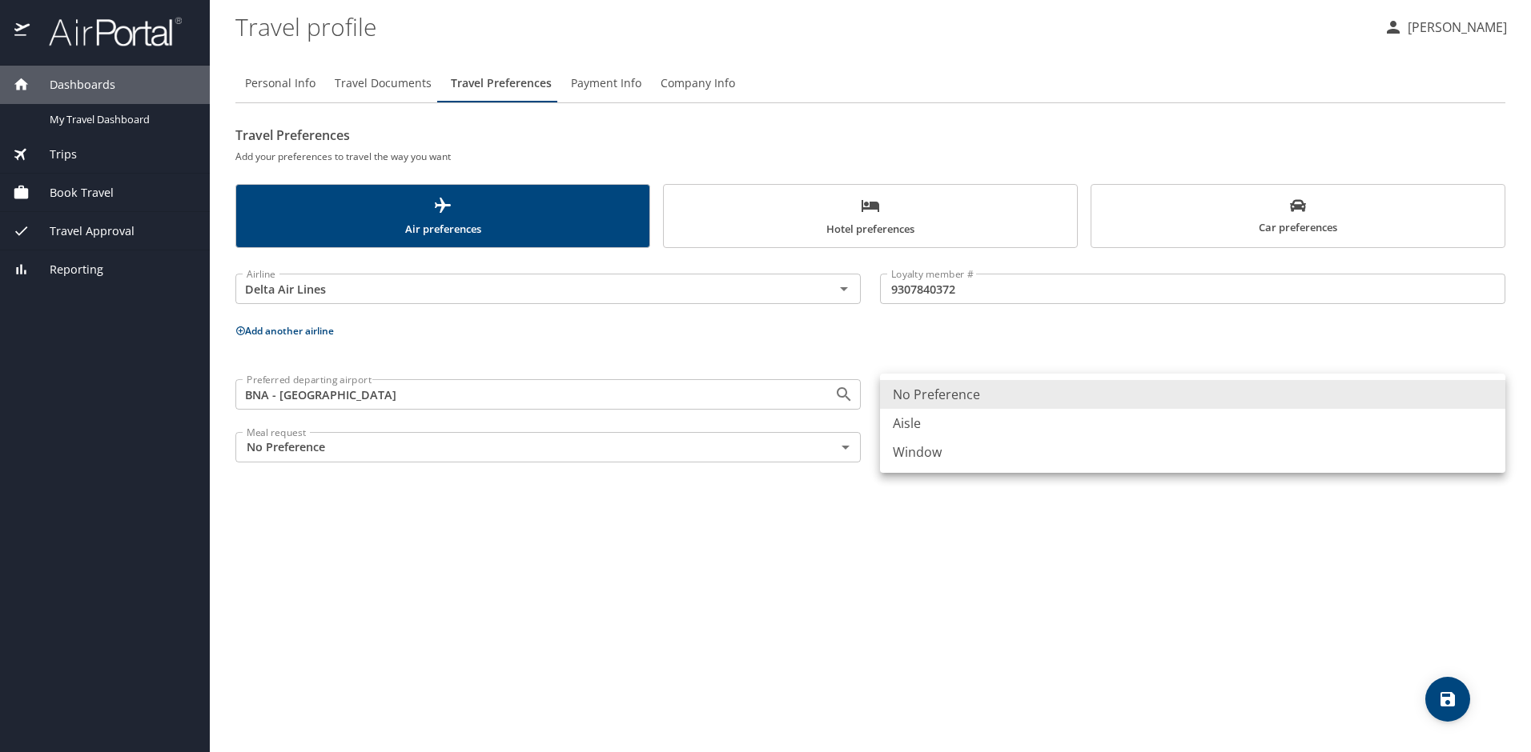
click at [1284, 431] on li "Aisle" at bounding box center [1192, 423] width 625 height 29
type input "Aisle"
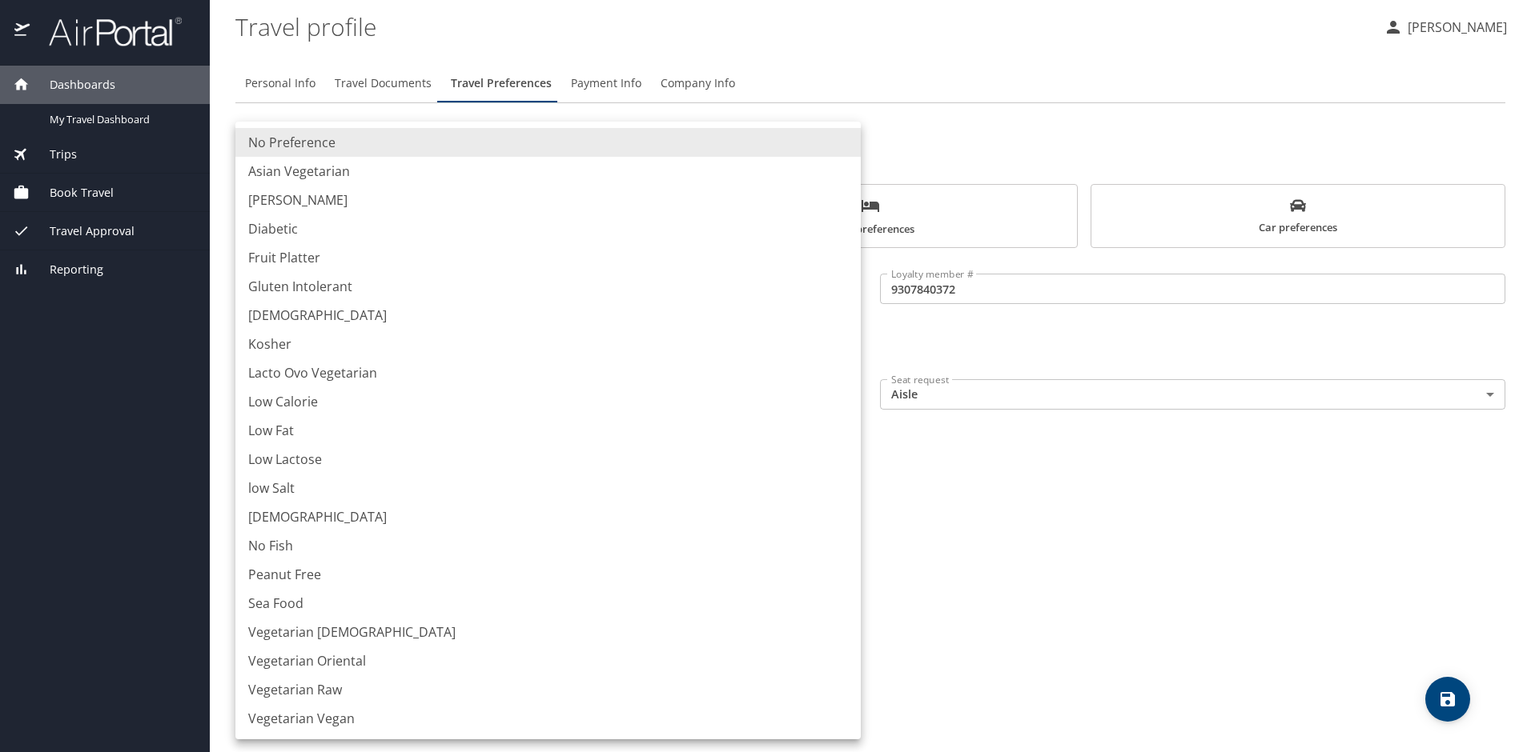
click at [804, 452] on body "Dashboards My Travel Dashboard Trips Current / Future Trips Past Trips Trips Mi…" at bounding box center [765, 376] width 1531 height 752
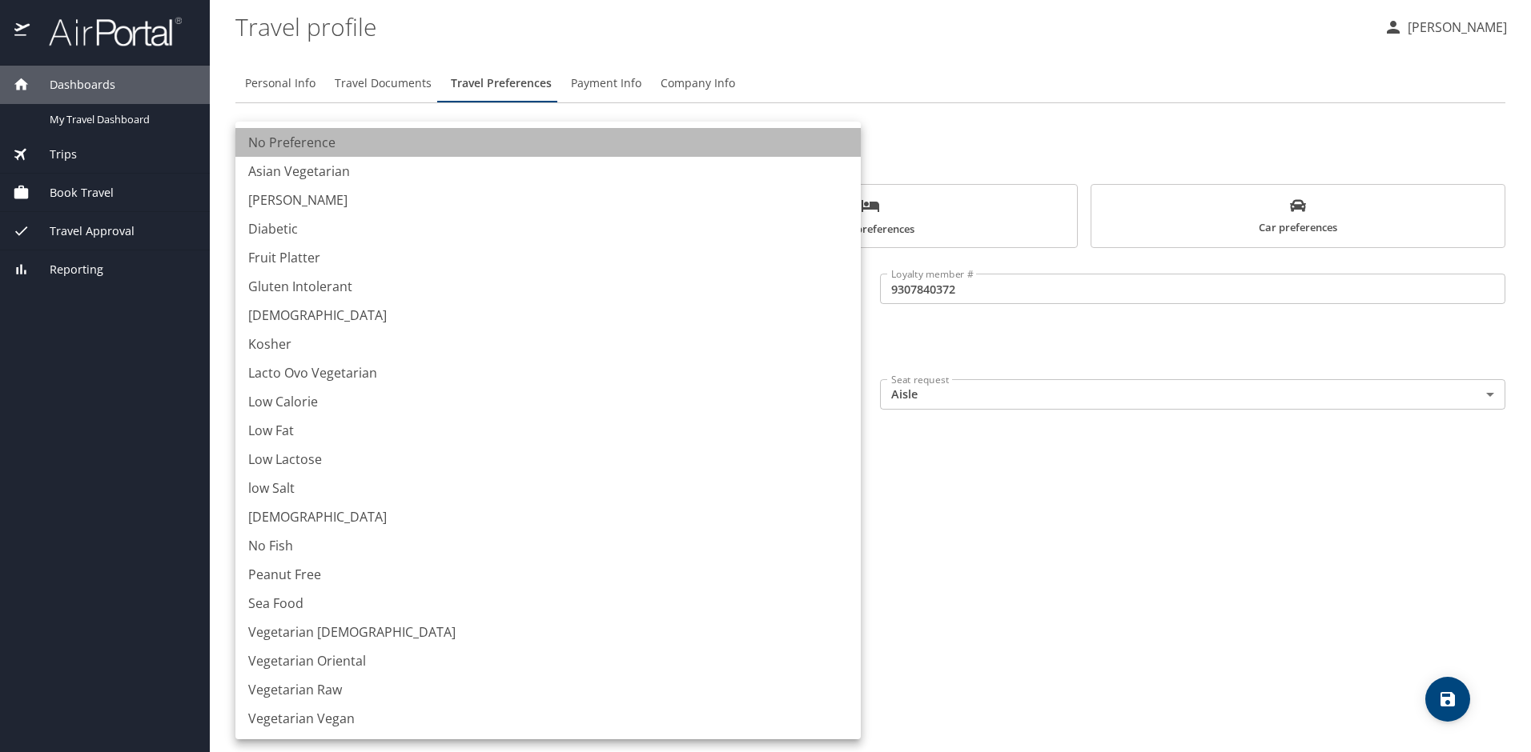
click at [379, 138] on li "No Preference" at bounding box center [547, 142] width 625 height 29
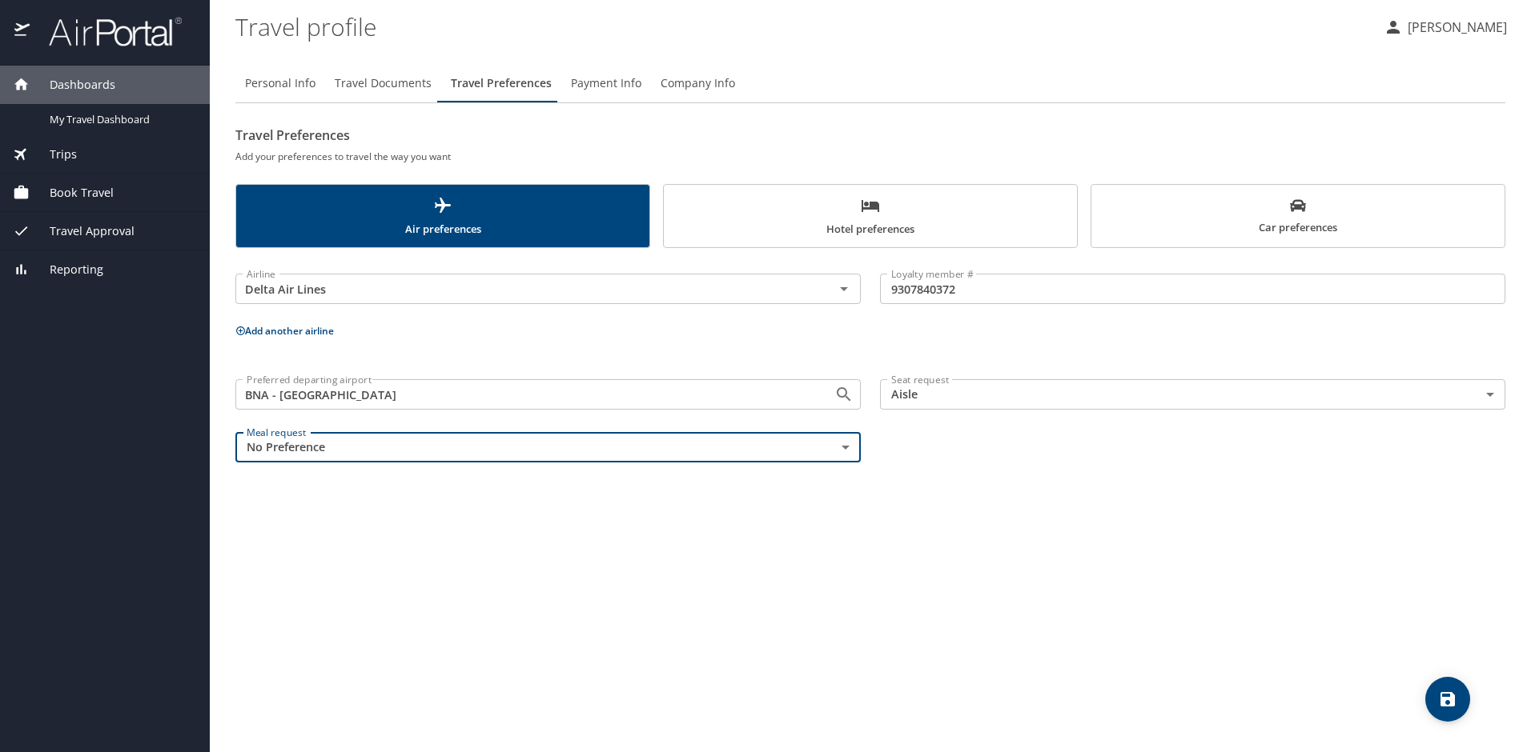
click at [1128, 552] on div "Personal Info Travel Documents Travel Preferences Payment Info Company Info Tra…" at bounding box center [870, 401] width 1270 height 701
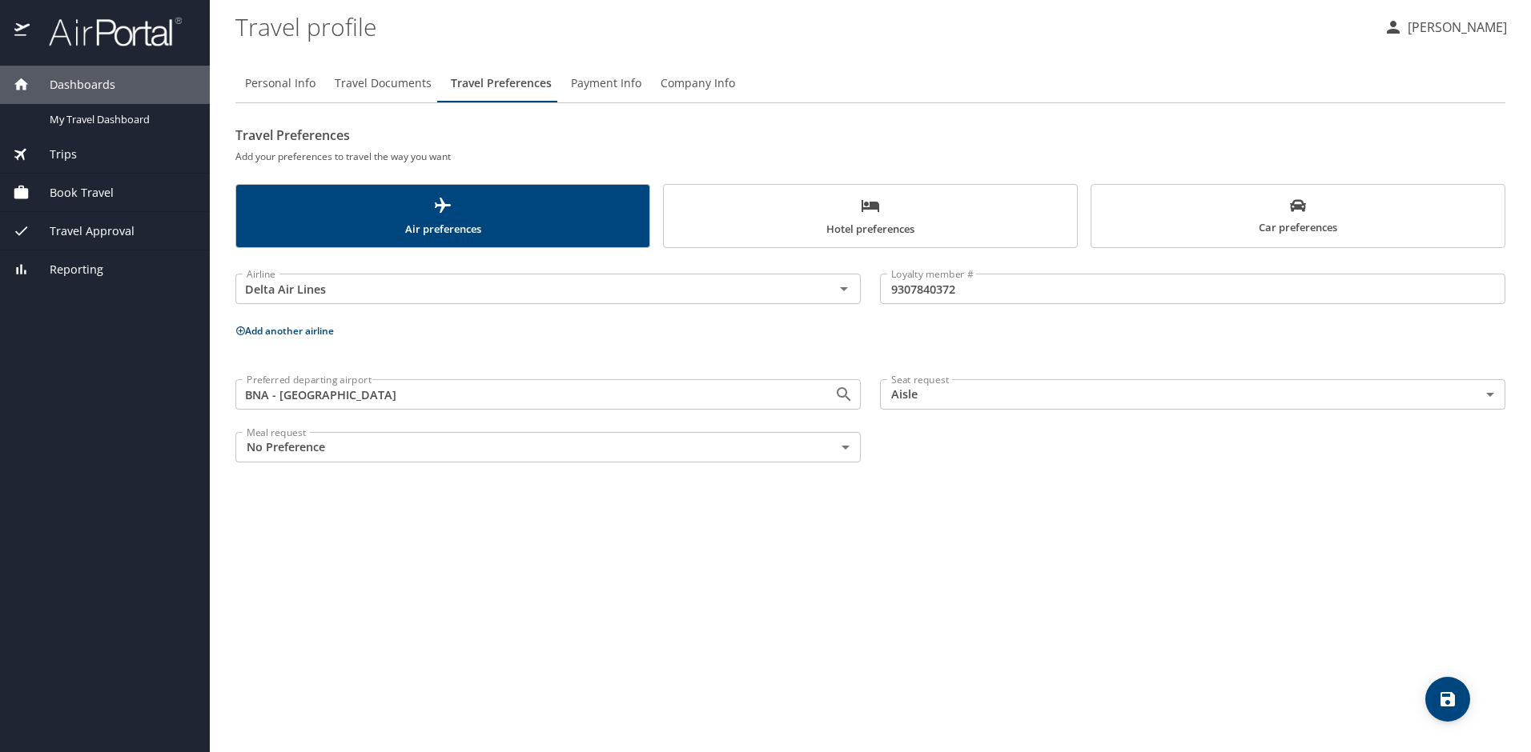
click at [1443, 695] on icon "save" at bounding box center [1447, 699] width 19 height 19
click at [728, 200] on span "Hotel preferences" at bounding box center [870, 217] width 394 height 42
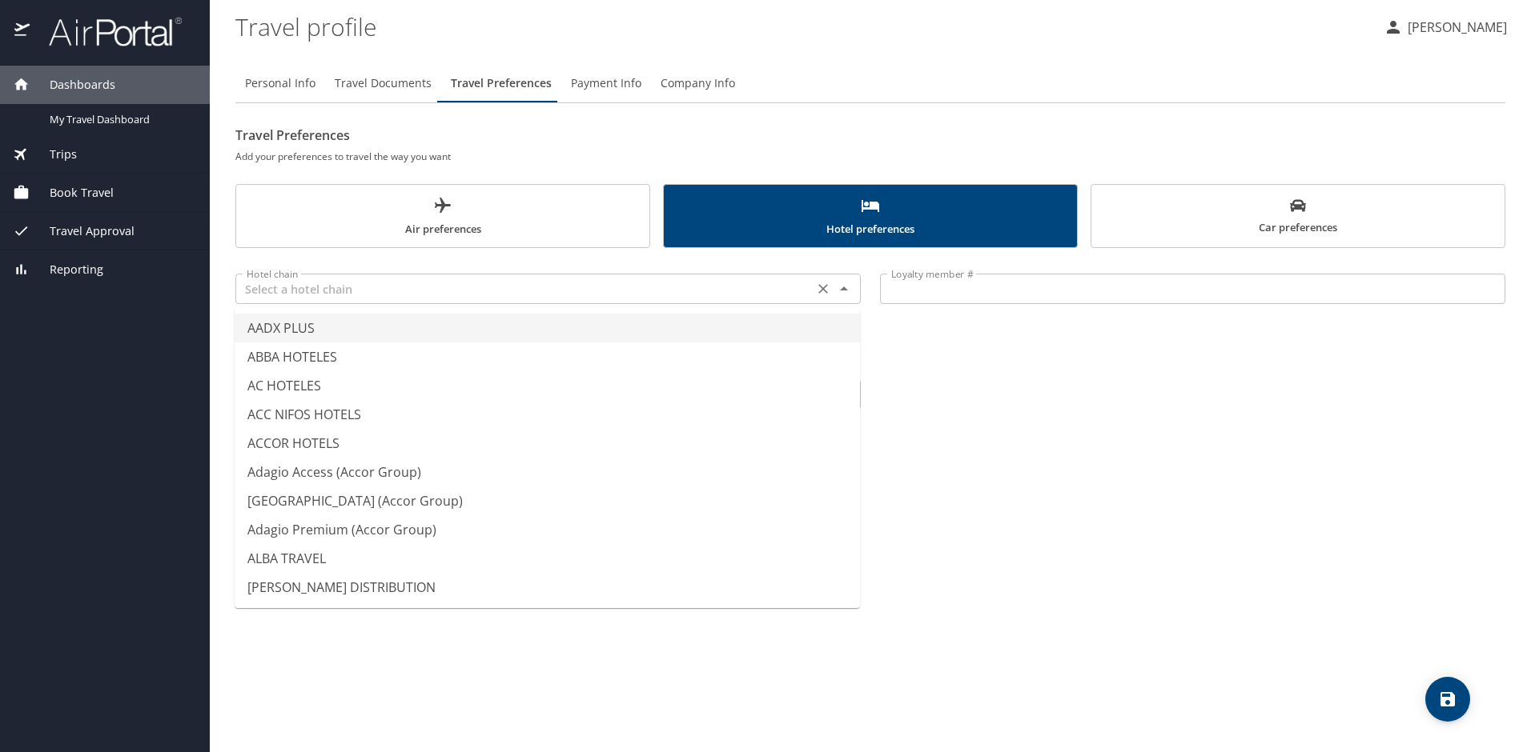
click at [770, 297] on input "text" at bounding box center [524, 289] width 568 height 21
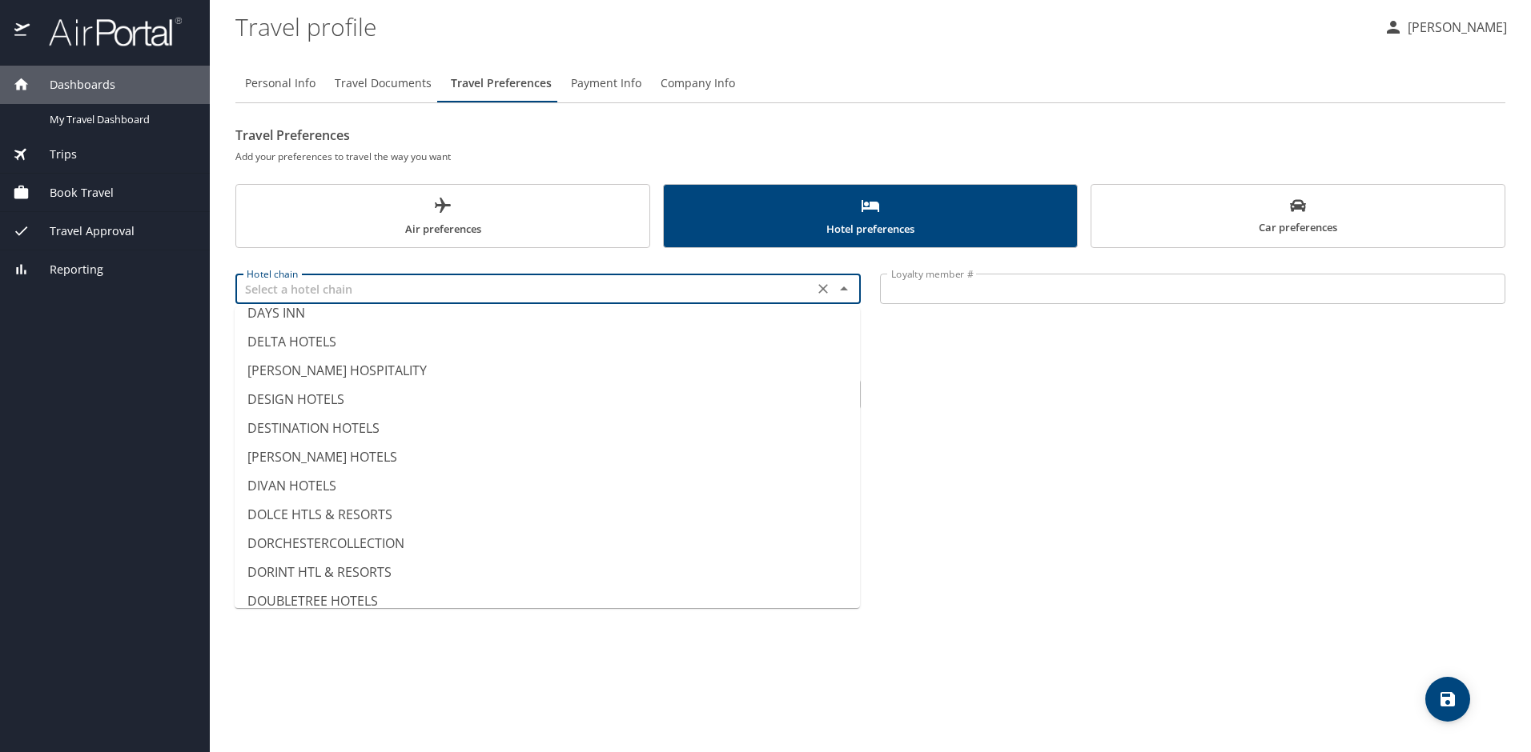
scroll to position [2401, 0]
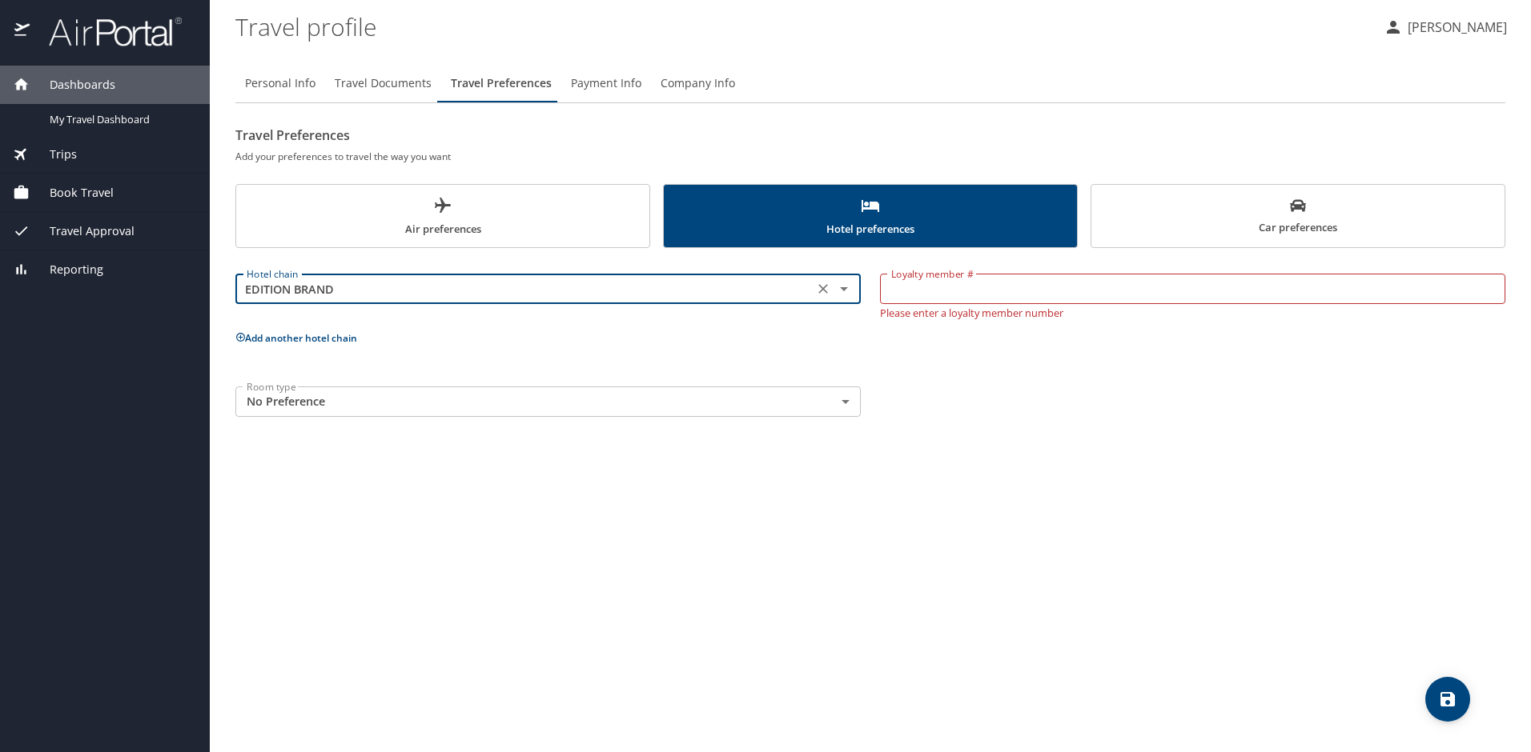
click at [841, 288] on icon "Open" at bounding box center [844, 289] width 8 height 4
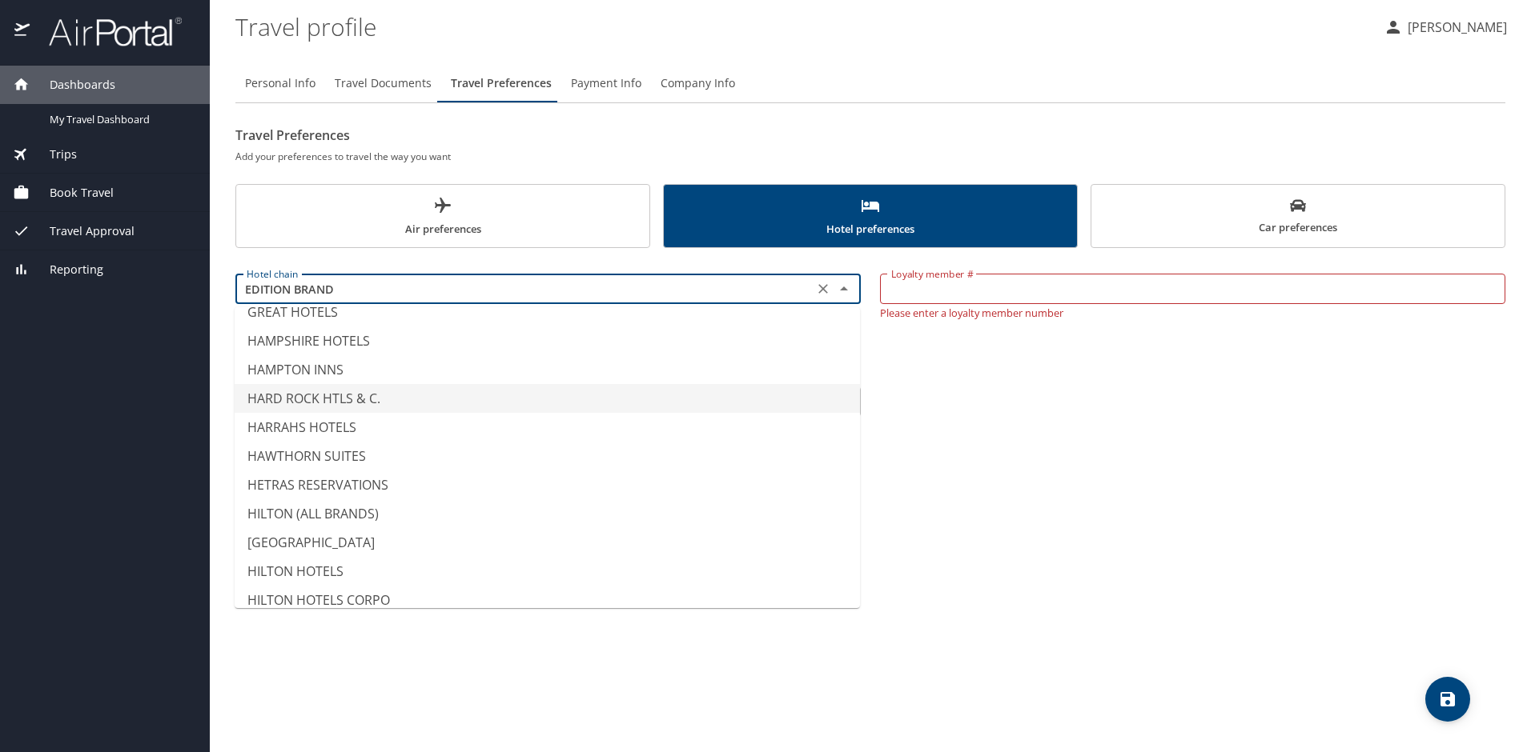
scroll to position [3308, 0]
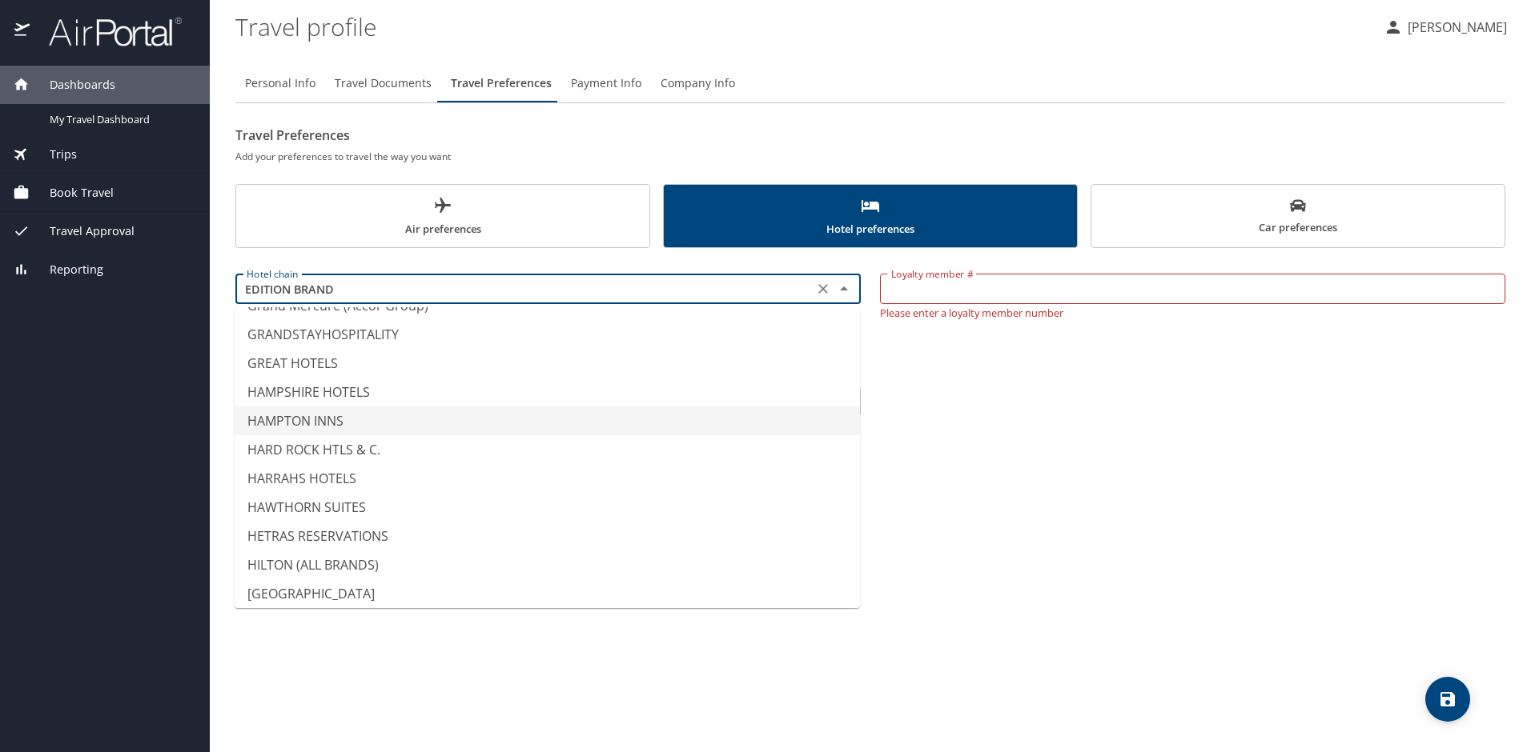
click at [302, 417] on li "HAMPTON INNS" at bounding box center [547, 421] width 625 height 29
type input "HAMPTON INNS"
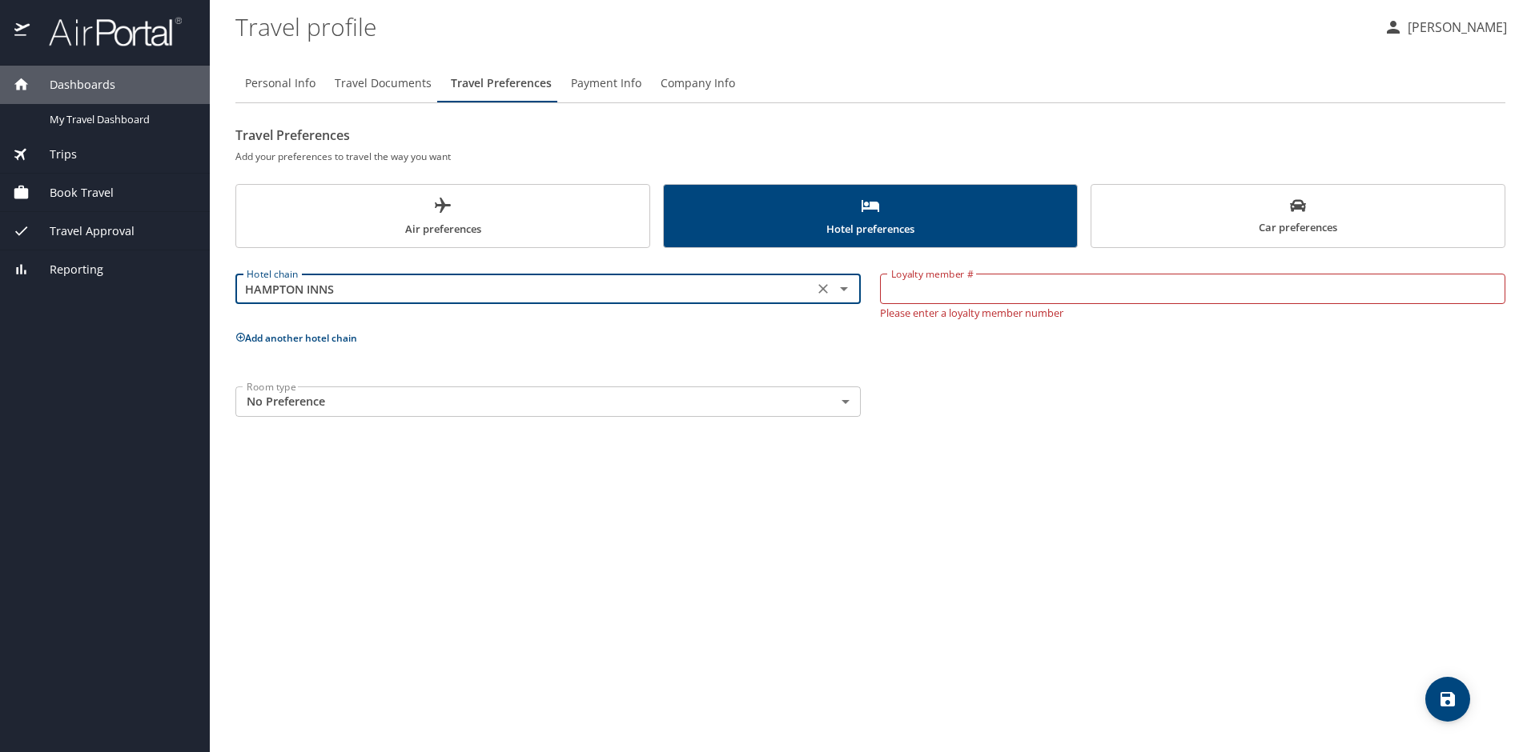
click at [1007, 283] on input "Loyalty member #" at bounding box center [1192, 289] width 625 height 30
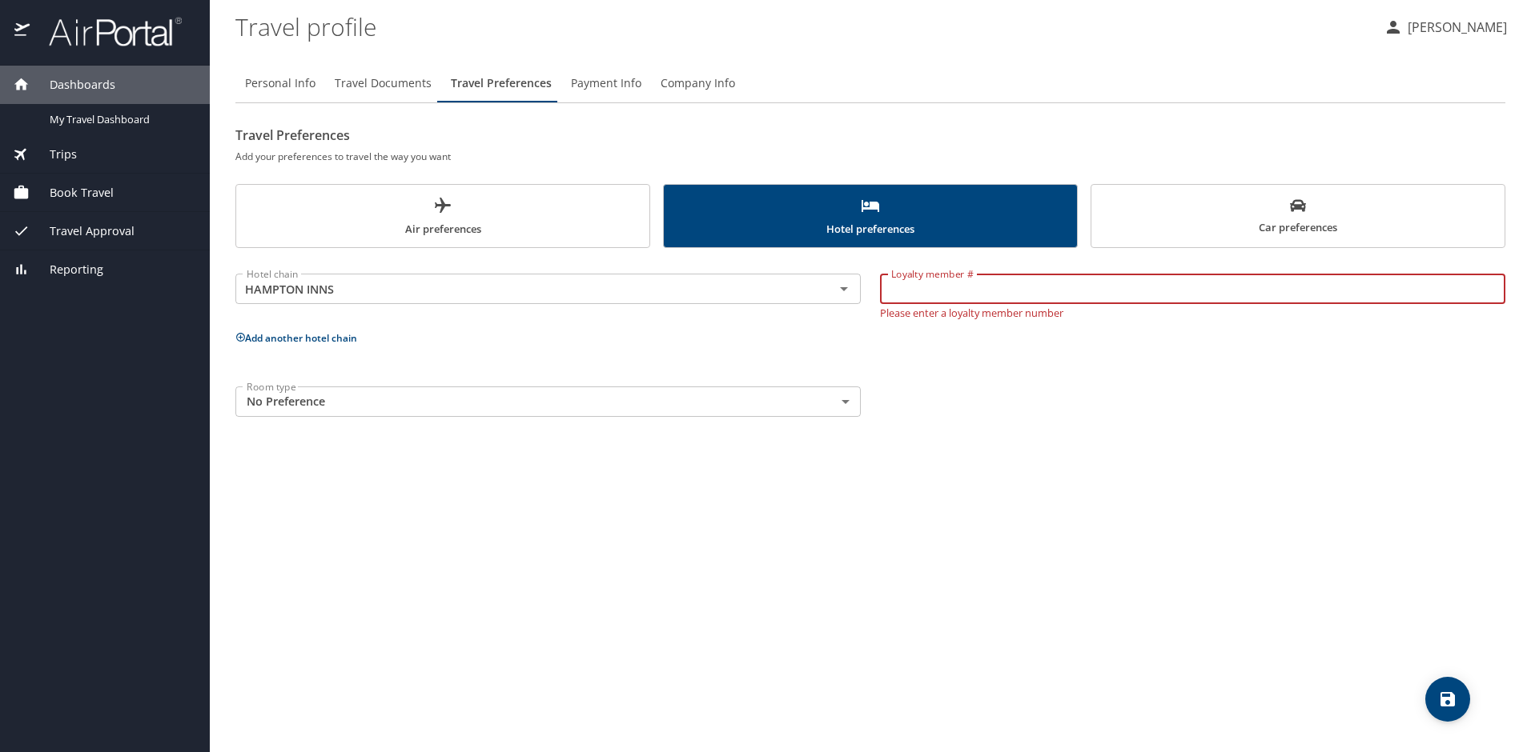
click at [1053, 291] on input "Loyalty member #" at bounding box center [1192, 289] width 625 height 30
click at [877, 288] on div "Loyalty member # 663052365 Loyalty member # Please enter a loyalty member number" at bounding box center [1192, 293] width 644 height 70
click at [981, 293] on input "663052365" at bounding box center [1192, 289] width 625 height 30
type input "663052365"
click at [686, 387] on body "Dashboards My Travel Dashboard Trips Current / Future Trips Past Trips Trips Mi…" at bounding box center [765, 376] width 1531 height 752
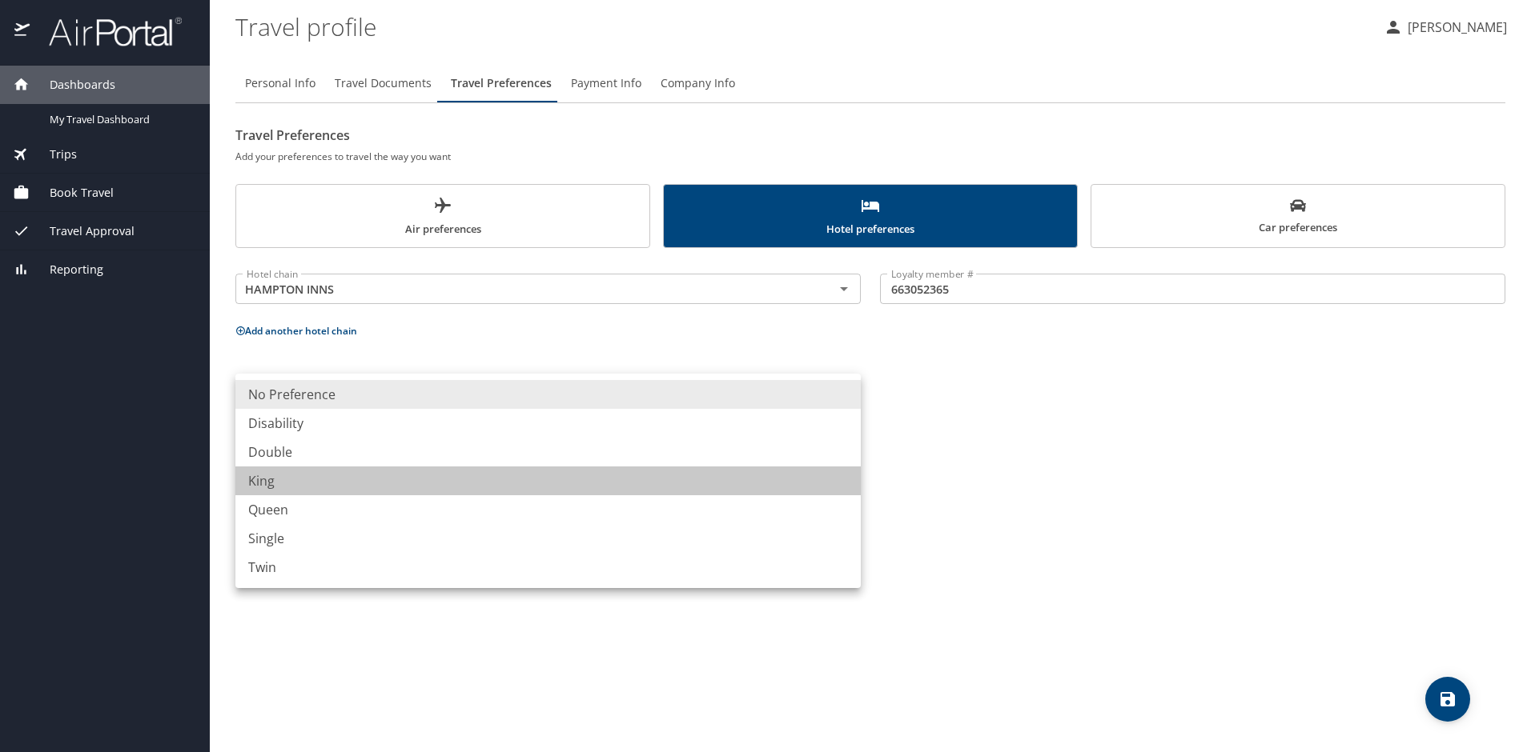
click at [684, 474] on li "King" at bounding box center [547, 481] width 625 height 29
type input "King"
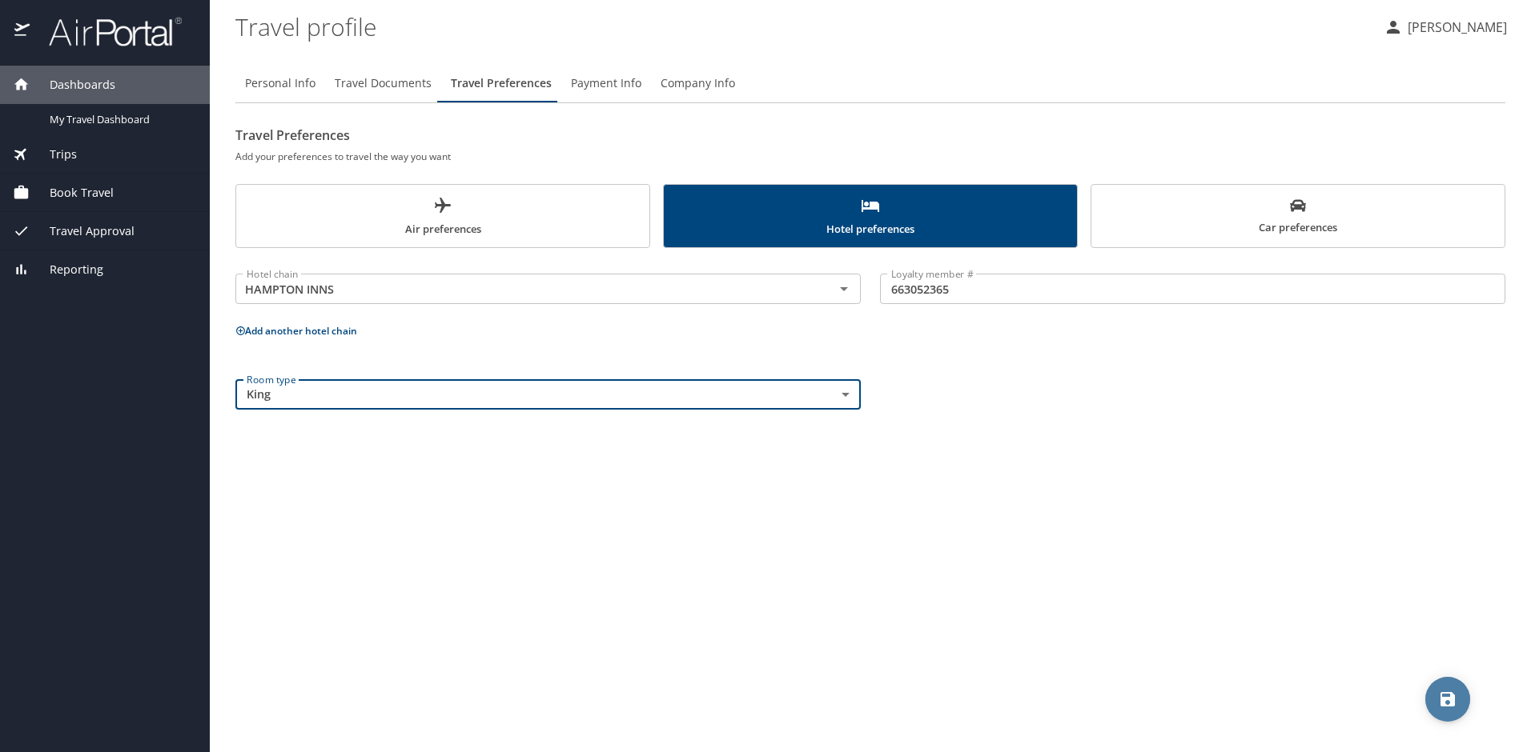
click at [1447, 687] on button "save" at bounding box center [1447, 699] width 45 height 45
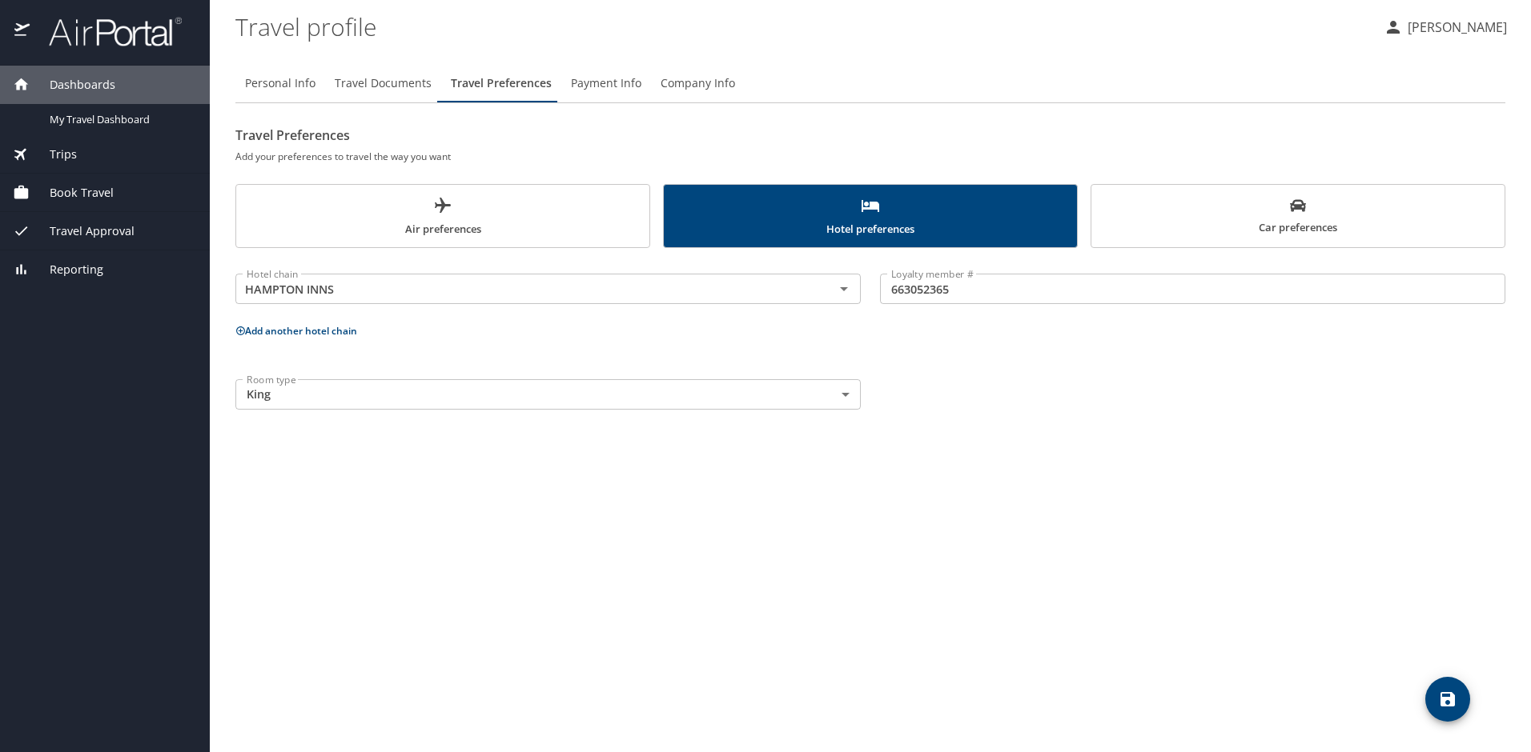
click at [1266, 224] on span "Car preferences" at bounding box center [1298, 217] width 394 height 39
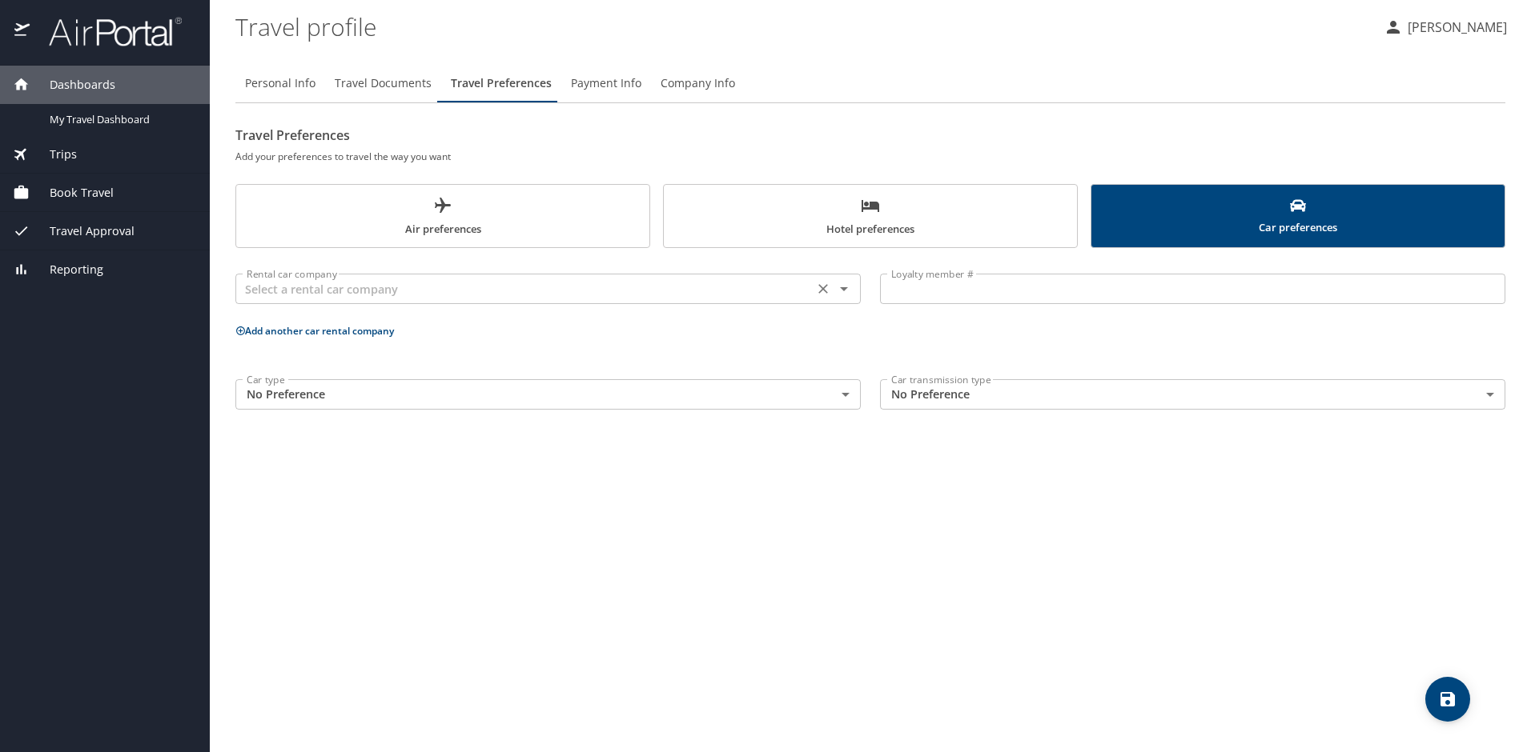
click at [680, 288] on input "text" at bounding box center [524, 289] width 568 height 21
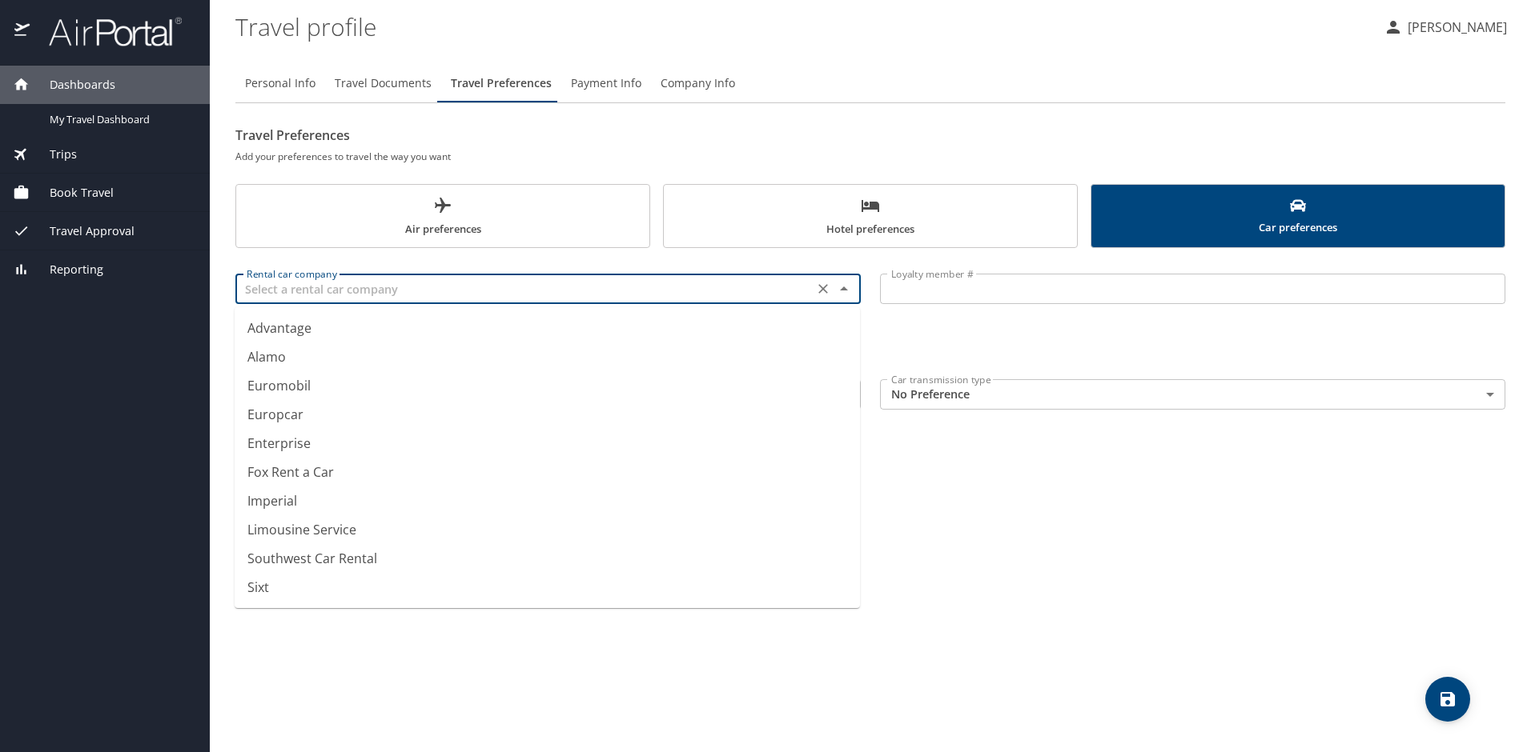
scroll to position [160, 0]
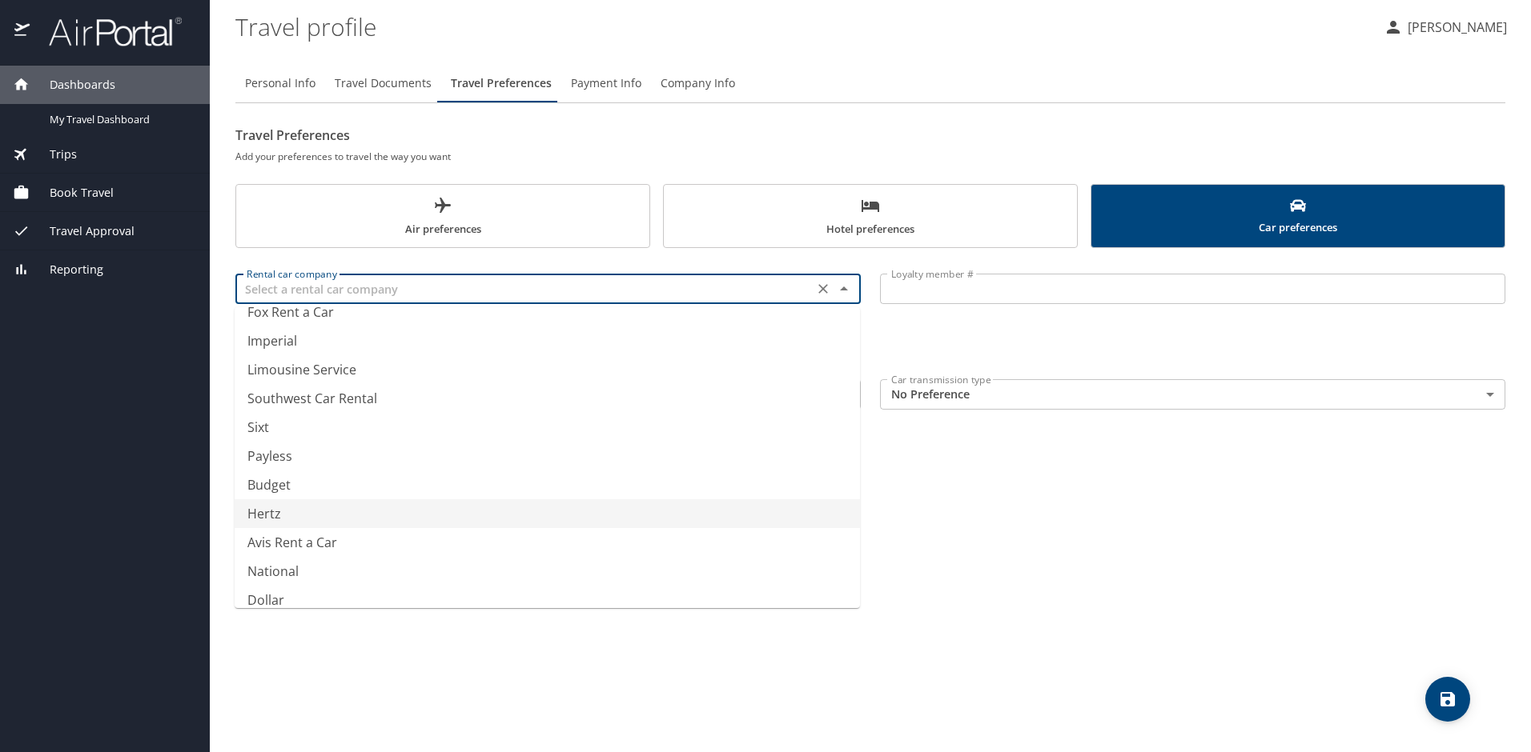
click at [290, 510] on li "Hertz" at bounding box center [547, 514] width 625 height 29
type input "Hertz"
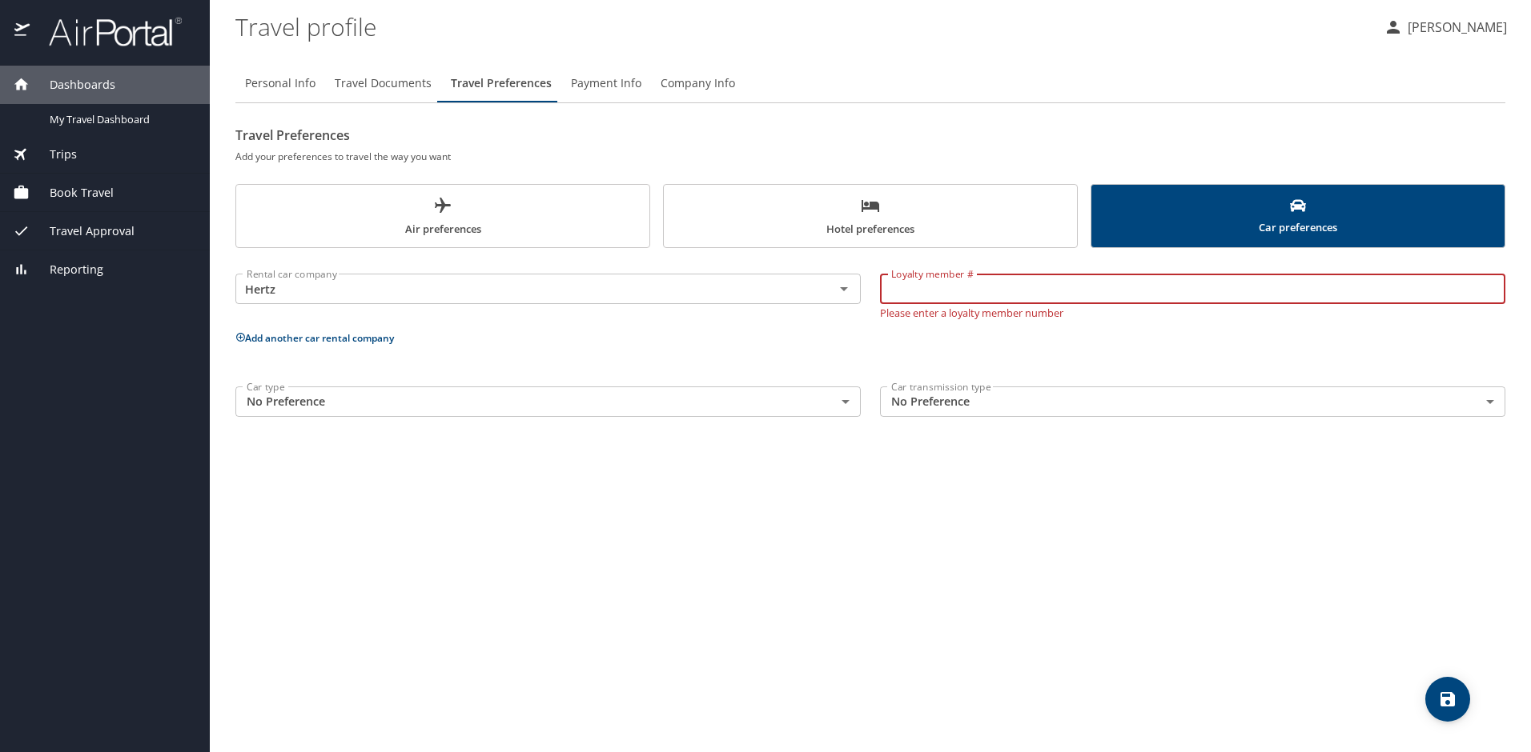
click at [949, 296] on input "Loyalty member #" at bounding box center [1192, 289] width 625 height 30
type input "18712765"
click at [502, 386] on body "Dashboards My Travel Dashboard Trips Current / Future Trips Past Trips Trips Mi…" at bounding box center [765, 376] width 1531 height 752
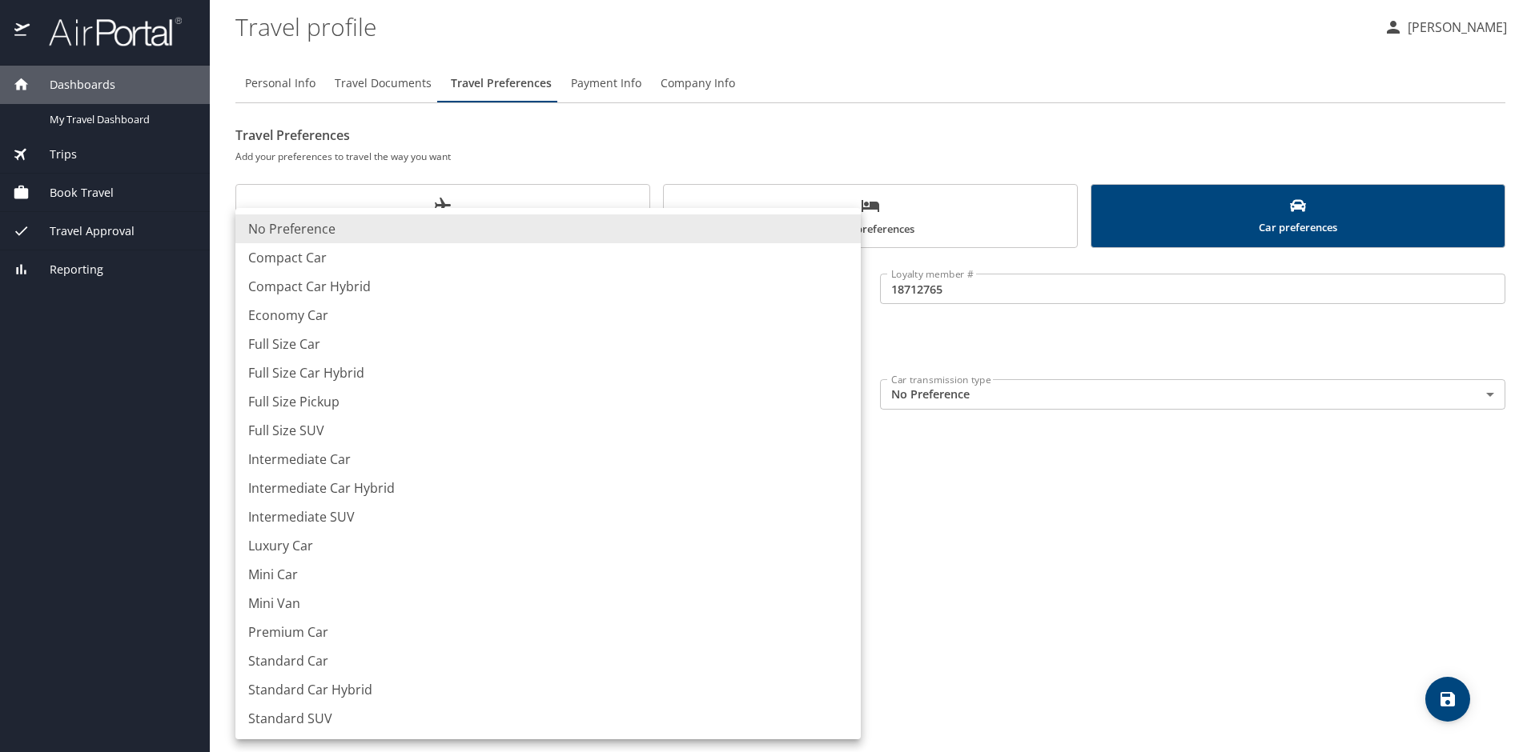
click at [380, 347] on li "Full Size Car" at bounding box center [547, 344] width 625 height 29
type input "FullSizeCar"
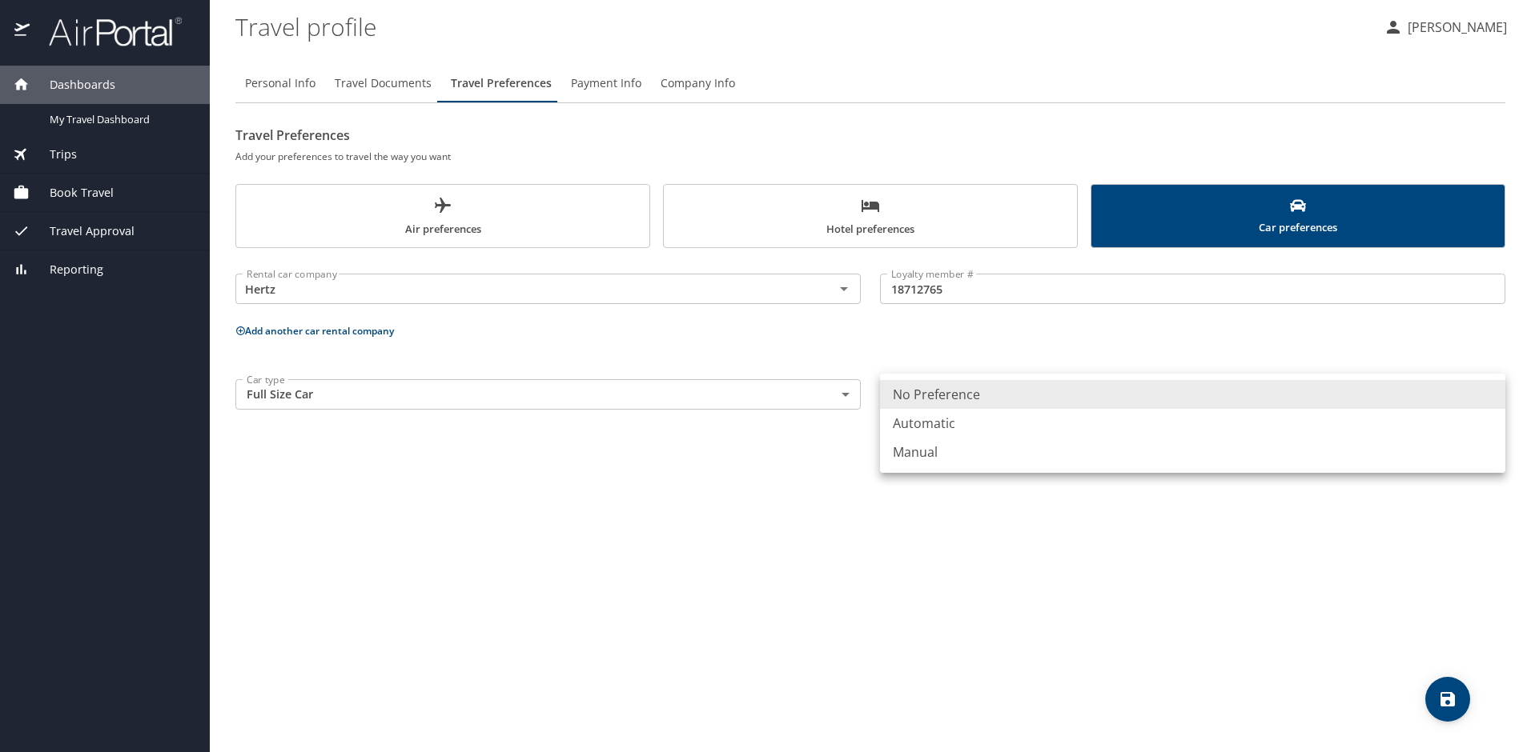
click at [982, 395] on body "Dashboards My Travel Dashboard Trips Current / Future Trips Past Trips Trips Mi…" at bounding box center [765, 376] width 1531 height 752
click at [978, 427] on li "Automatic" at bounding box center [1192, 423] width 625 height 29
type input "Automatic"
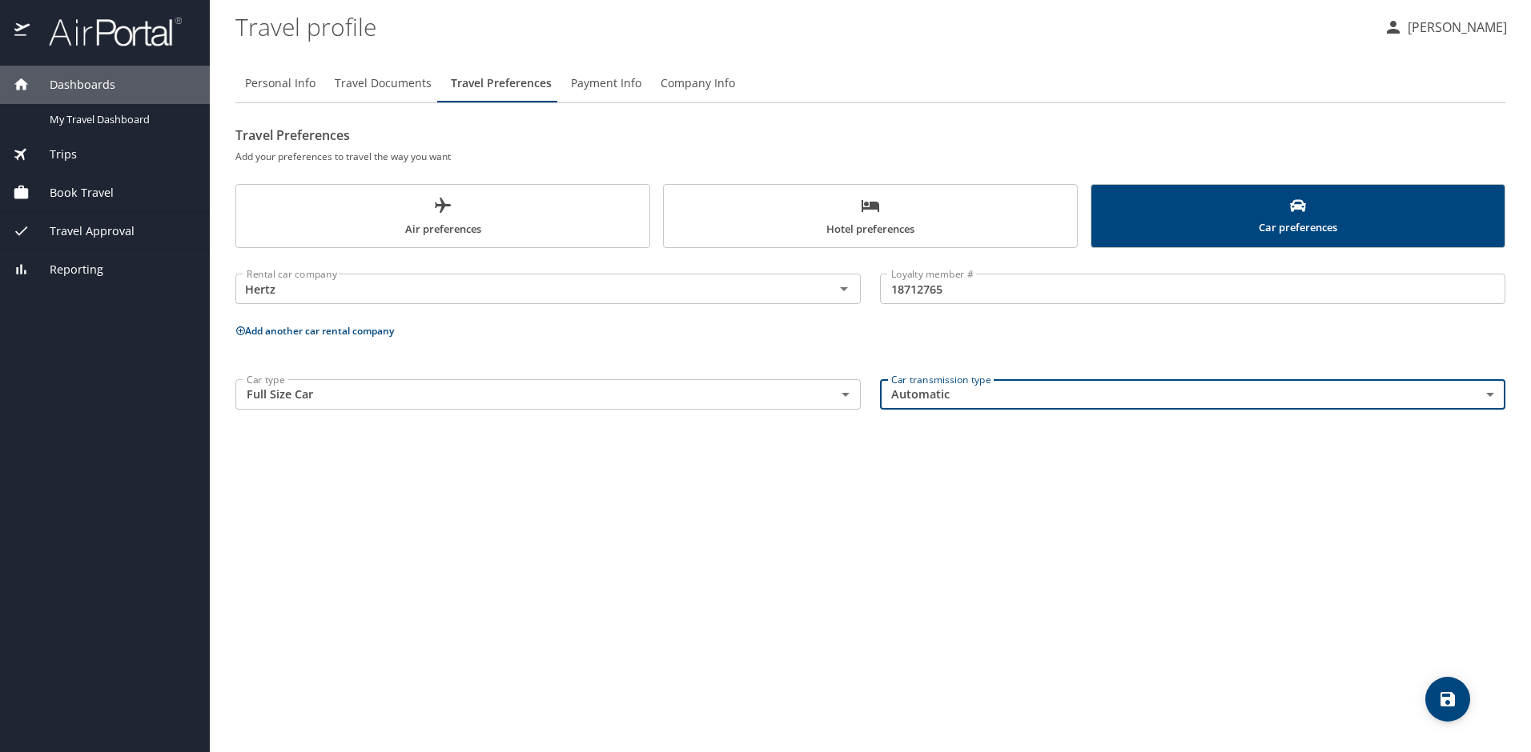
click at [1454, 692] on icon "save" at bounding box center [1447, 699] width 19 height 19
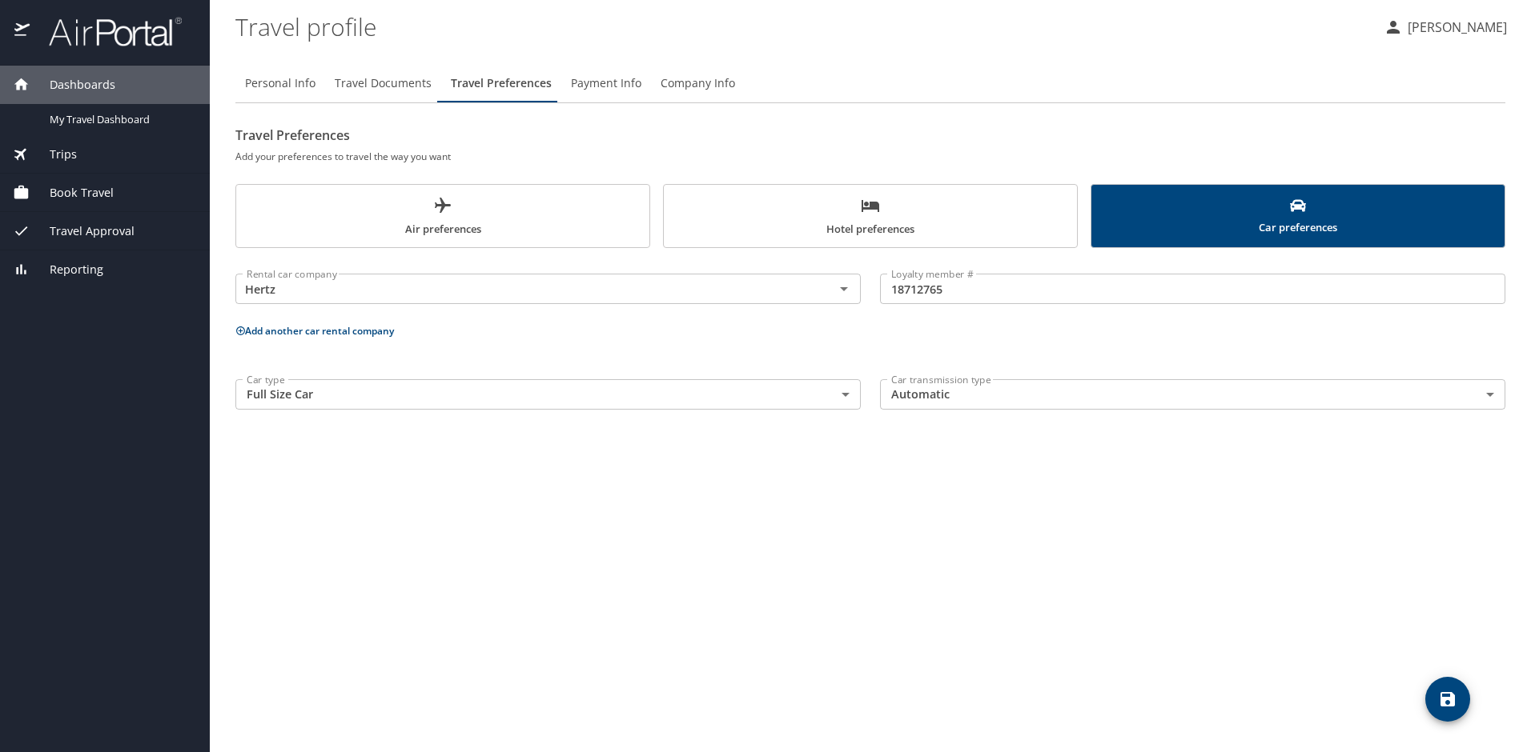
click at [609, 85] on span "Payment Info" at bounding box center [606, 84] width 70 height 20
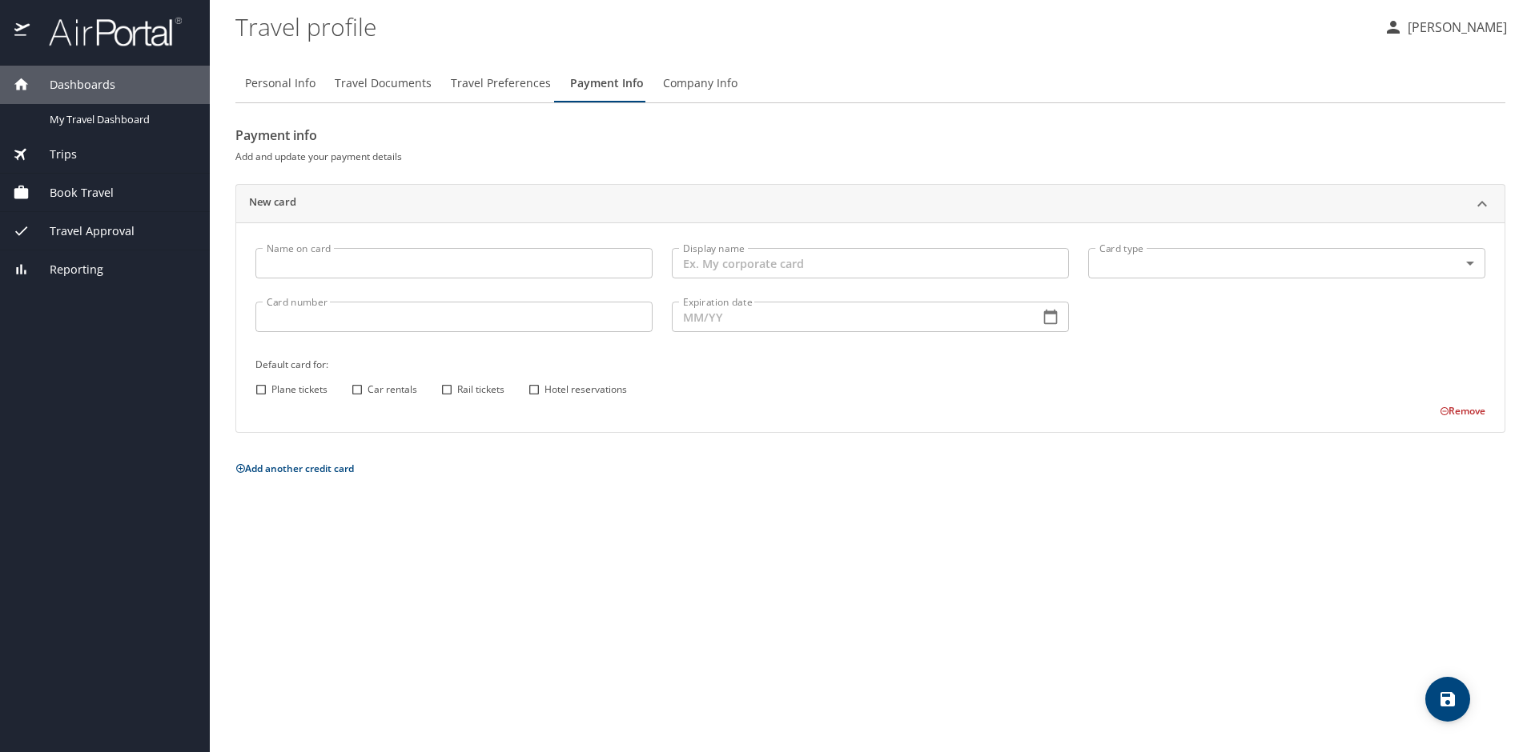
click at [451, 265] on input "Name on card" at bounding box center [453, 263] width 397 height 30
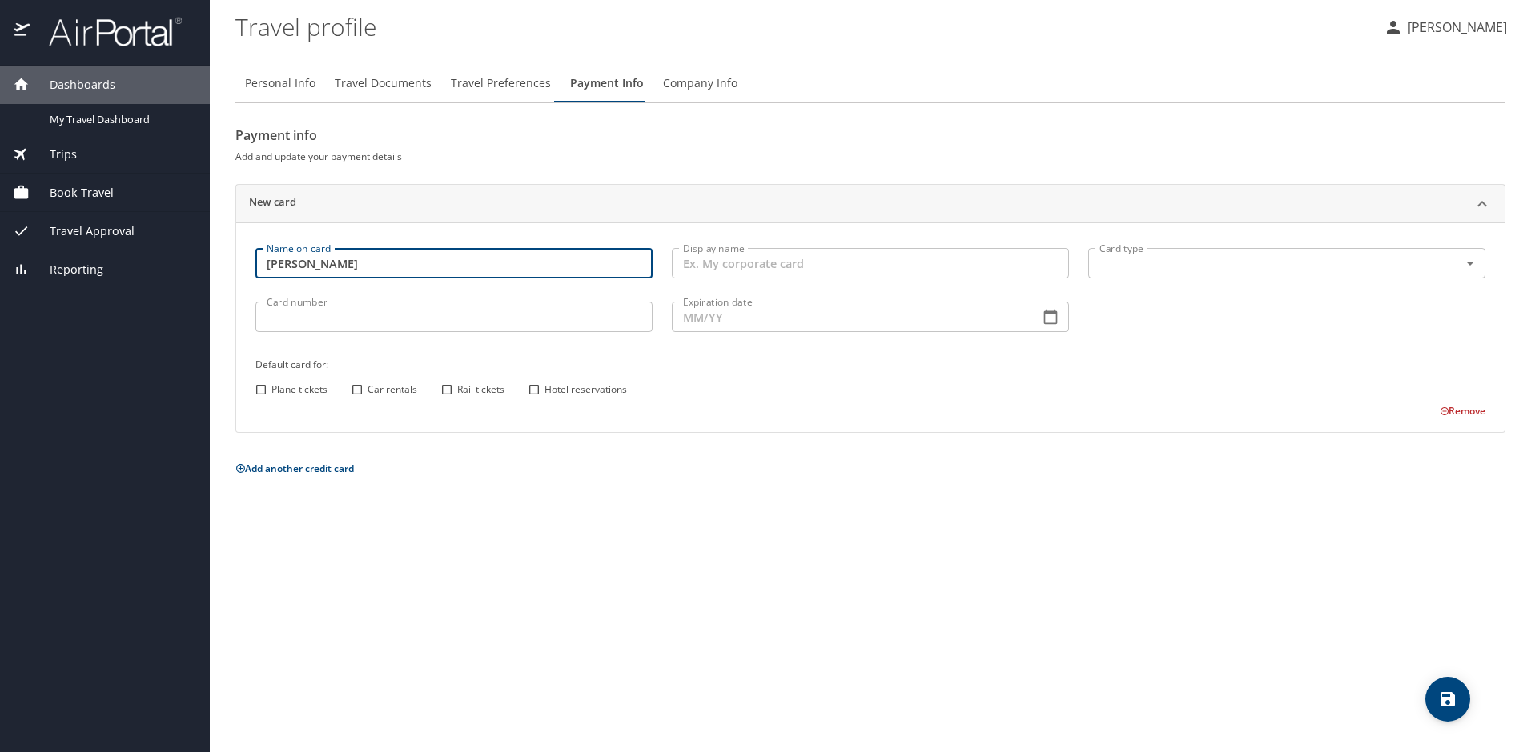
type input "[PERSON_NAME]"
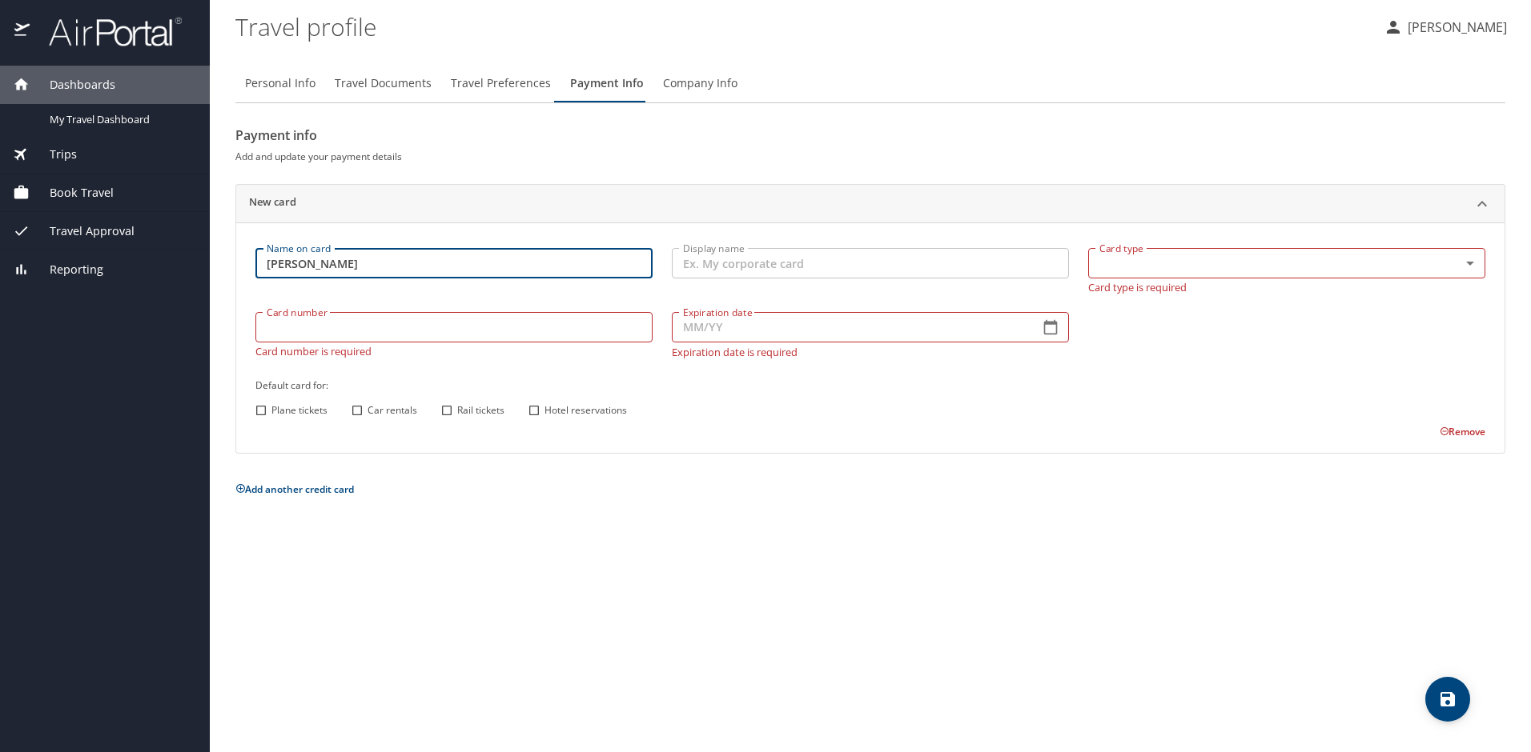
click at [1112, 280] on p "Card type is required" at bounding box center [1286, 286] width 397 height 14
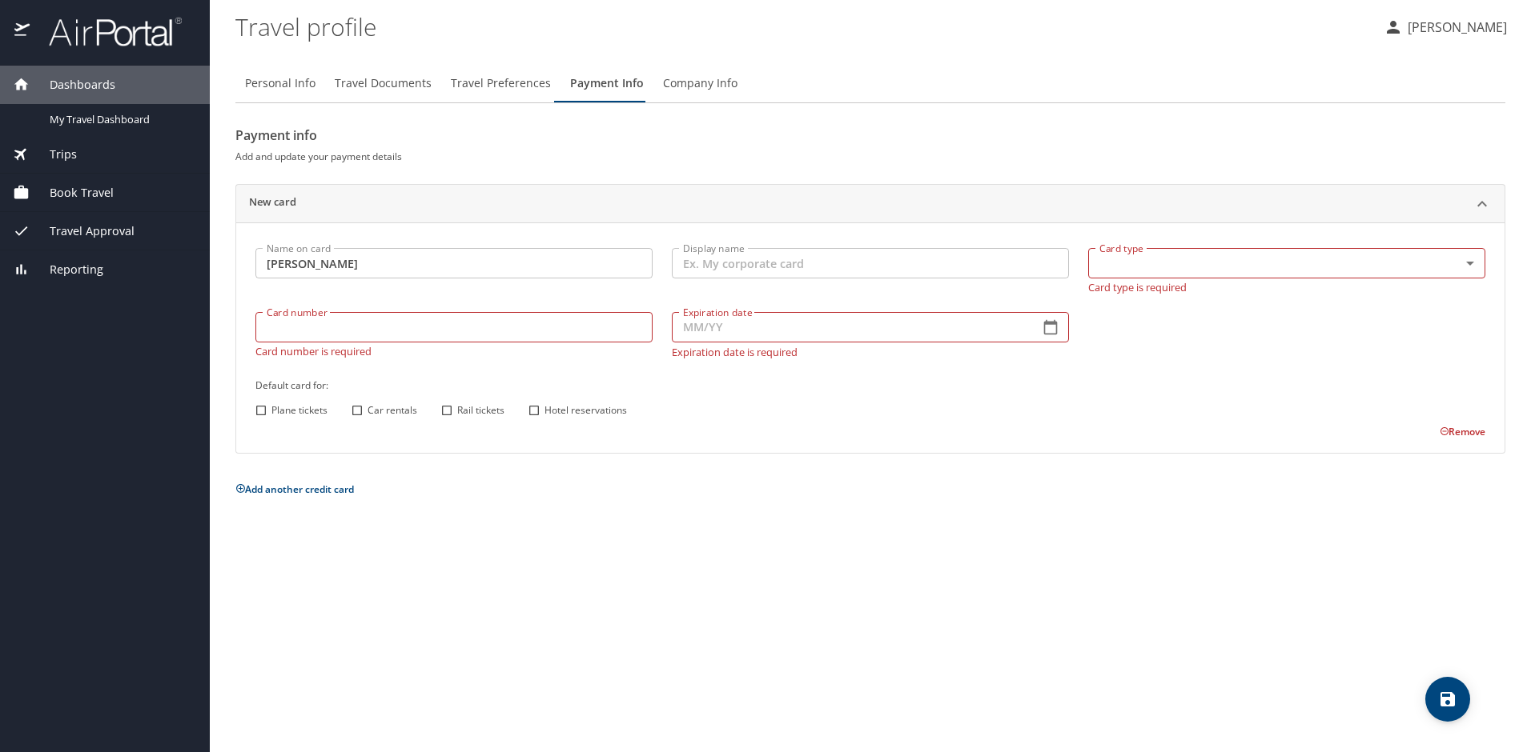
click at [1475, 267] on body "Dashboards My Travel Dashboard Trips Current / Future Trips Past Trips Trips Mi…" at bounding box center [765, 376] width 1531 height 752
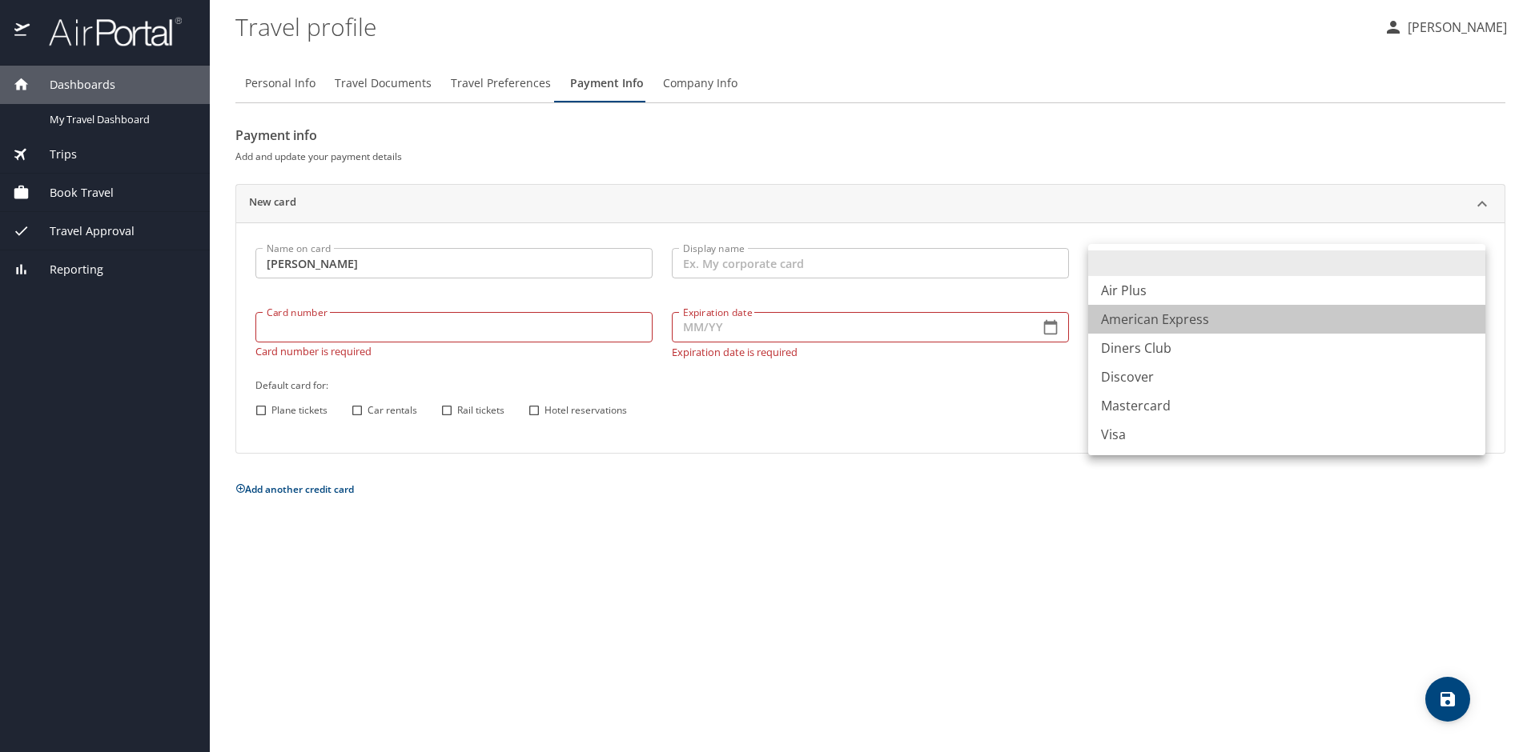
click at [1180, 327] on li "American Express" at bounding box center [1286, 319] width 397 height 29
type input "AX"
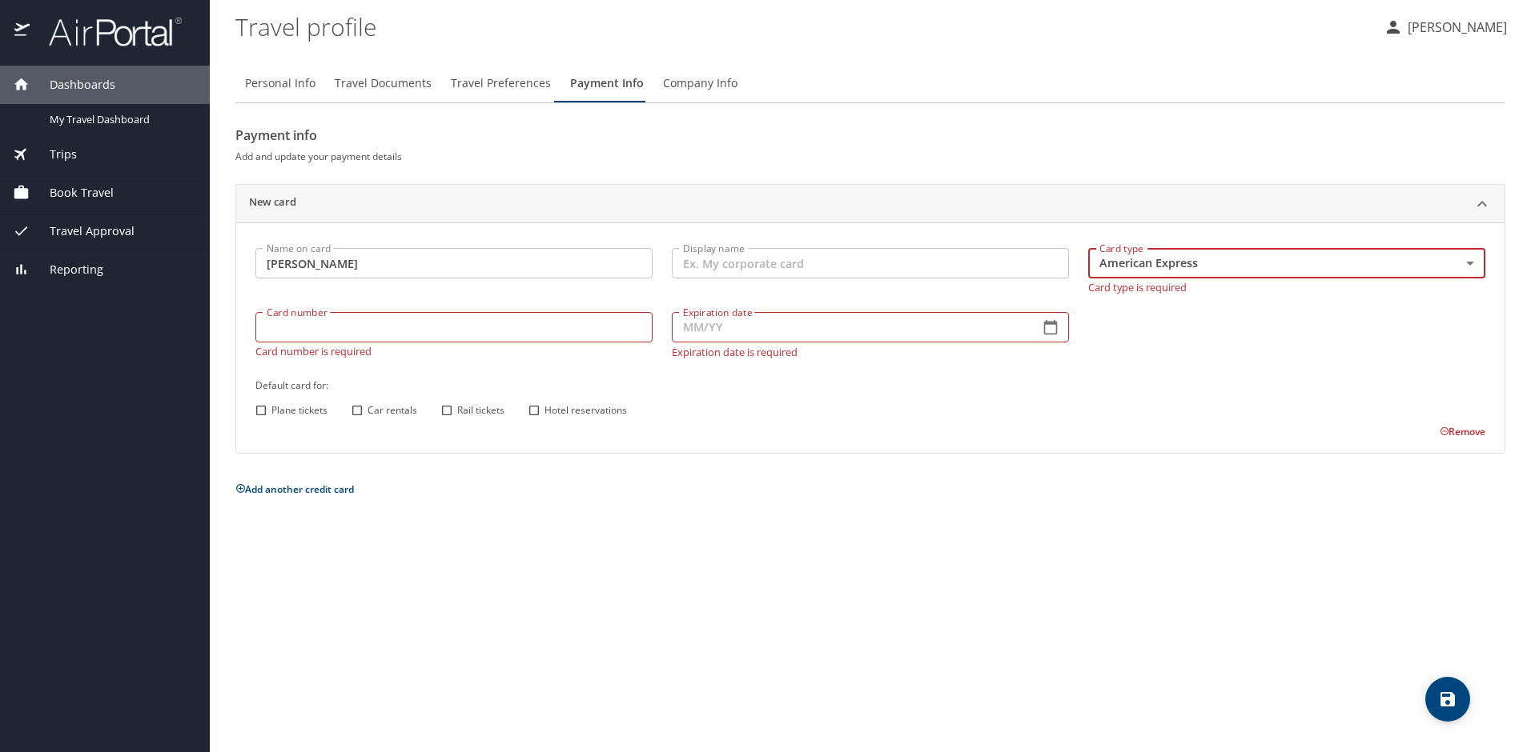
click at [422, 315] on input "Card number" at bounding box center [453, 327] width 397 height 30
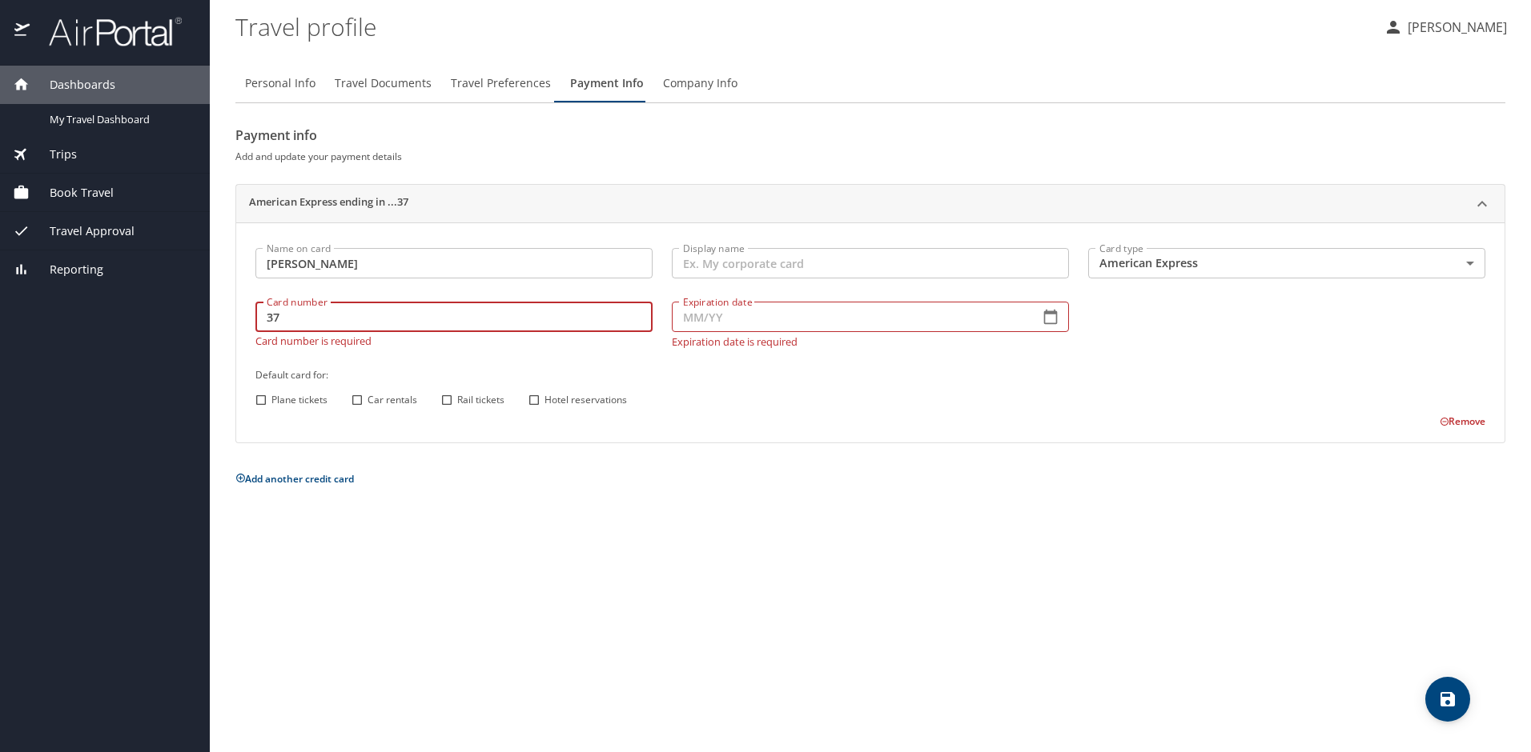
click at [379, 318] on input "37" at bounding box center [453, 317] width 397 height 30
type input "379282701011006"
click at [772, 326] on input "Expiration date" at bounding box center [849, 317] width 355 height 30
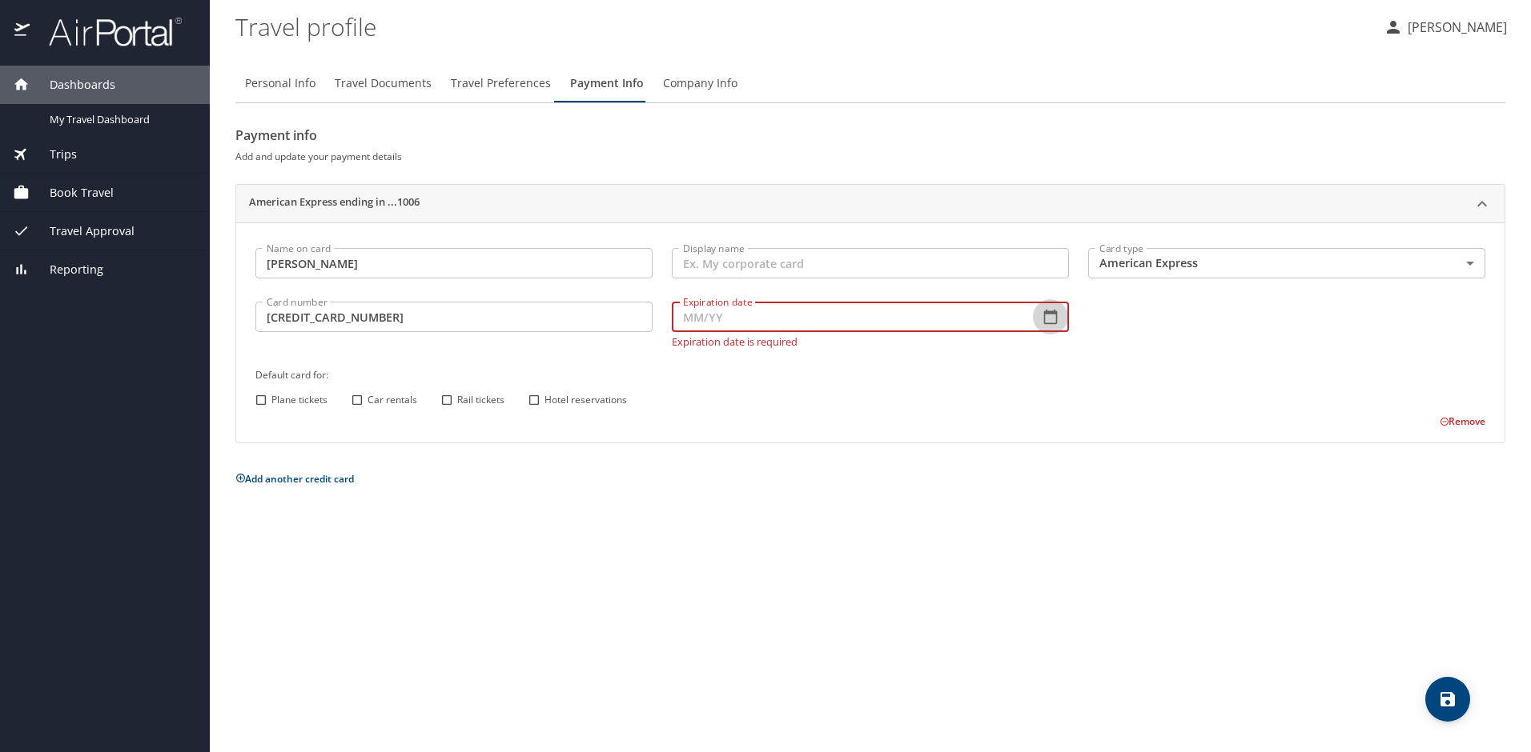
click at [1053, 323] on icon "button" at bounding box center [1050, 317] width 16 height 16
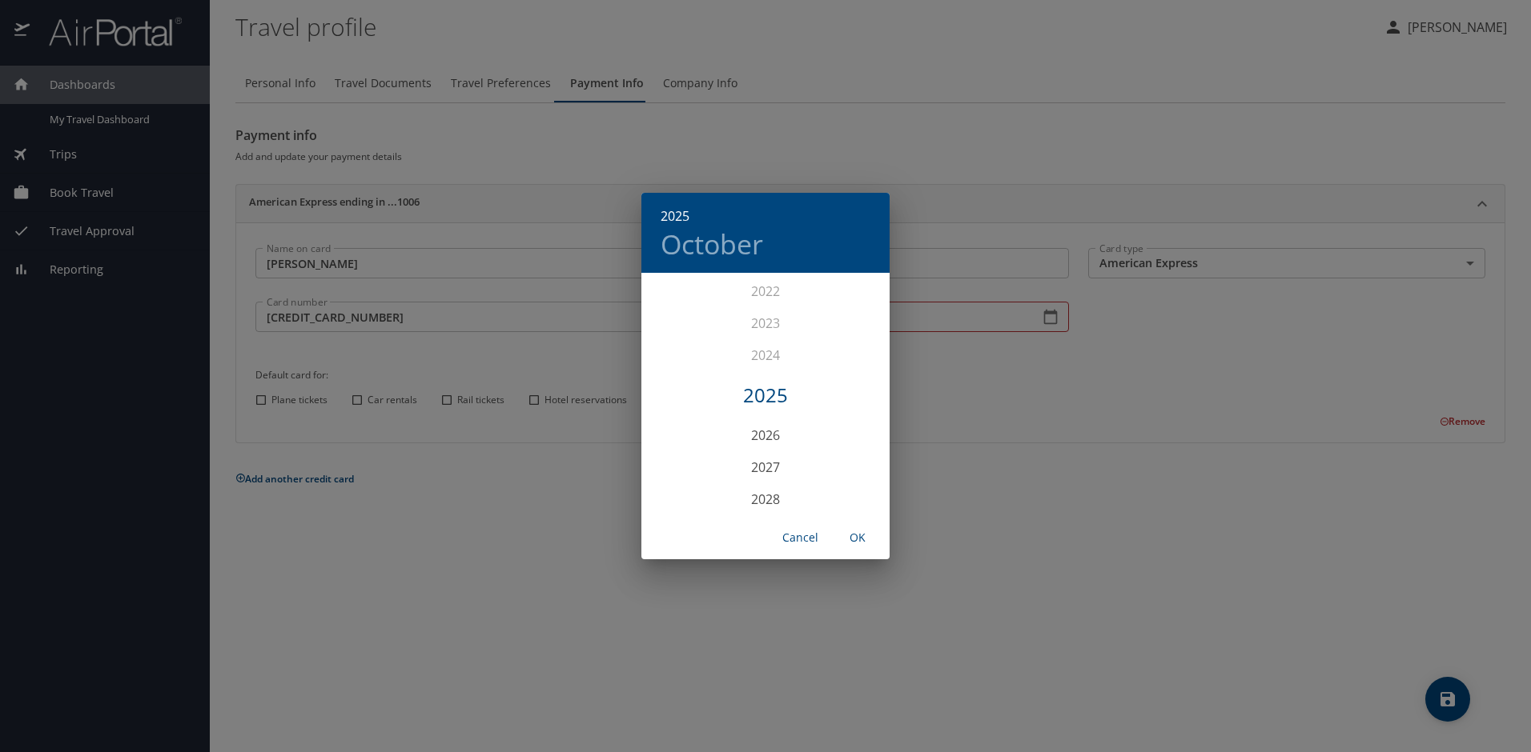
scroll to position [4018, 0]
click at [769, 454] on div "2029" at bounding box center [765, 451] width 248 height 32
click at [686, 360] on div "Apr" at bounding box center [682, 365] width 82 height 60
click at [677, 370] on div "Apr" at bounding box center [682, 365] width 82 height 60
click at [862, 543] on span "OK" at bounding box center [857, 538] width 38 height 20
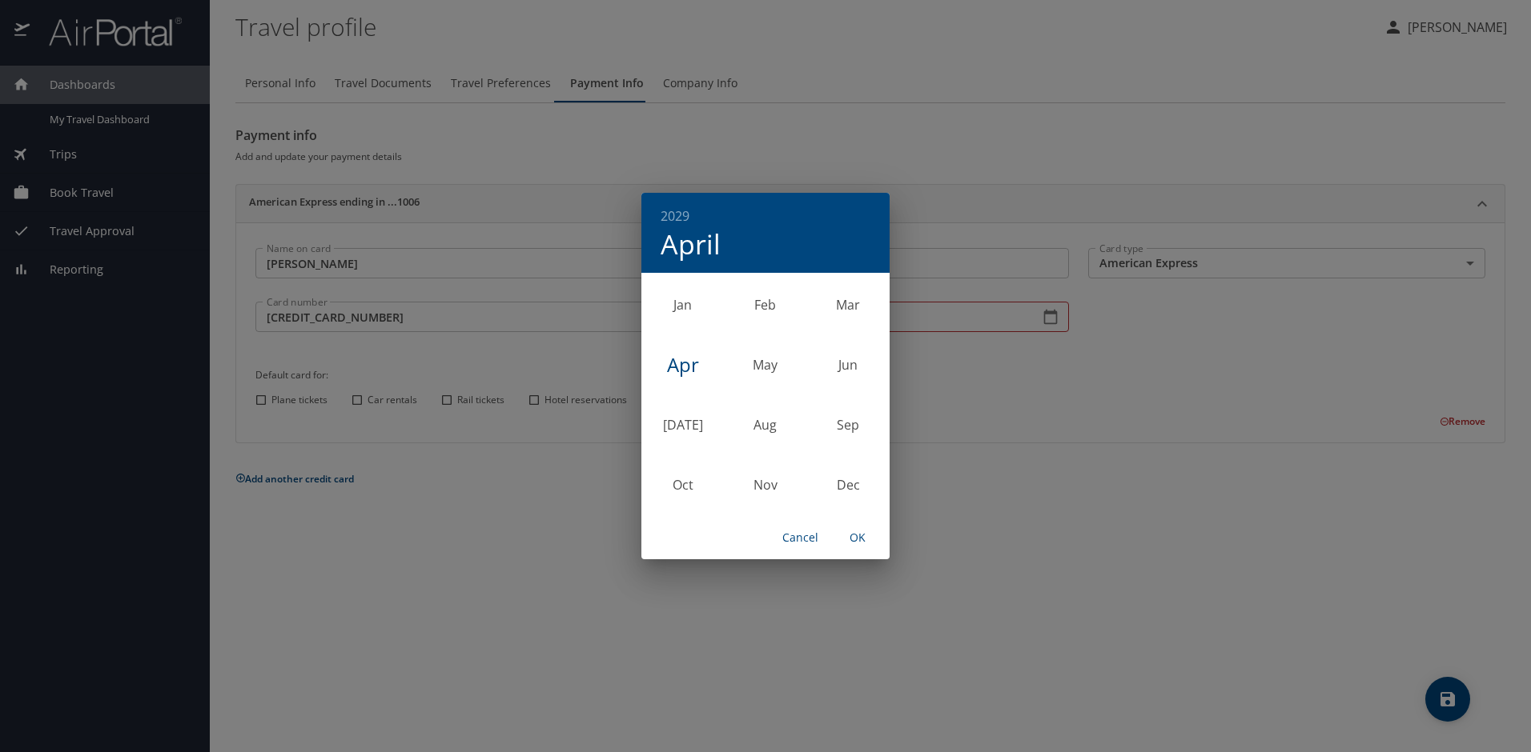
type input "04/29"
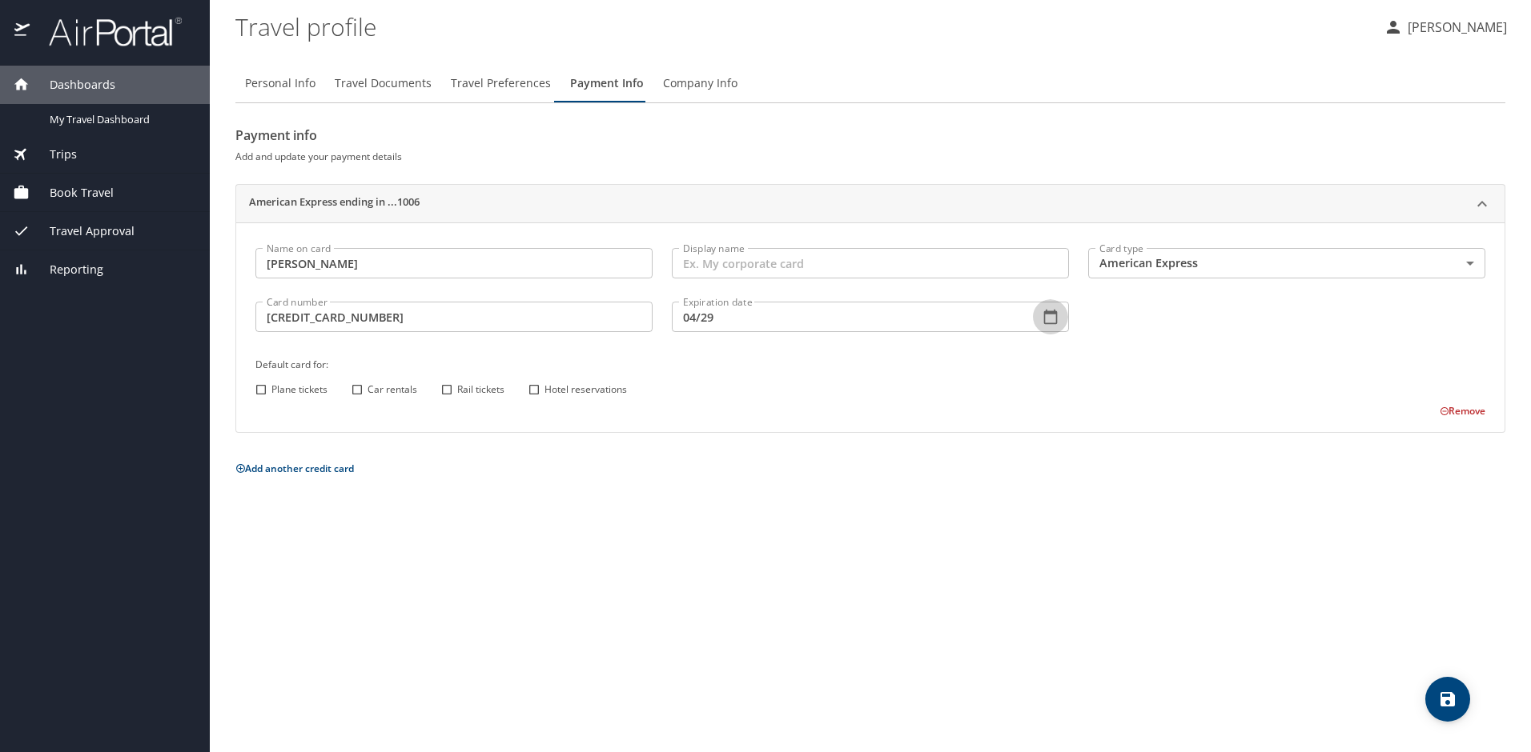
click at [255, 392] on input "Plane tickets" at bounding box center [261, 389] width 21 height 21
checkbox input "true"
click at [357, 391] on input "Car rentals" at bounding box center [357, 389] width 21 height 21
checkbox input "true"
click at [451, 393] on input "Rail tickets" at bounding box center [446, 389] width 21 height 21
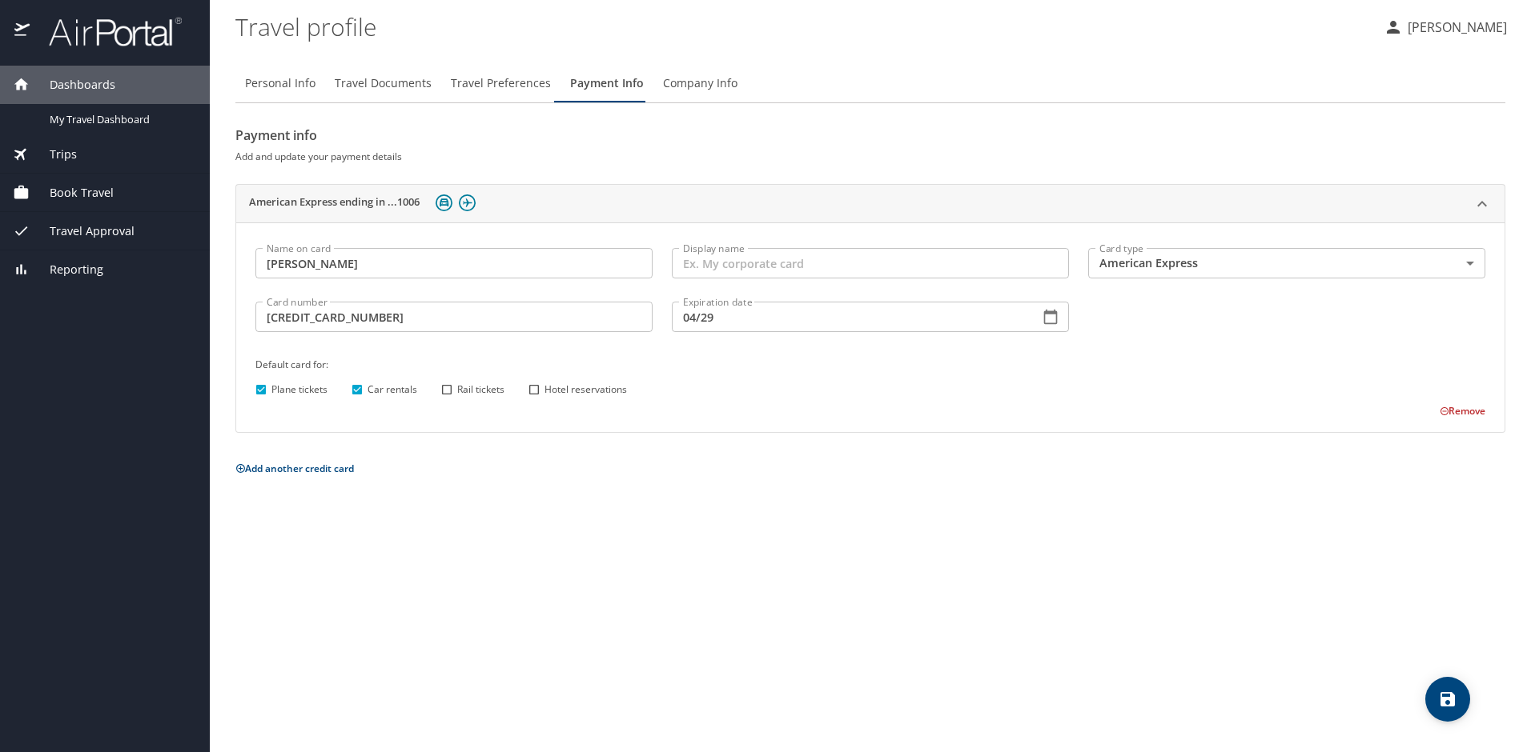
checkbox input "true"
click at [536, 390] on input "Hotel reservations" at bounding box center [534, 389] width 21 height 21
checkbox input "true"
click at [756, 268] on input "Display name" at bounding box center [870, 263] width 397 height 30
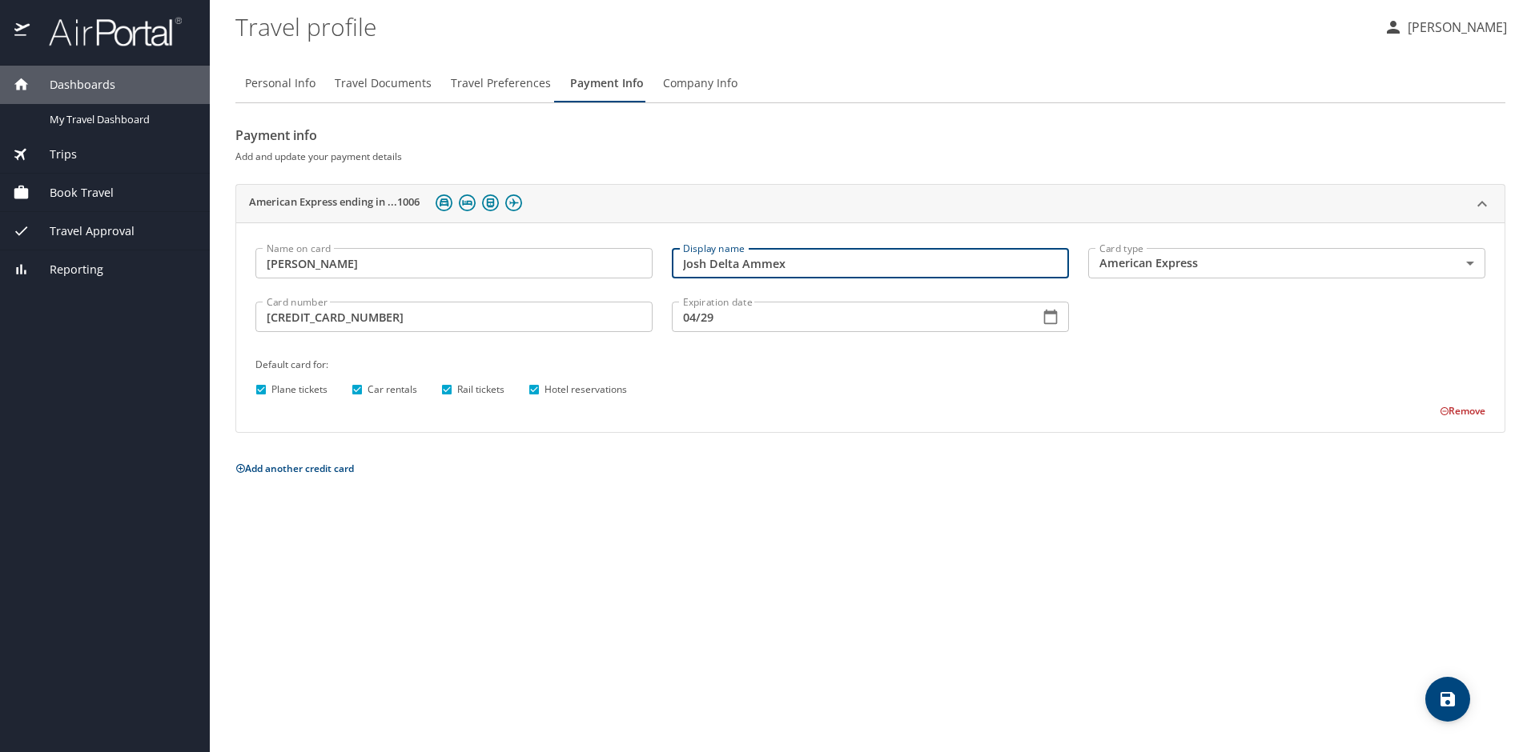
type input "Josh Delta Ammex"
click at [1448, 696] on icon "save" at bounding box center [1447, 699] width 19 height 19
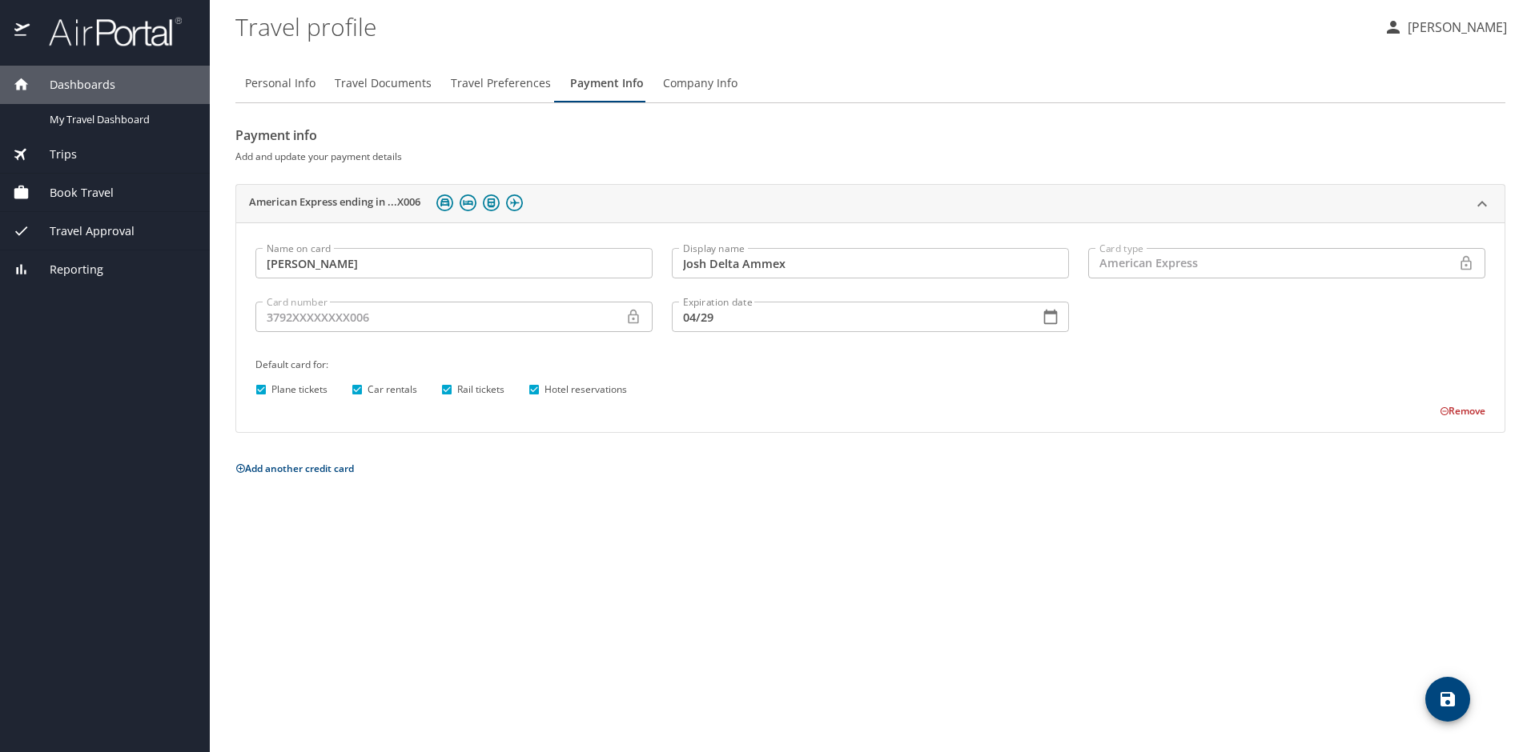
click at [1447, 700] on icon "save" at bounding box center [1447, 699] width 14 height 14
click at [692, 83] on span "Company Info" at bounding box center [700, 84] width 74 height 20
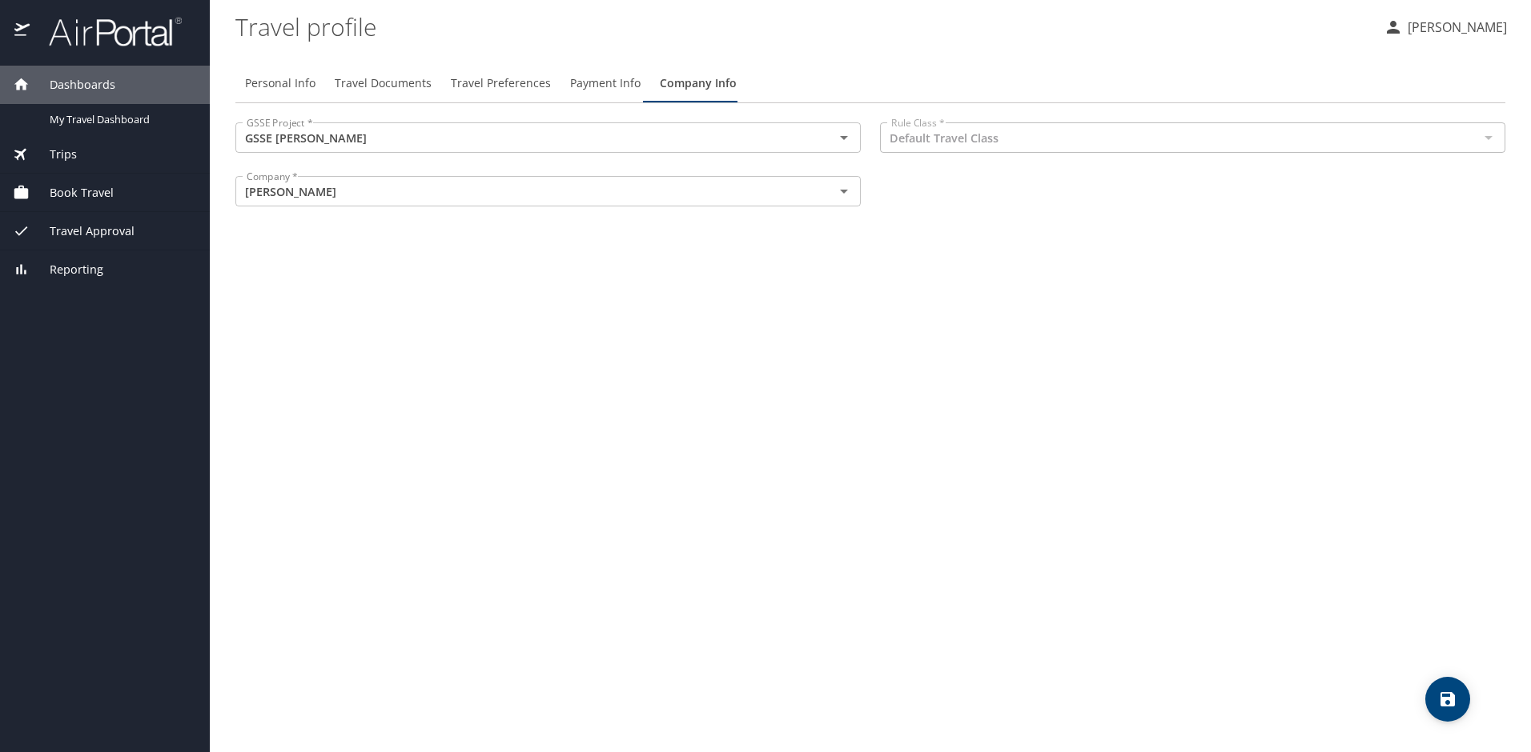
click at [1495, 139] on div at bounding box center [1487, 137] width 21 height 22
click at [135, 118] on span "My Travel Dashboard" at bounding box center [120, 119] width 141 height 15
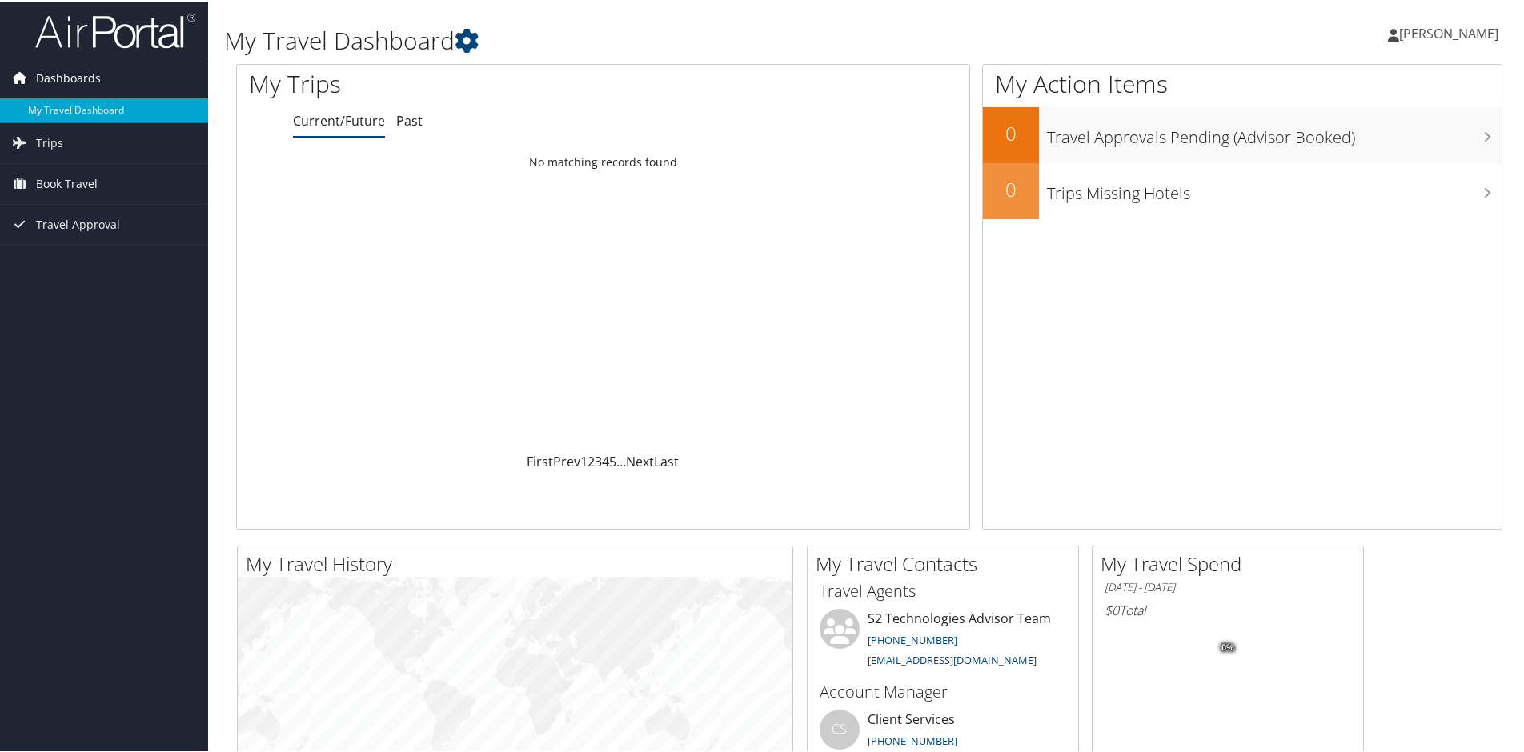
click at [59, 78] on span "Dashboards" at bounding box center [68, 77] width 65 height 40
